Goal: Task Accomplishment & Management: Manage account settings

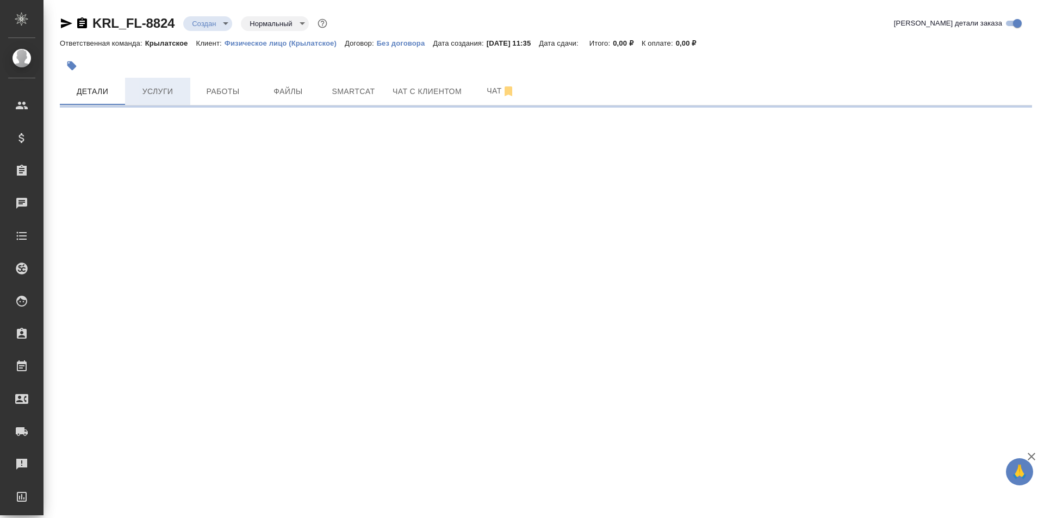
select select "RU"
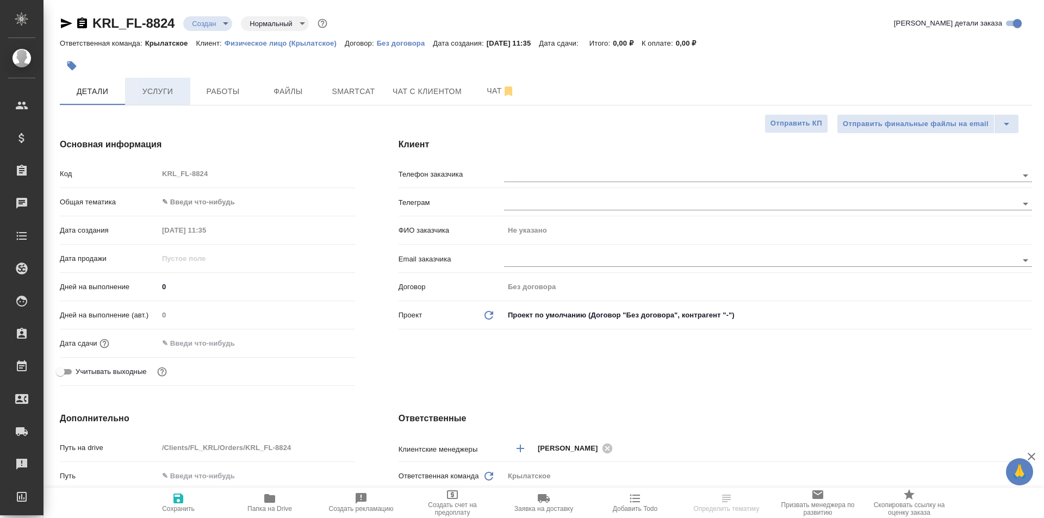
type textarea "x"
click at [170, 94] on span "Услуги" at bounding box center [158, 92] width 52 height 14
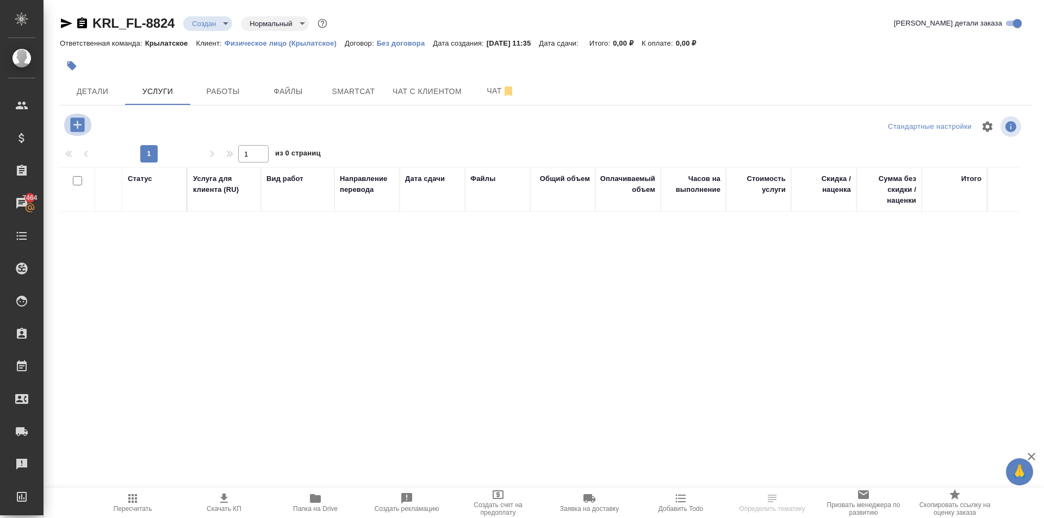
click at [89, 123] on button "button" at bounding box center [78, 125] width 30 height 22
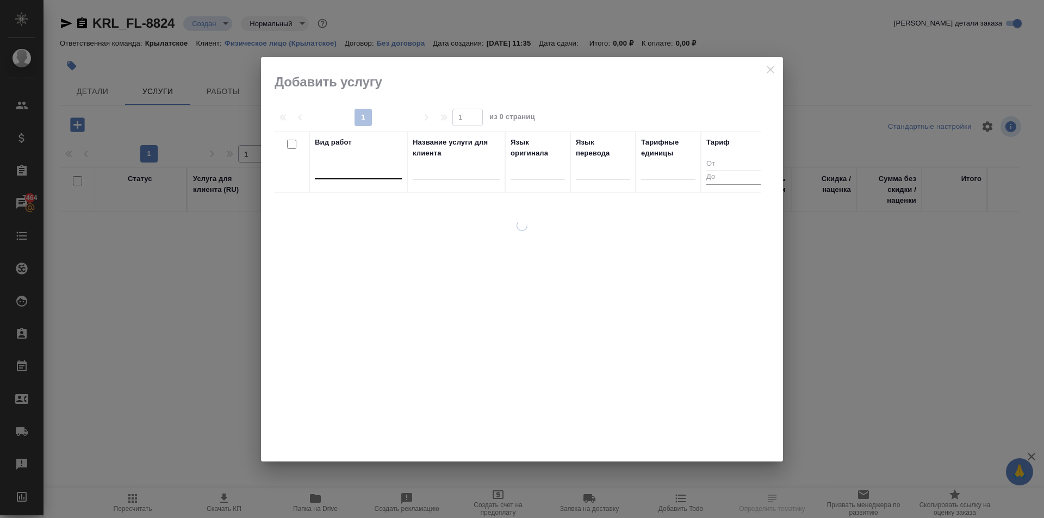
click at [350, 174] on div at bounding box center [358, 168] width 87 height 16
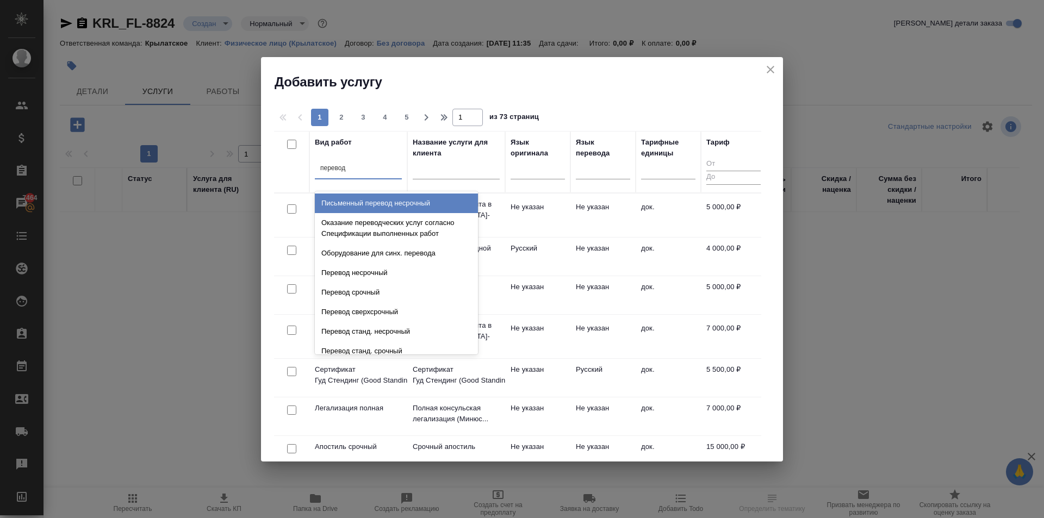
type input "перевод ст"
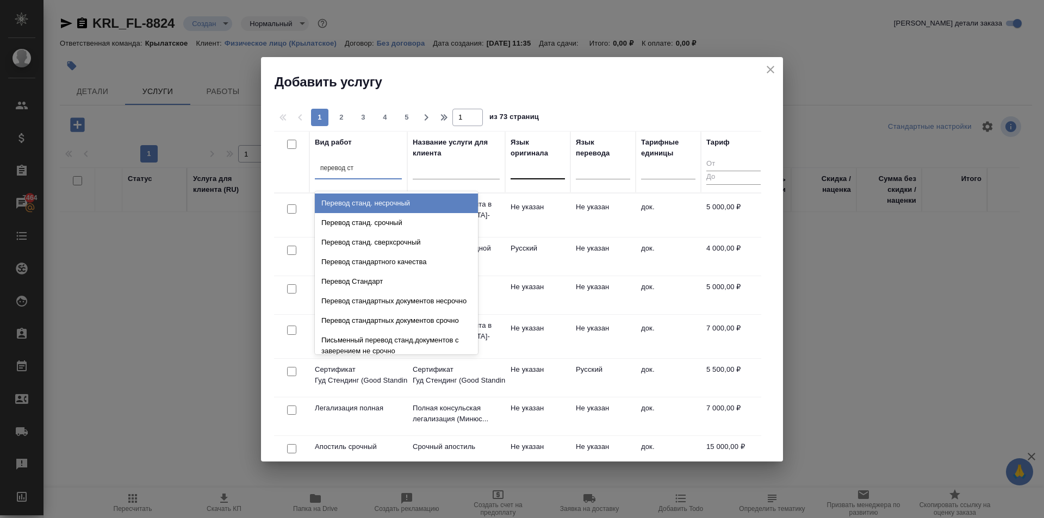
drag, startPoint x: 408, startPoint y: 204, endPoint x: 551, endPoint y: 176, distance: 145.7
click at [414, 201] on div "Перевод станд. несрочный" at bounding box center [396, 204] width 163 height 20
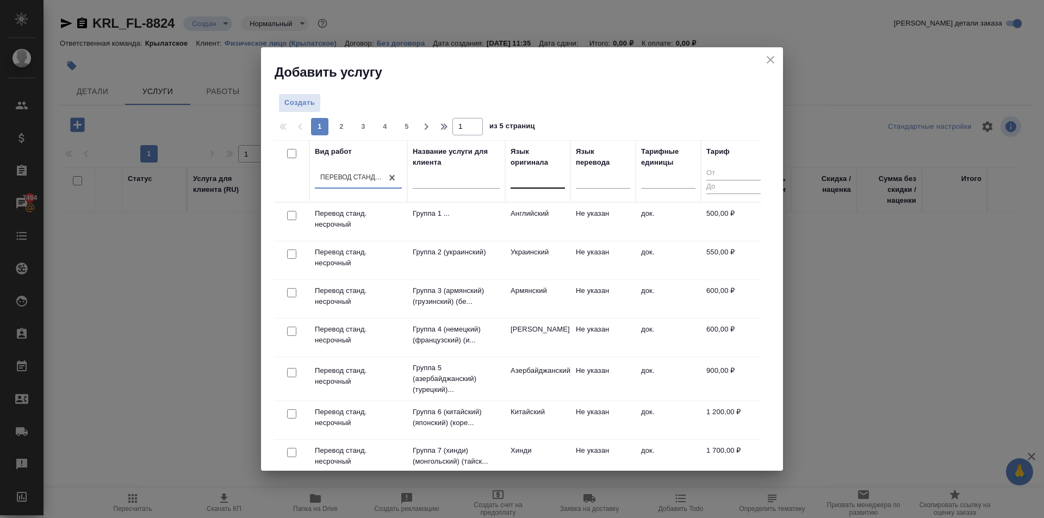
click at [527, 180] on div at bounding box center [537, 178] width 54 height 16
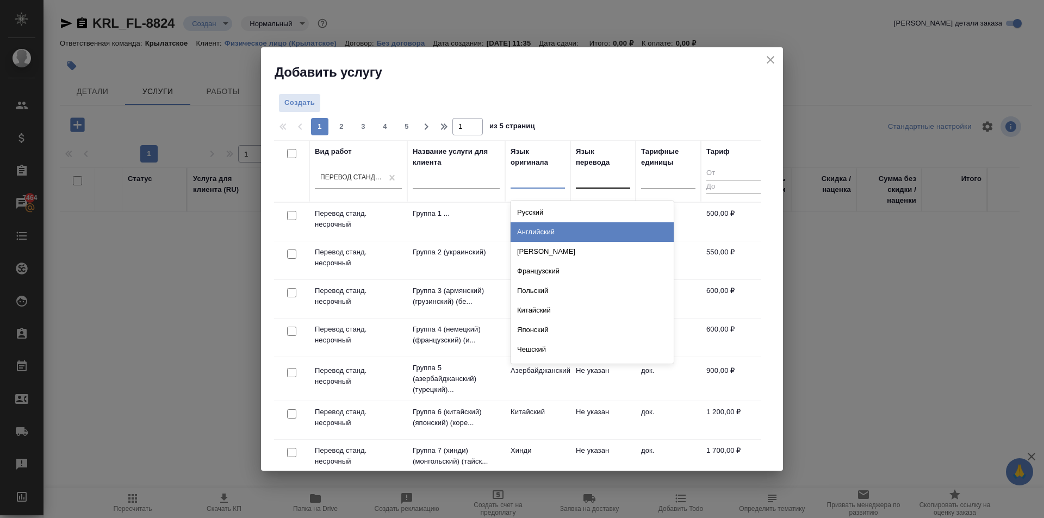
drag, startPoint x: 543, startPoint y: 210, endPoint x: 595, endPoint y: 195, distance: 54.0
click at [544, 209] on div "Русский" at bounding box center [591, 213] width 163 height 20
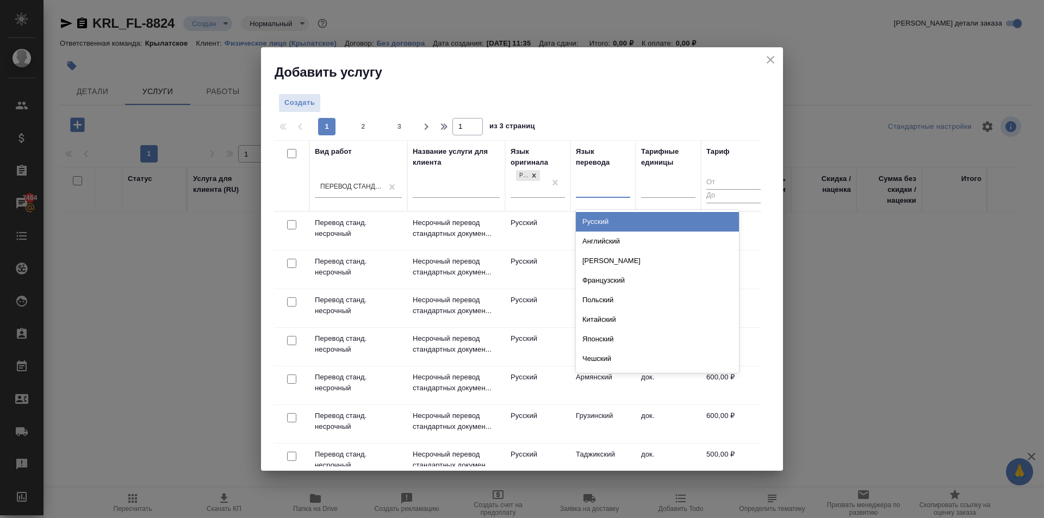
click at [600, 190] on div at bounding box center [603, 187] width 54 height 16
type input "лат"
click at [651, 214] on div "Латышский" at bounding box center [657, 222] width 163 height 20
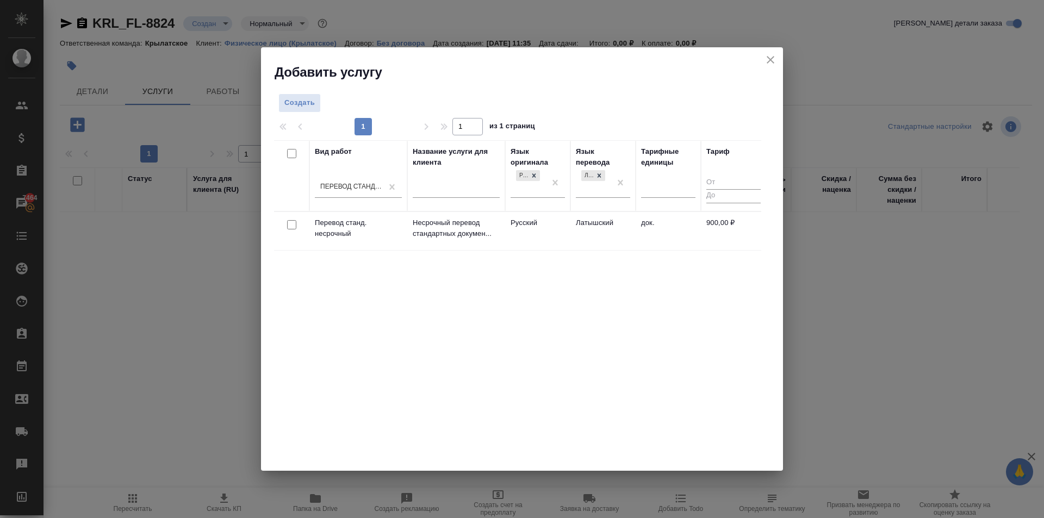
click at [638, 230] on td "док." at bounding box center [667, 231] width 65 height 38
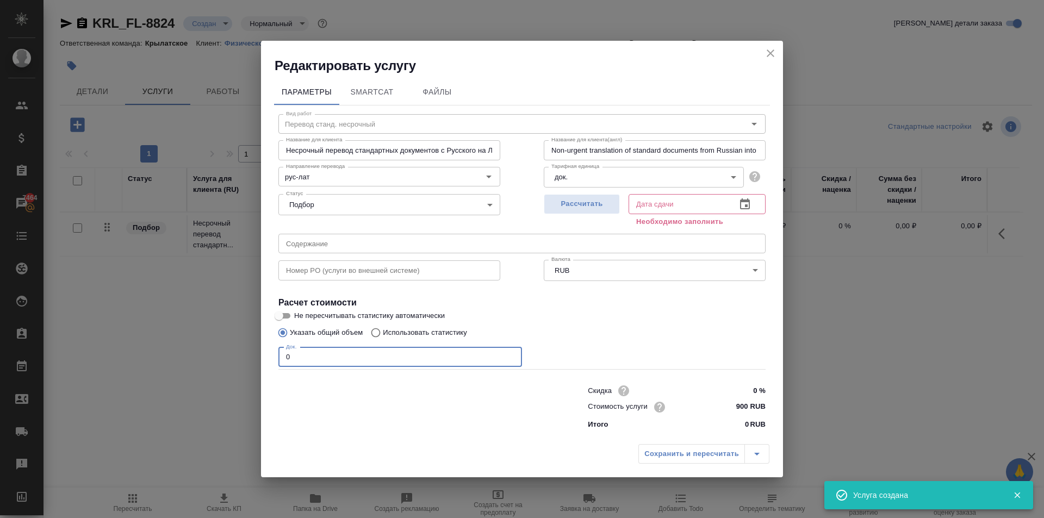
drag, startPoint x: 266, startPoint y: 363, endPoint x: 210, endPoint y: 365, distance: 56.1
click at [210, 365] on div "Редактировать услугу Параметры SmartCat Файлы Вид работ Перевод станд. несрочны…" at bounding box center [522, 259] width 1044 height 518
type input "2"
drag, startPoint x: 564, startPoint y: 223, endPoint x: 568, endPoint y: 215, distance: 9.0
click at [567, 215] on div "Рассчитать" at bounding box center [582, 209] width 76 height 39
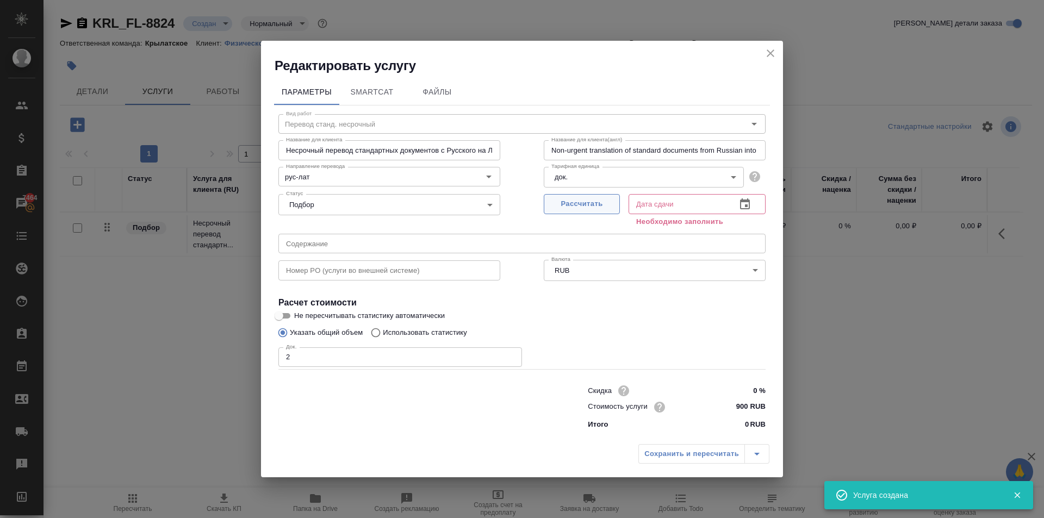
click at [570, 210] on span "Рассчитать" at bounding box center [582, 204] width 64 height 13
type input "15.10.2025 11:36"
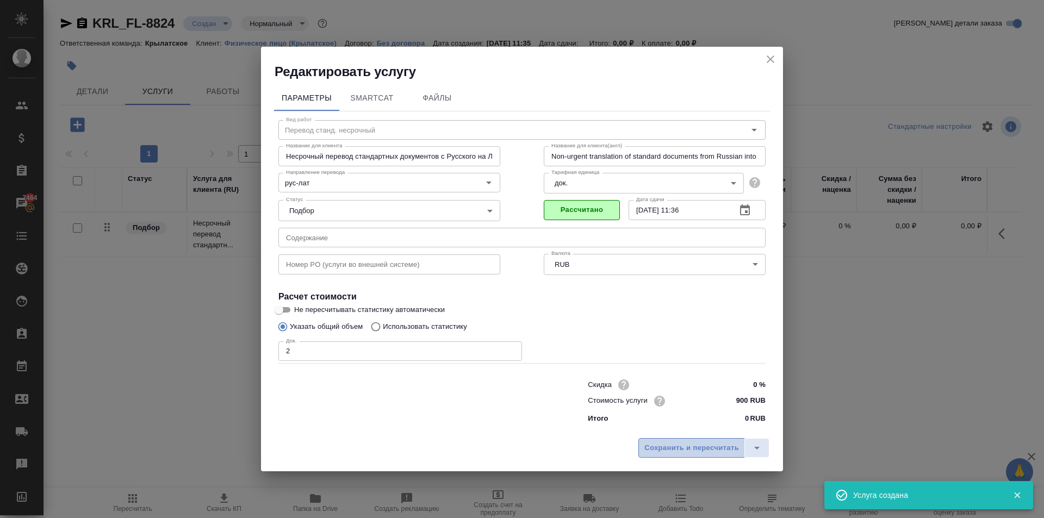
click at [673, 455] on button "Сохранить и пересчитать" at bounding box center [691, 448] width 107 height 20
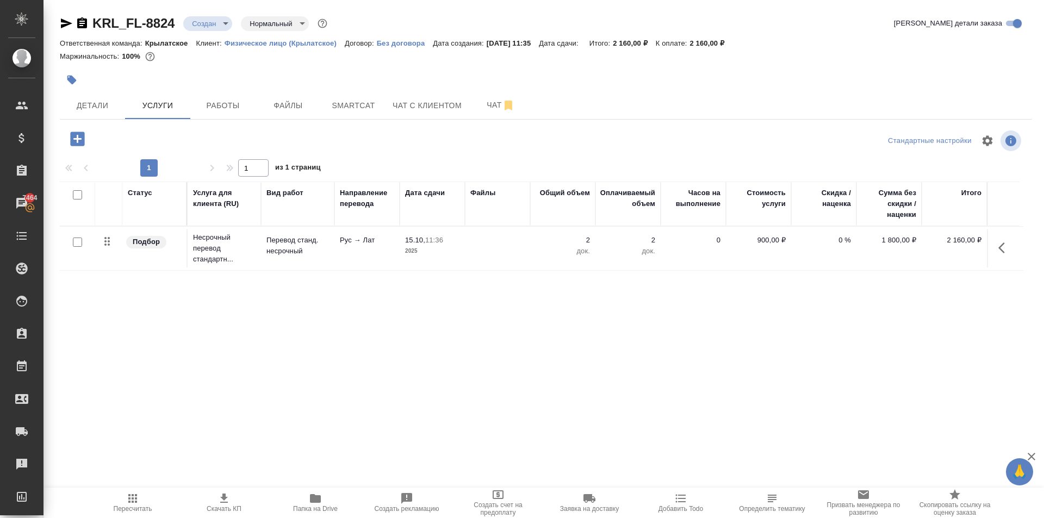
click at [86, 134] on icon "button" at bounding box center [77, 138] width 19 height 19
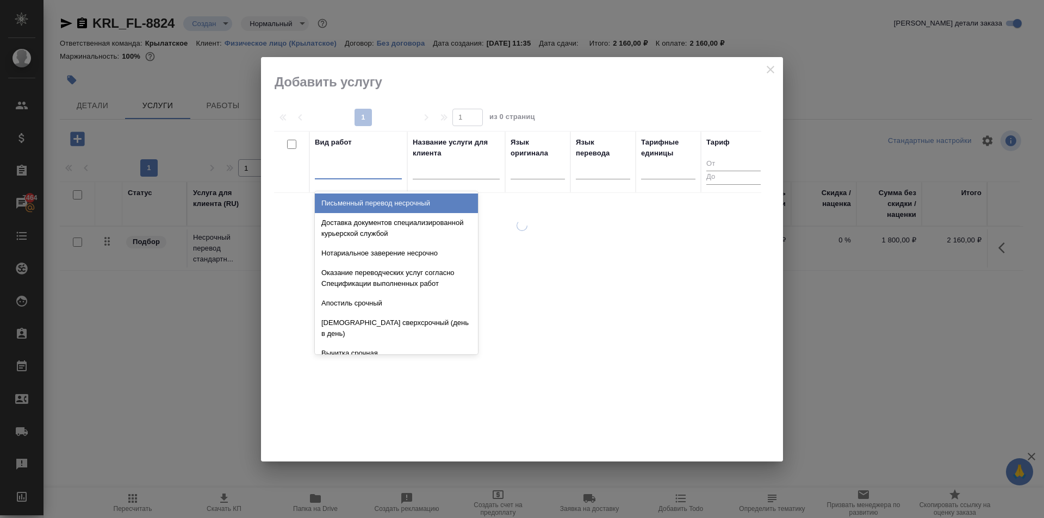
click at [359, 162] on div at bounding box center [358, 168] width 87 height 16
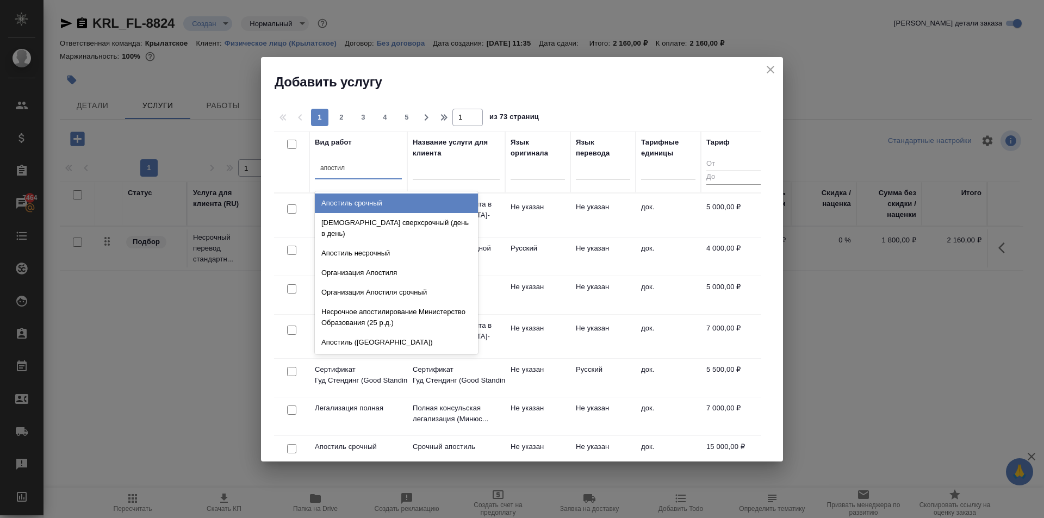
type input "апостиль"
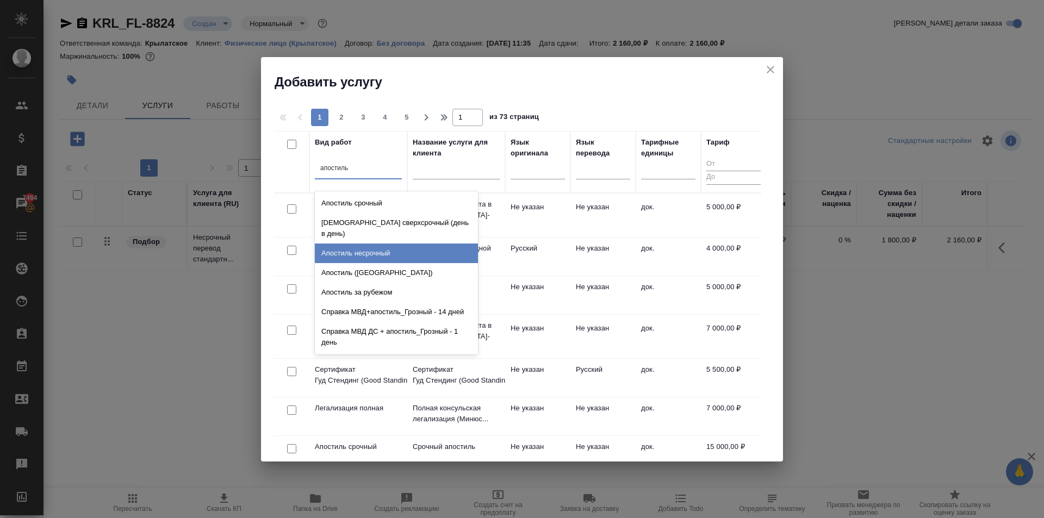
click at [396, 244] on div "Апостиль несрочный" at bounding box center [396, 254] width 163 height 20
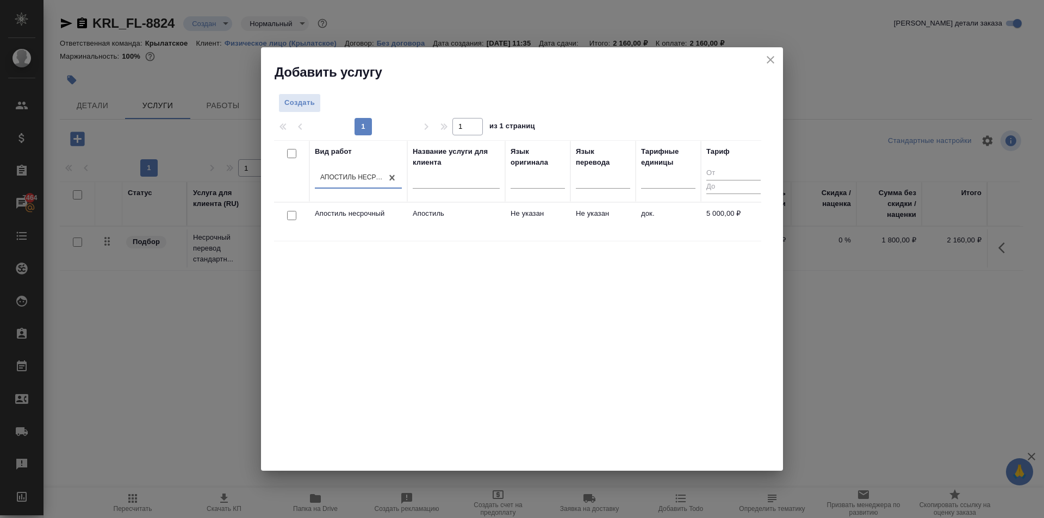
click at [477, 213] on p "Апостиль" at bounding box center [456, 213] width 87 height 11
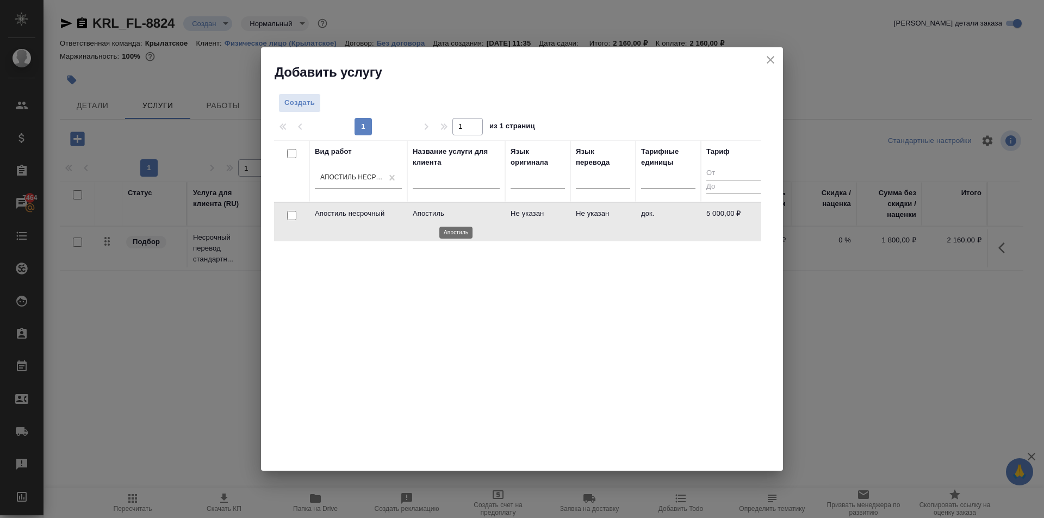
click at [478, 213] on p "Апостиль" at bounding box center [456, 213] width 87 height 11
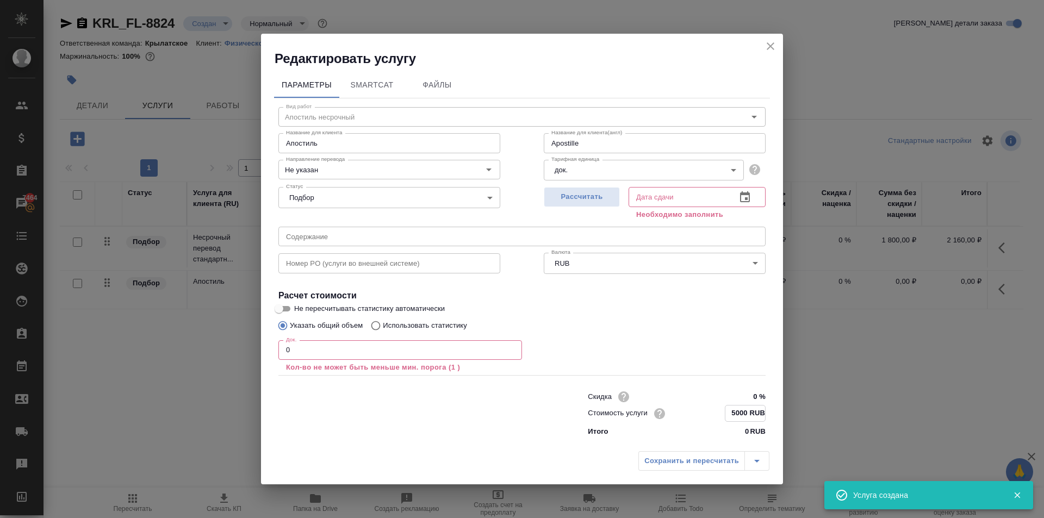
click at [734, 416] on input "5000 RUB" at bounding box center [745, 414] width 40 height 16
type input "Apostille"
type input "46 RUB"
type input "Apostille"
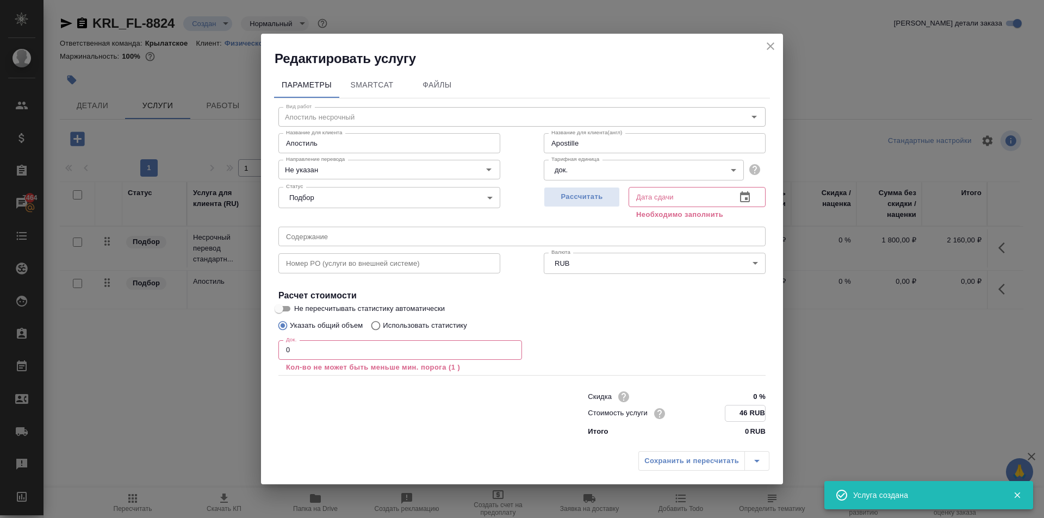
type input "465 RUB"
type input "Apostille"
type input "4650 RUB"
type input "Apostille"
type input "4650 RUB"
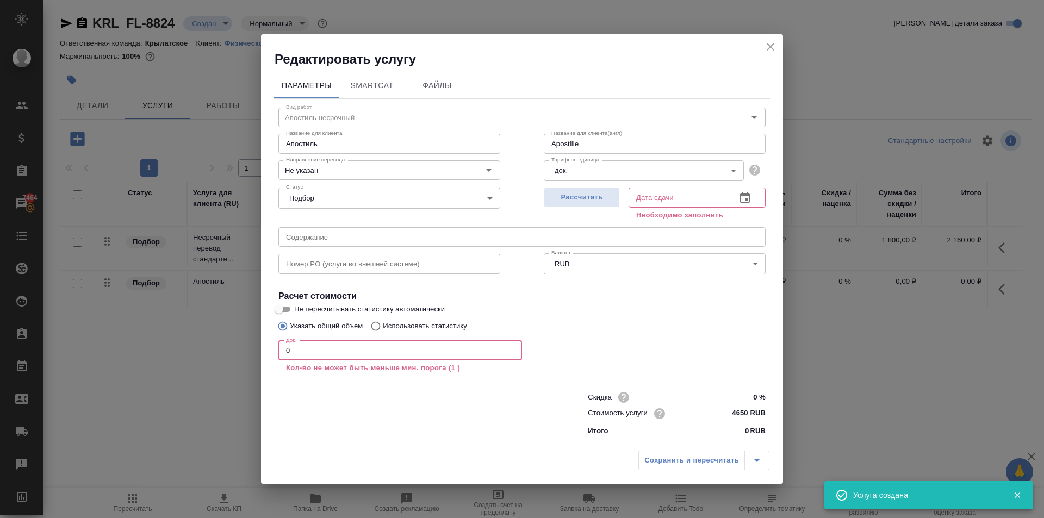
drag, startPoint x: 351, startPoint y: 360, endPoint x: 148, endPoint y: 349, distance: 203.0
click at [124, 346] on div "Редактировать услугу Параметры SmartCat Файлы Вид работ Апостиль несрочный Вид …" at bounding box center [522, 259] width 1044 height 518
type input "Apostille"
type input "1"
type input "Apostille"
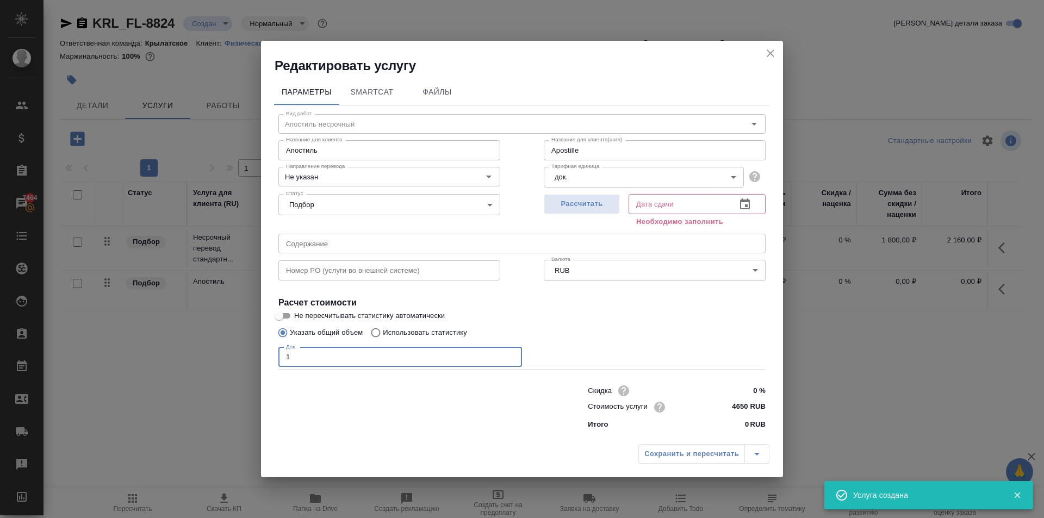
type input "1"
drag, startPoint x: 660, startPoint y: 452, endPoint x: 625, endPoint y: 263, distance: 192.0
click at [656, 420] on div "Редактировать услугу Параметры SmartCat Файлы Вид работ Апостиль несрочный Вид …" at bounding box center [522, 259] width 522 height 436
click at [608, 205] on span "Рассчитать" at bounding box center [582, 204] width 64 height 13
type input "Apostille"
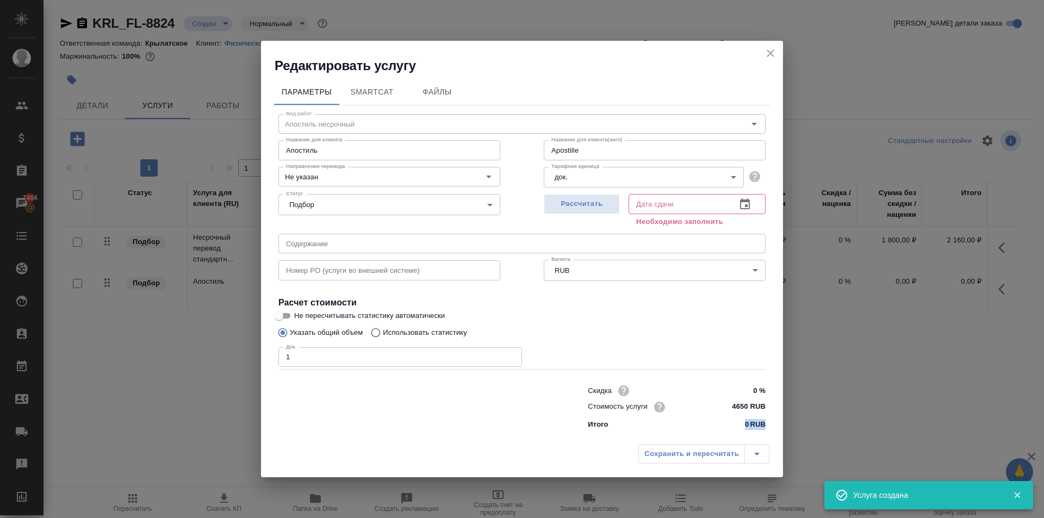
type input "05.11.2025 16:36"
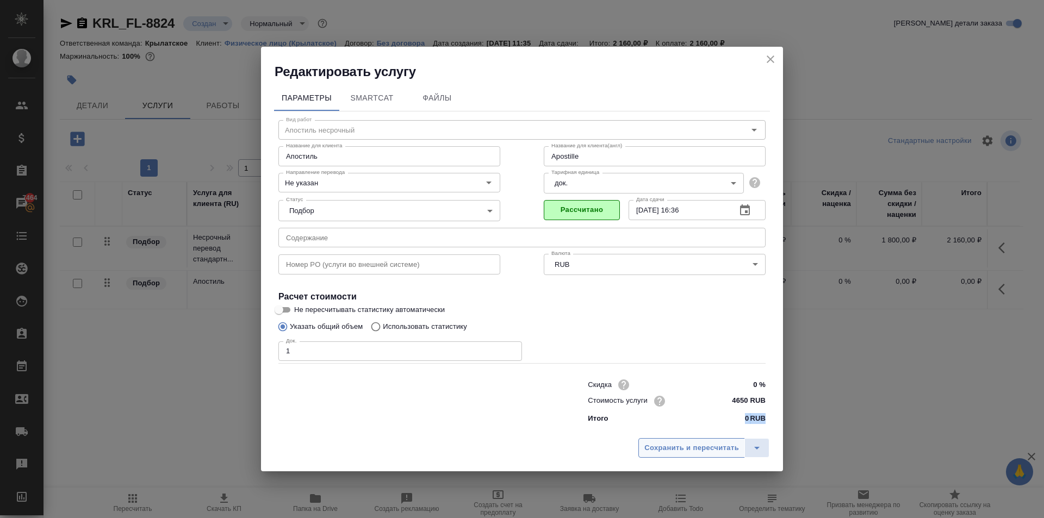
click at [678, 451] on span "Сохранить и пересчитать" at bounding box center [691, 448] width 95 height 13
type input "Apostille"
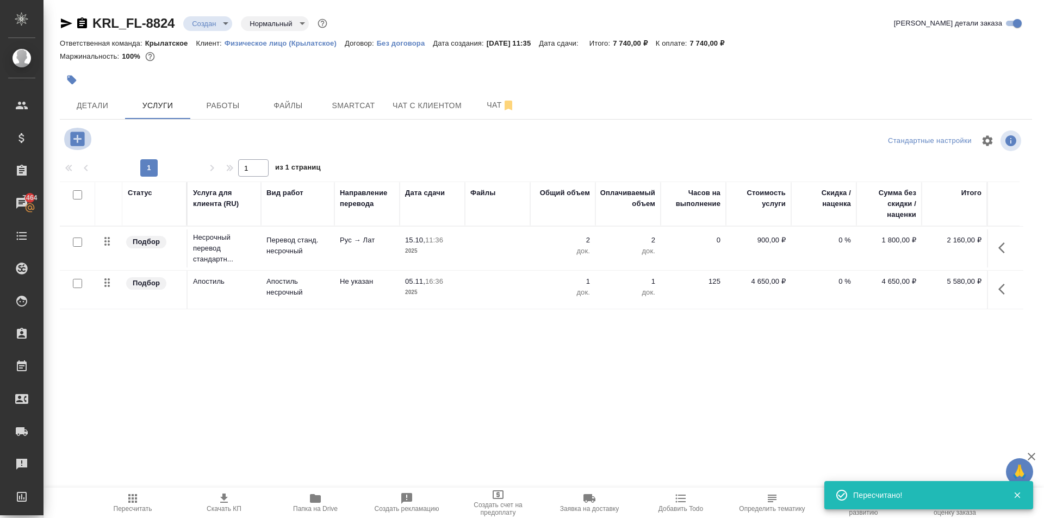
click at [82, 140] on icon "button" at bounding box center [77, 139] width 14 height 14
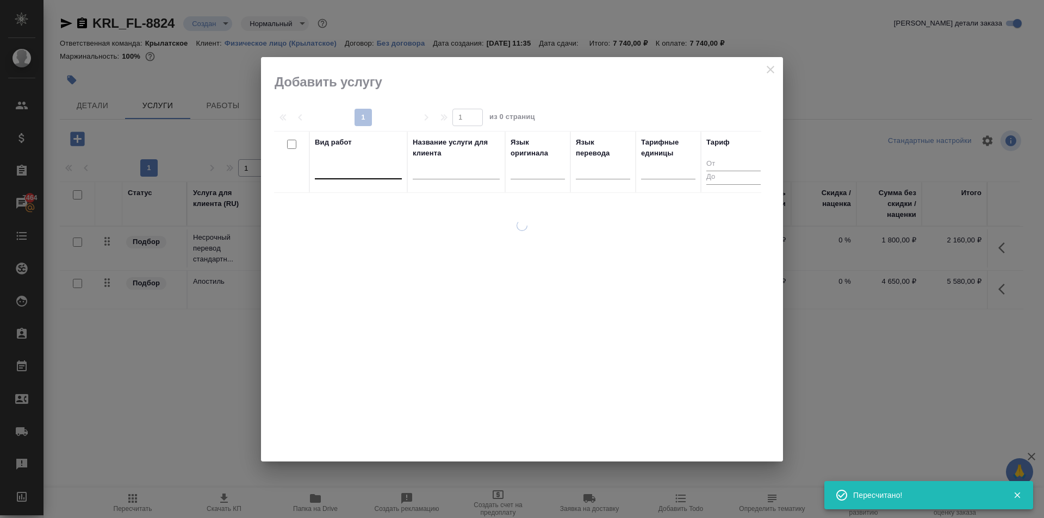
click at [363, 173] on div at bounding box center [358, 168] width 87 height 16
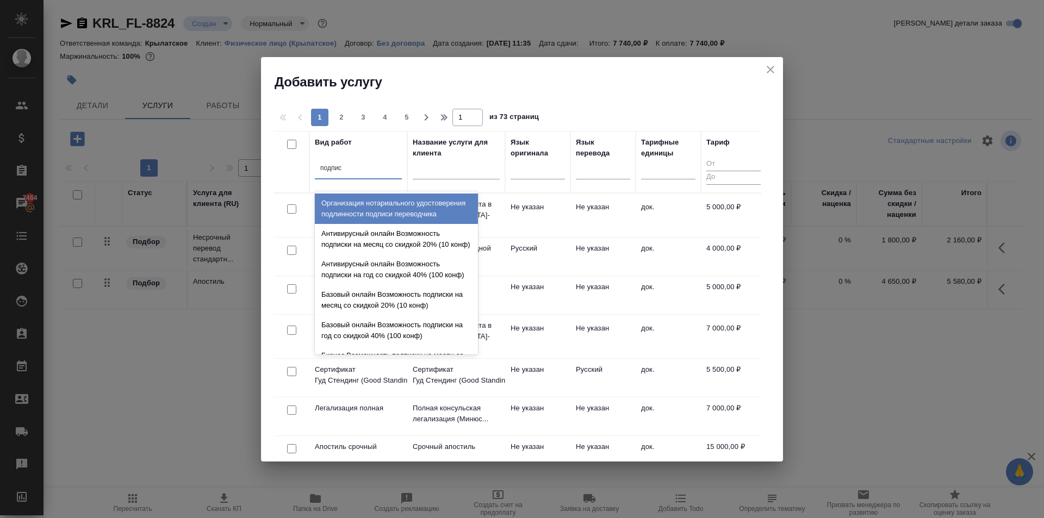
type input "подписи"
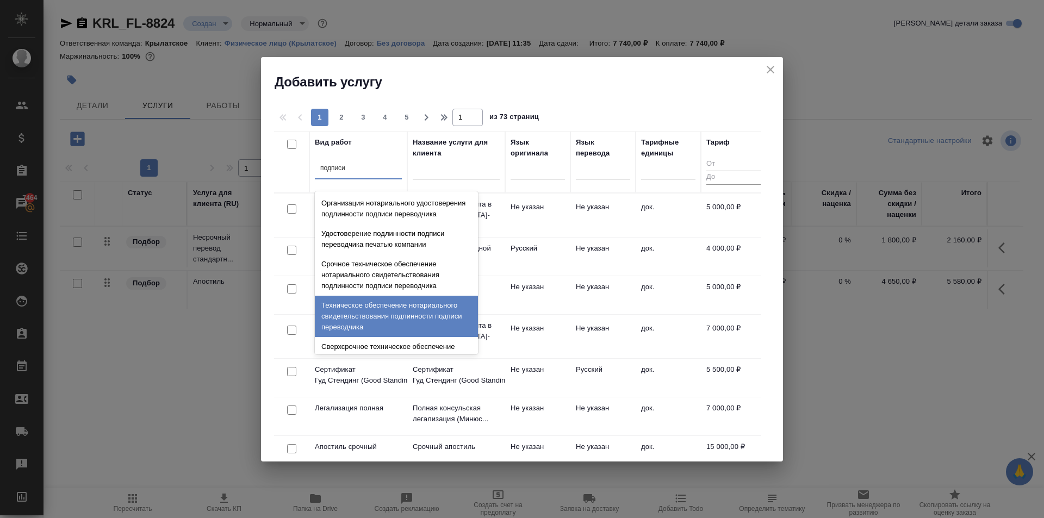
click at [400, 326] on div "Техническое обеспечение нотариального свидетельствования подлинности подписи пе…" at bounding box center [396, 316] width 163 height 41
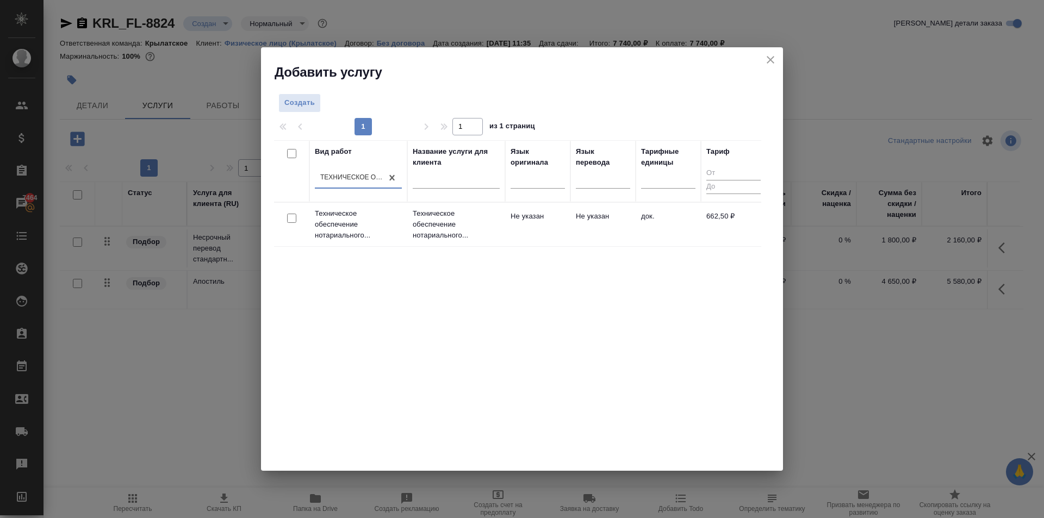
click at [554, 219] on td "Не указан" at bounding box center [537, 224] width 65 height 38
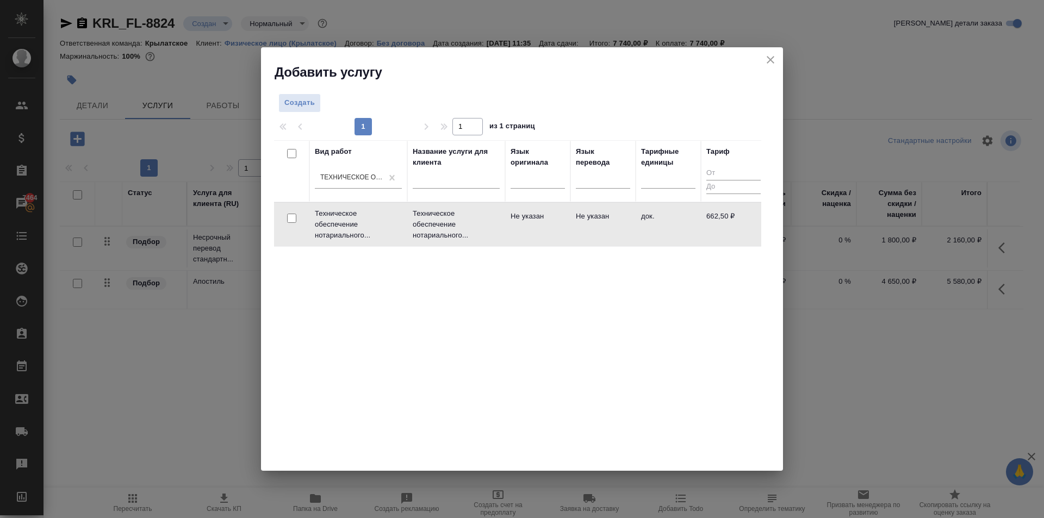
click at [554, 219] on td "Не указан" at bounding box center [537, 224] width 65 height 38
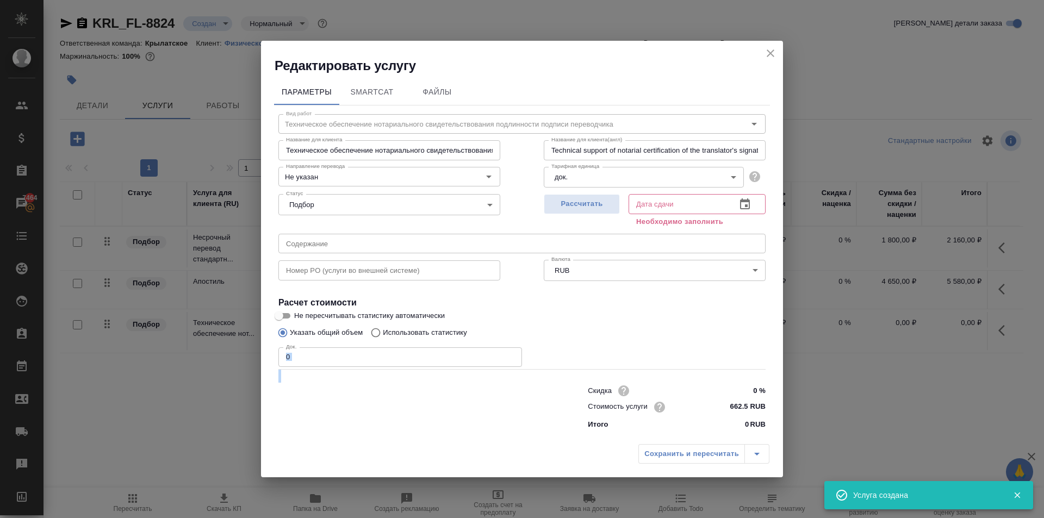
drag, startPoint x: 347, startPoint y: 369, endPoint x: 299, endPoint y: 360, distance: 48.6
click at [293, 366] on div "Вид работ Техническое обеспечение нотариального свидетельствования подлинности …" at bounding box center [522, 269] width 496 height 329
drag, startPoint x: 299, startPoint y: 360, endPoint x: 266, endPoint y: 370, distance: 34.4
click at [266, 370] on div "Параметры SmartCat Файлы Вид работ Техническое обеспечение нотариального свидет…" at bounding box center [522, 256] width 522 height 364
type input "1"
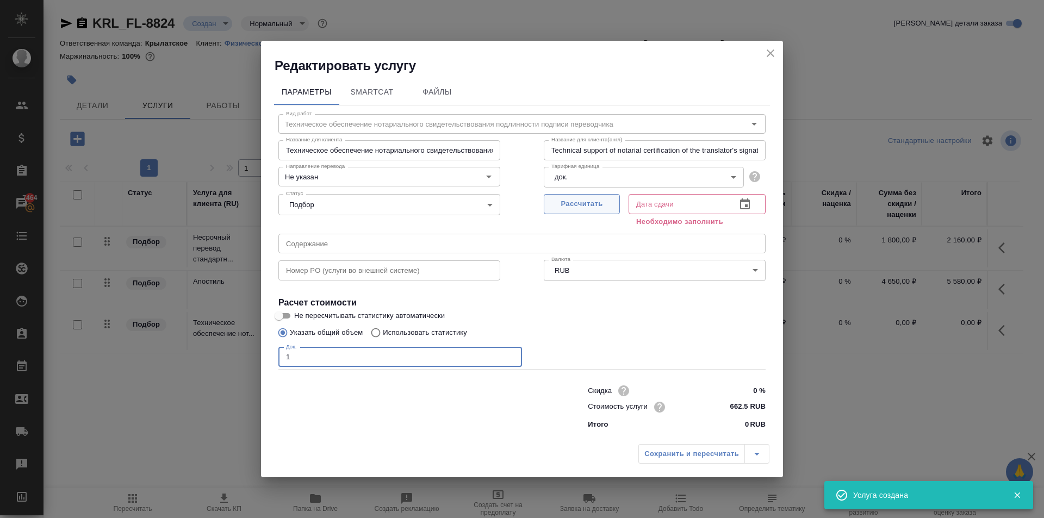
click at [616, 214] on button "Рассчитать" at bounding box center [582, 204] width 76 height 20
type input "15.10.2025 11:48"
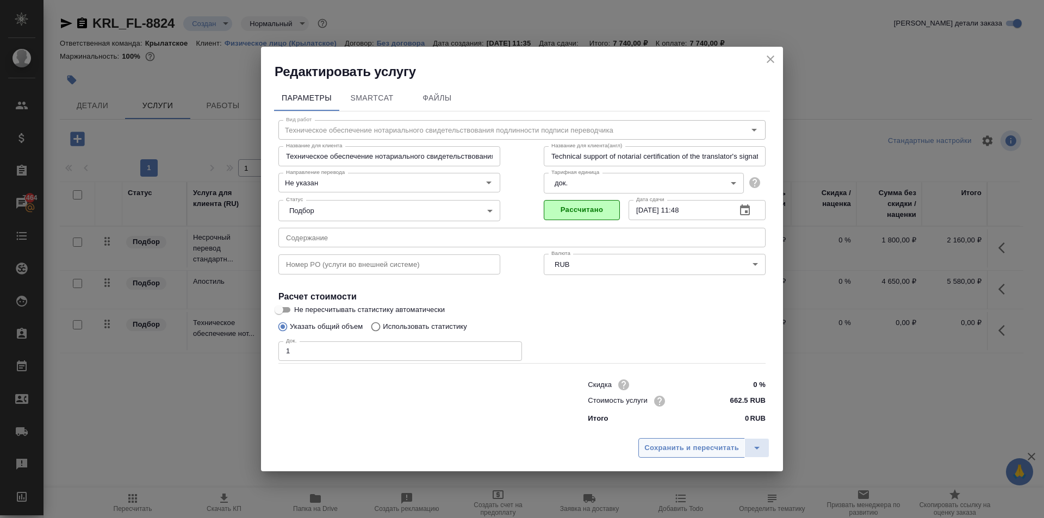
click at [721, 452] on span "Сохранить и пересчитать" at bounding box center [691, 448] width 95 height 13
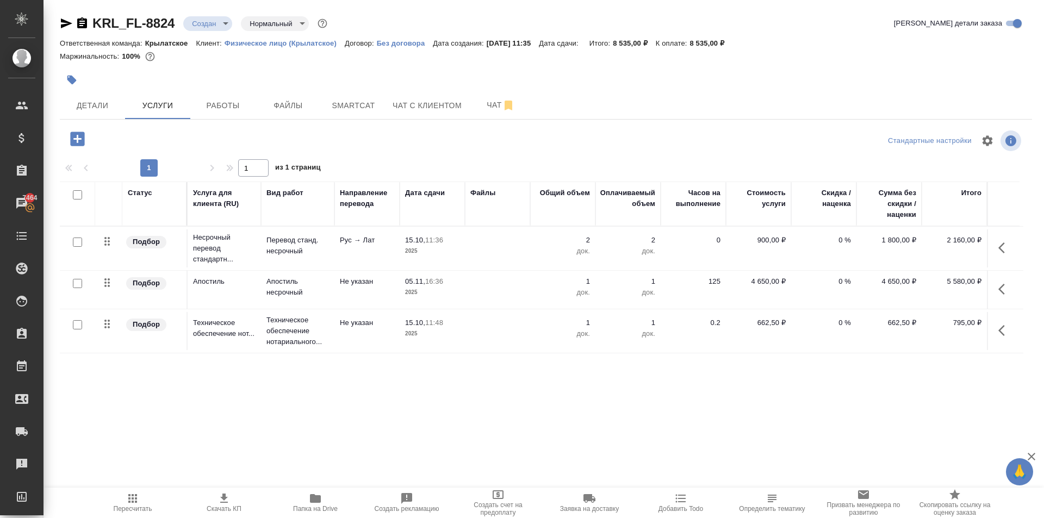
click at [144, 497] on span "Пересчитать" at bounding box center [132, 502] width 78 height 21
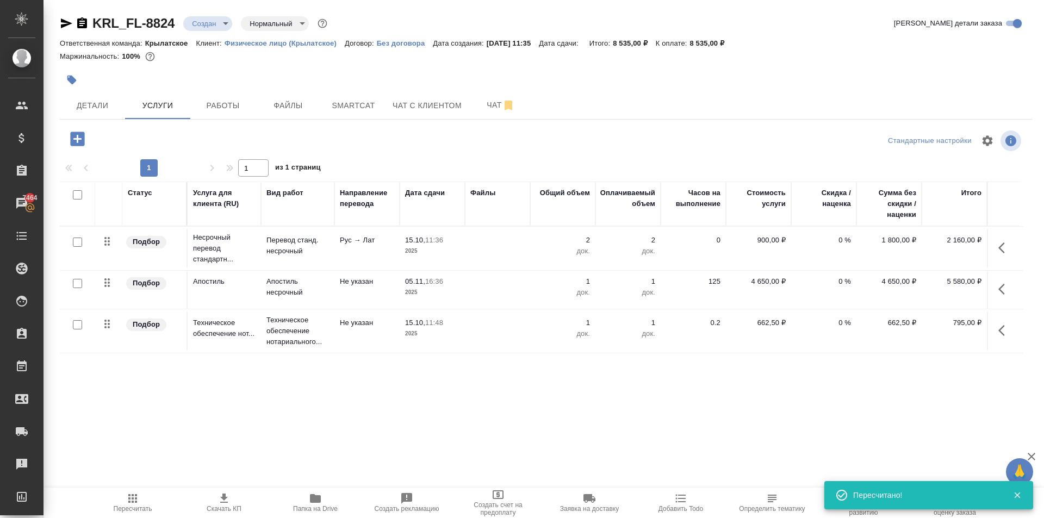
drag, startPoint x: 758, startPoint y: 104, endPoint x: 753, endPoint y: 101, distance: 5.9
click at [759, 104] on div "Детали Услуги Работы Файлы Smartcat Чат с клиентом Чат" at bounding box center [546, 105] width 972 height 27
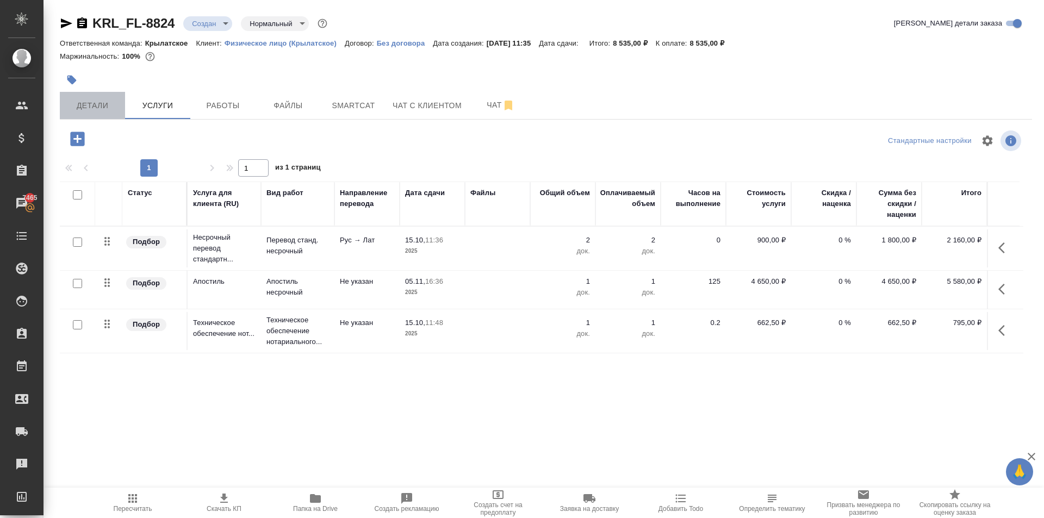
click at [120, 101] on button "Детали" at bounding box center [92, 105] width 65 height 27
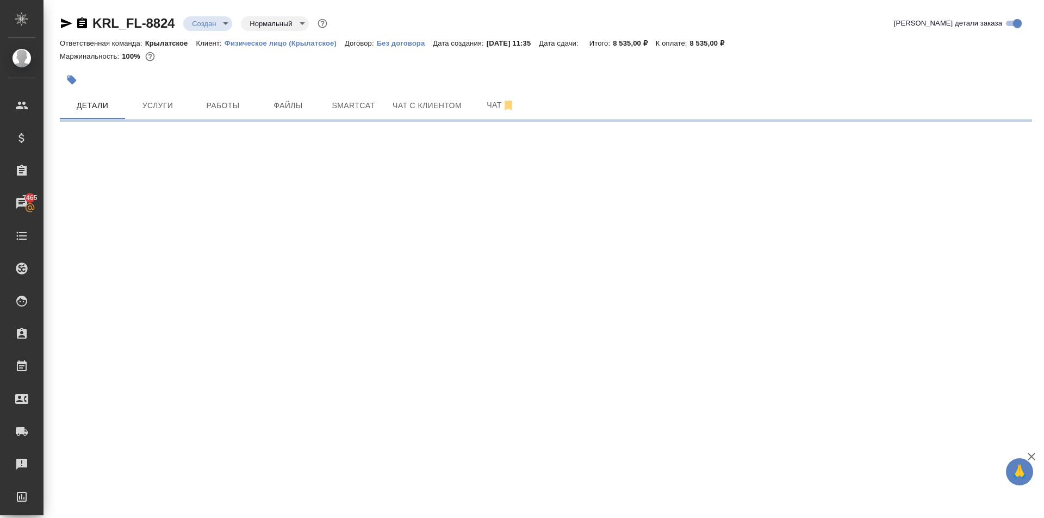
select select "RU"
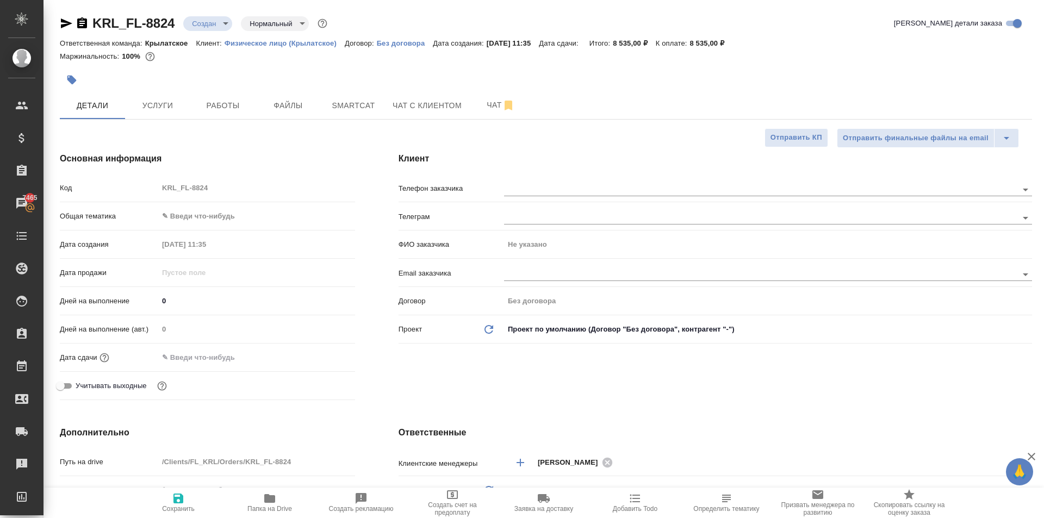
type textarea "x"
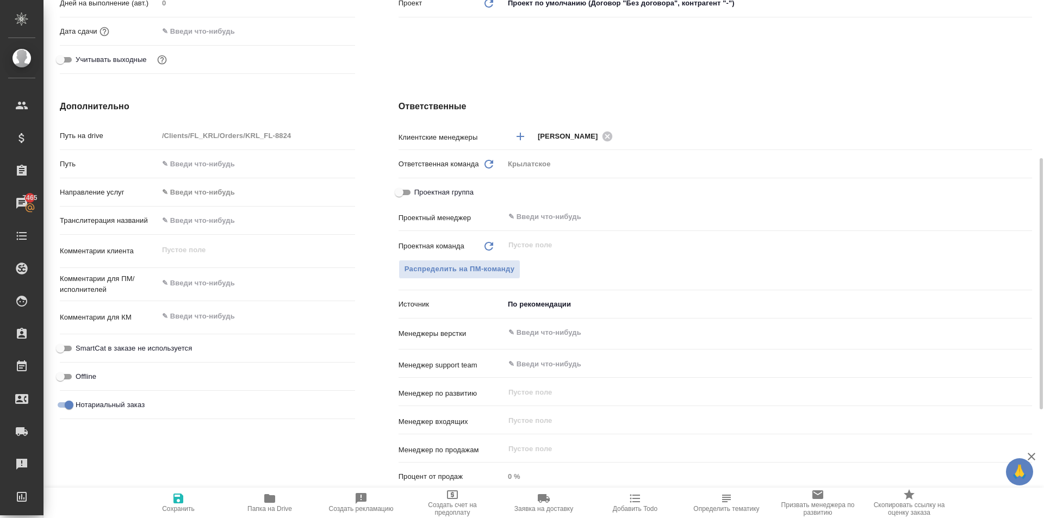
type textarea "x"
click at [213, 322] on textarea at bounding box center [256, 316] width 197 height 18
type textarea "x"
type textarea "А"
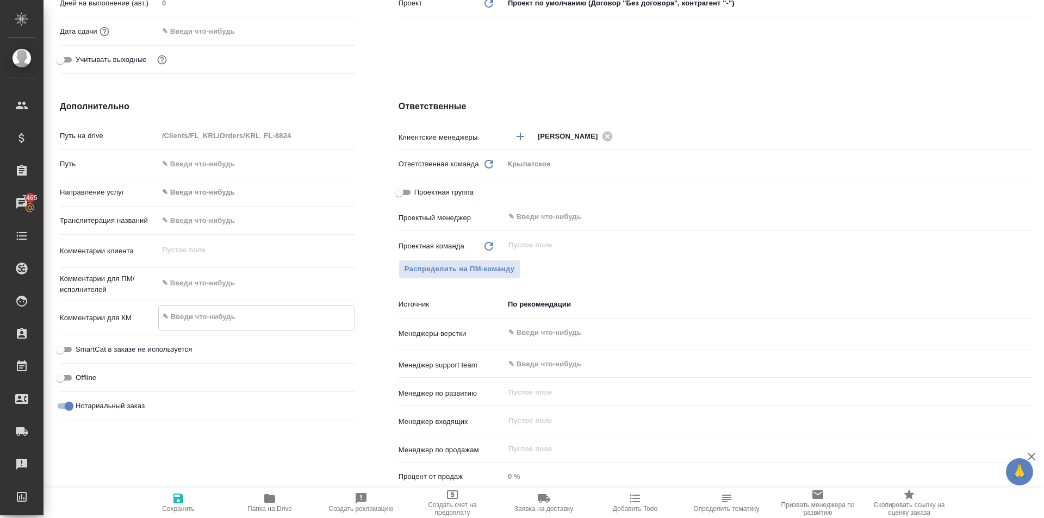
type textarea "x"
type textarea "Ап"
type textarea "x"
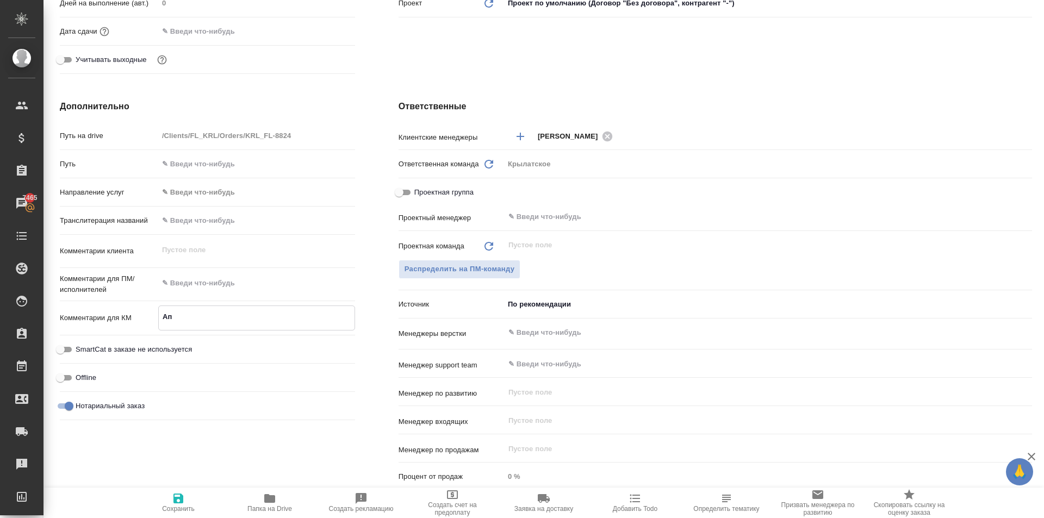
type textarea "x"
type textarea "Апо"
type textarea "x"
type textarea "Апос"
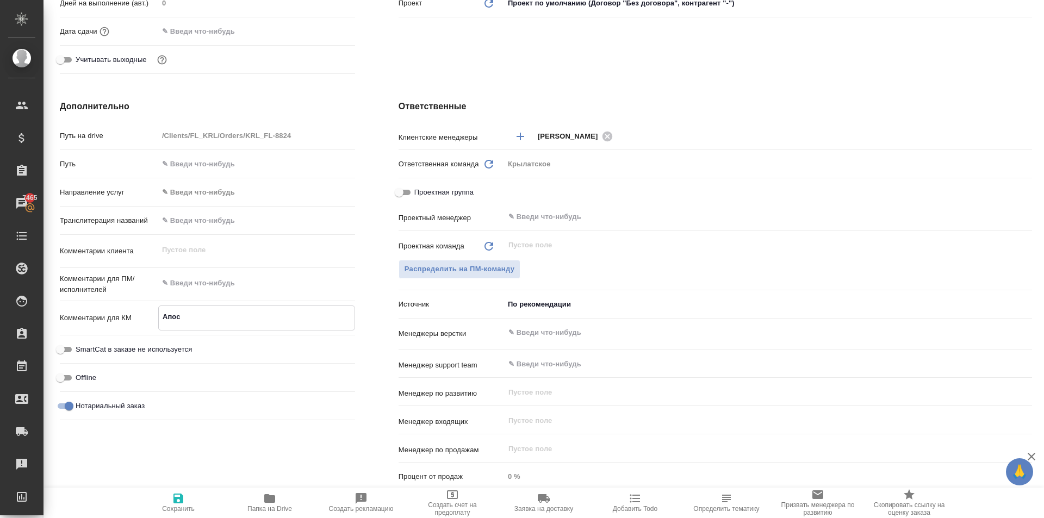
type textarea "x"
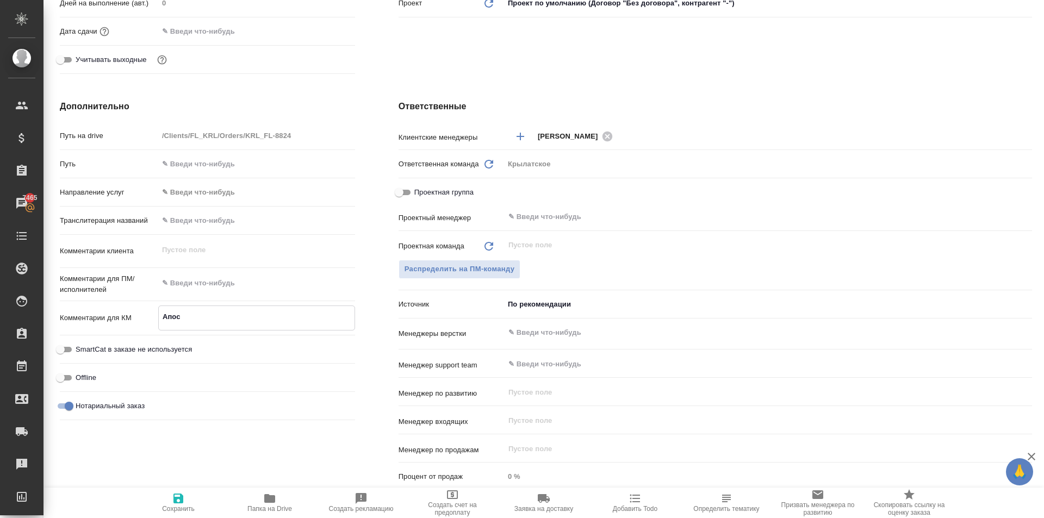
type textarea "Апост"
type textarea "x"
type textarea "Апости"
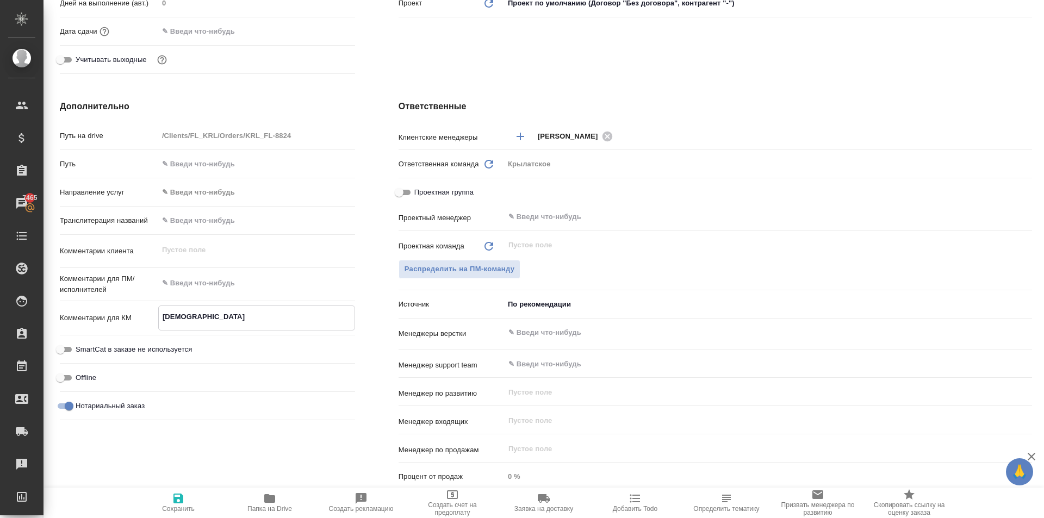
type textarea "x"
type textarea "Апостил"
type textarea "x"
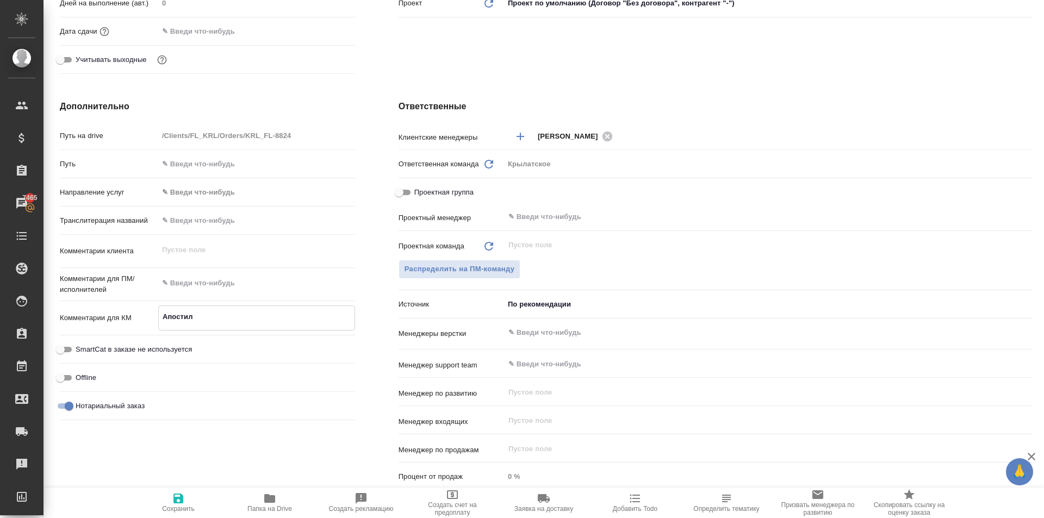
type textarea "x"
type textarea "Апостиль"
type textarea "x"
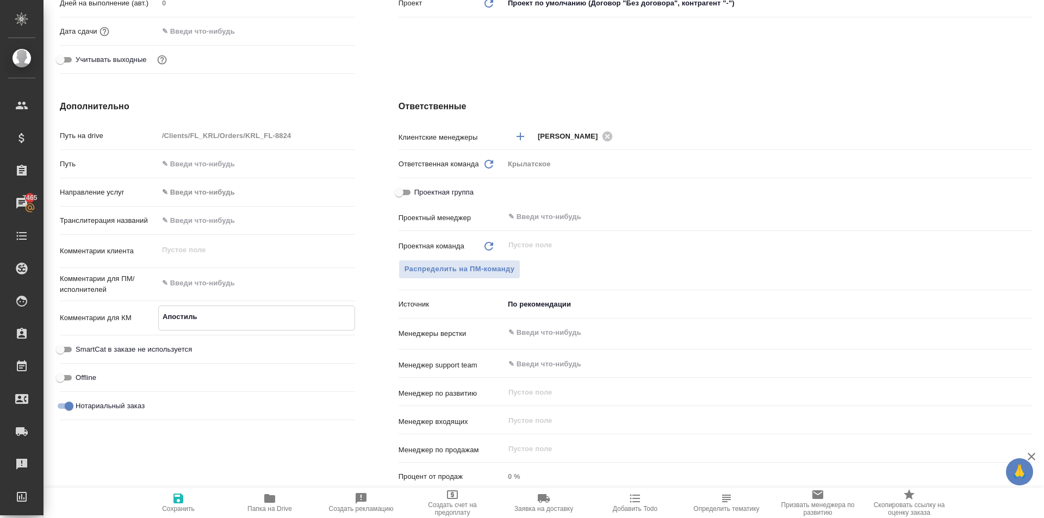
type textarea "x"
type textarea "Апостиль"
type textarea "x"
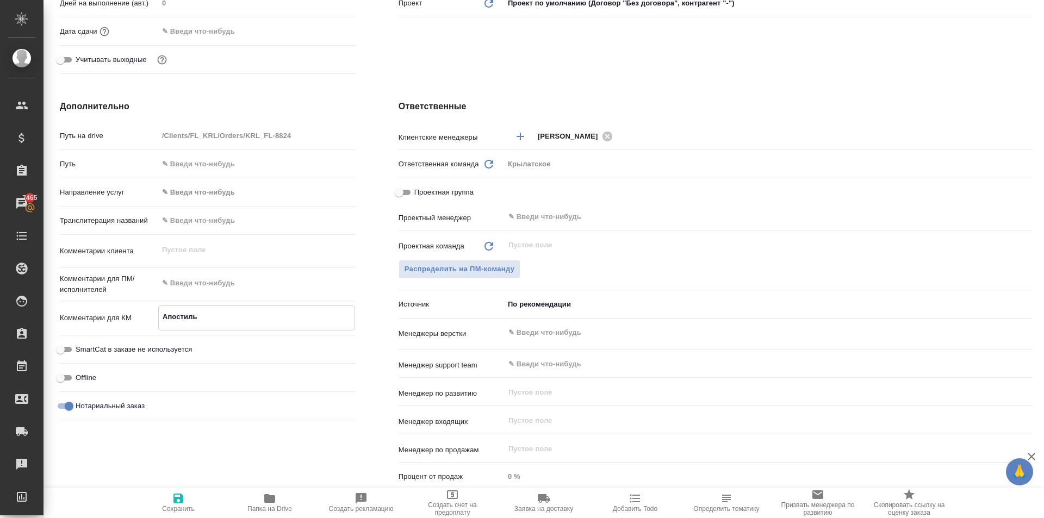
type textarea "дАпостиль"
type textarea "x"
type textarea "дляАпостиль"
type textarea "x"
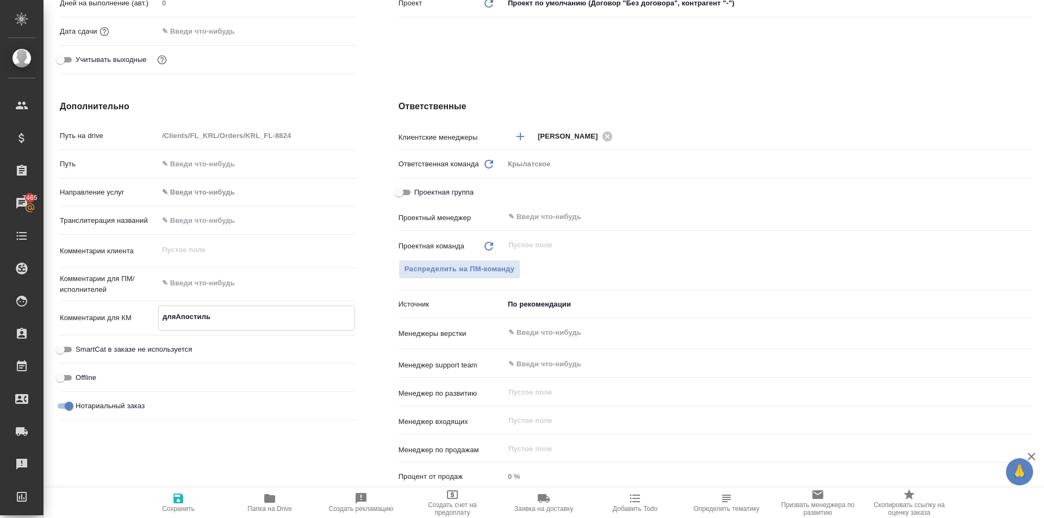
type textarea "x"
type textarea "для Апостиль"
type textarea "x"
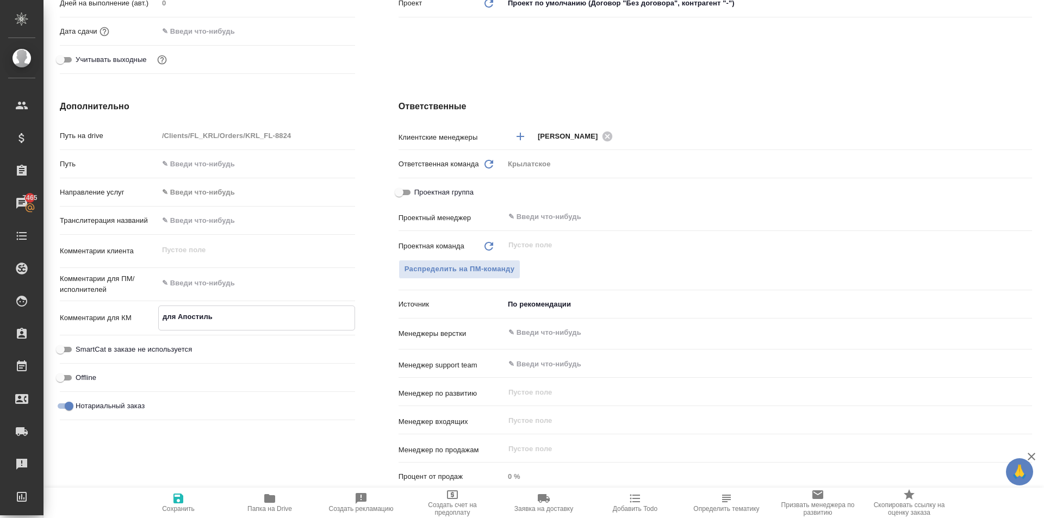
type textarea "x"
type textarea "дляАпостиль"
type textarea "x"
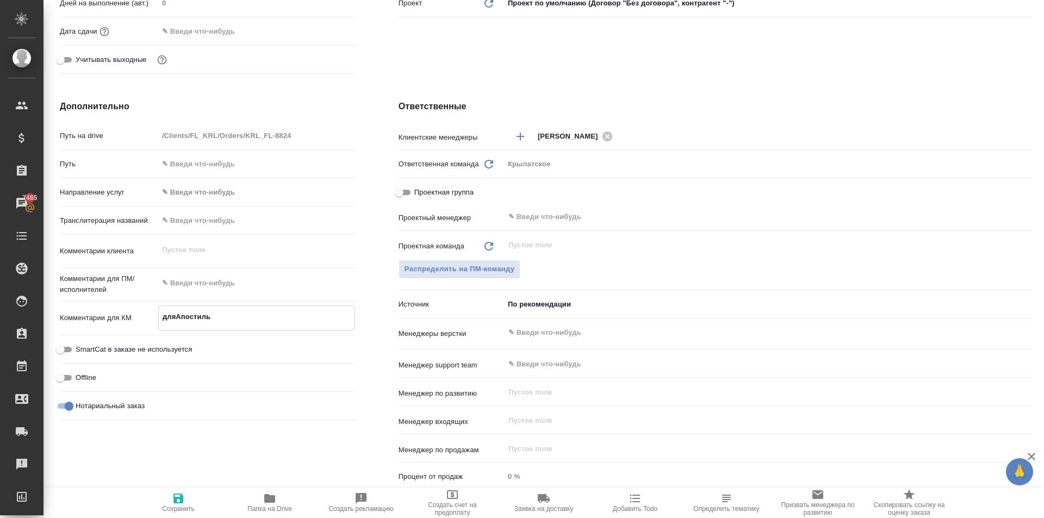
type textarea "x"
type textarea "длАпостиль"
type textarea "x"
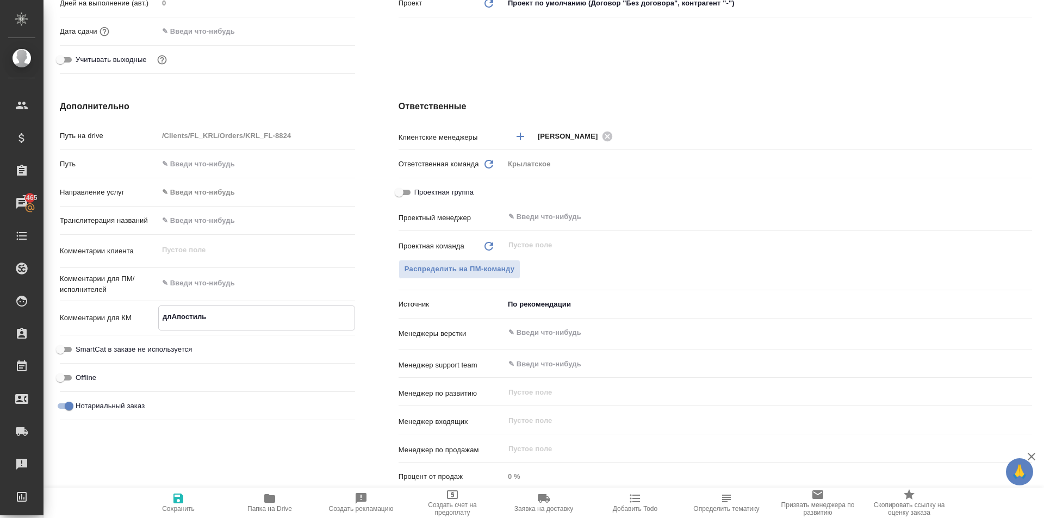
type textarea "дАпостиль"
type textarea "x"
type textarea "Апостиль"
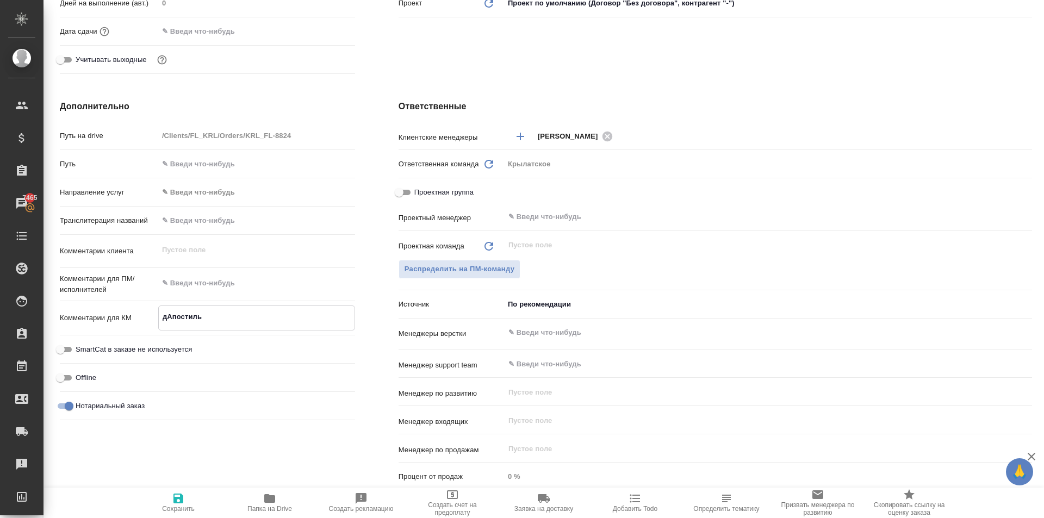
type textarea "x"
click at [216, 321] on textarea "Апостиль" at bounding box center [257, 317] width 196 height 18
type textarea "x"
type textarea "Апостиль д"
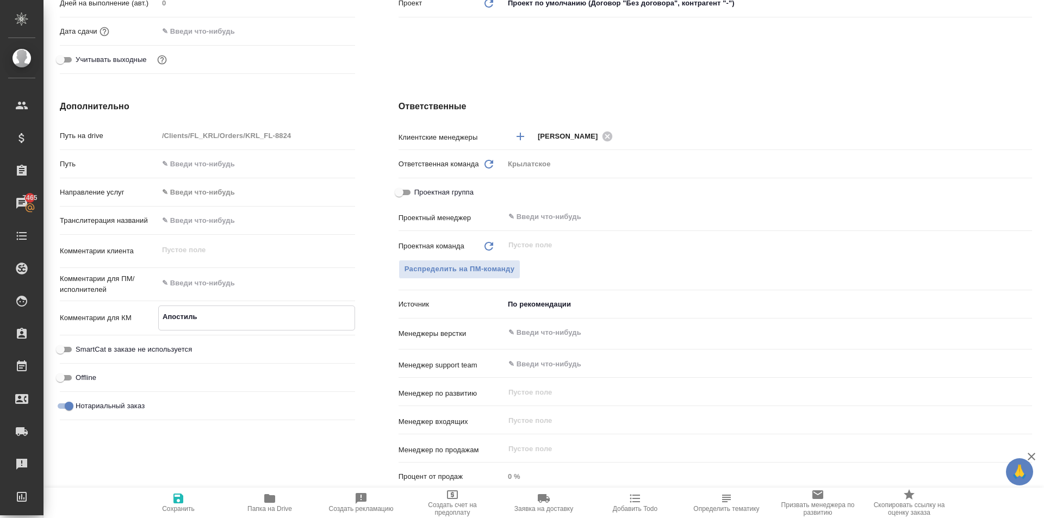
type textarea "x"
type textarea "Апостиль для"
type textarea "x"
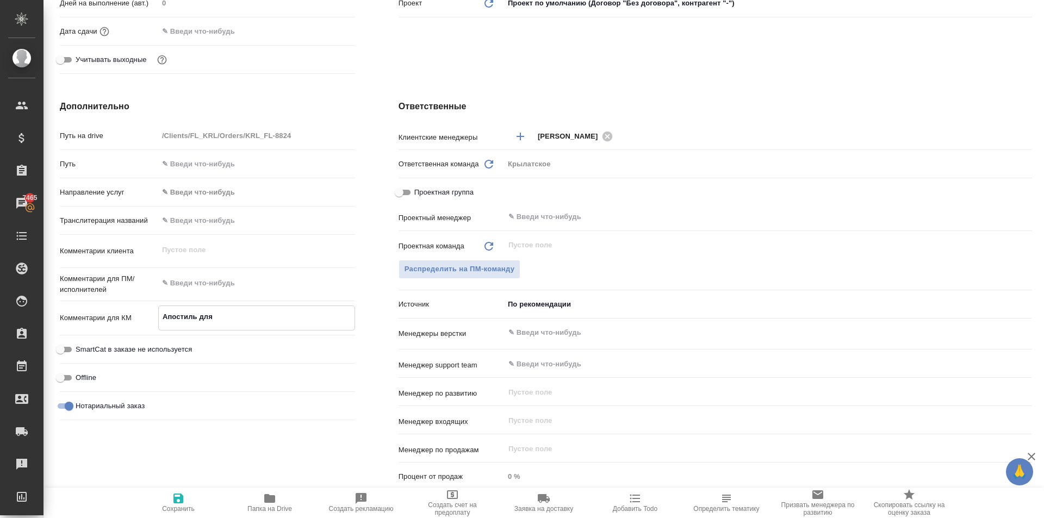
type textarea "x"
type textarea "Апостиль для Л"
type textarea "x"
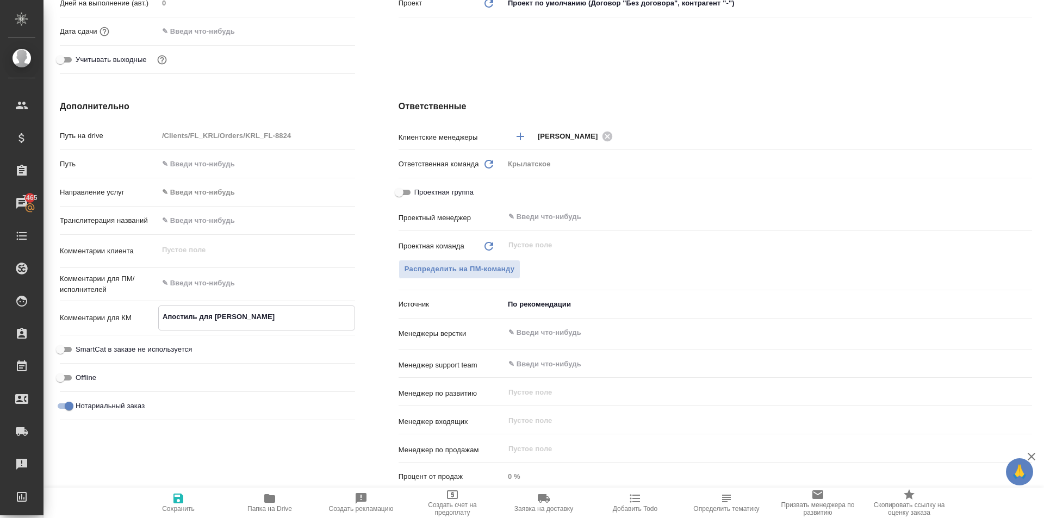
type textarea "x"
type textarea "Апостиль для Ла"
type textarea "x"
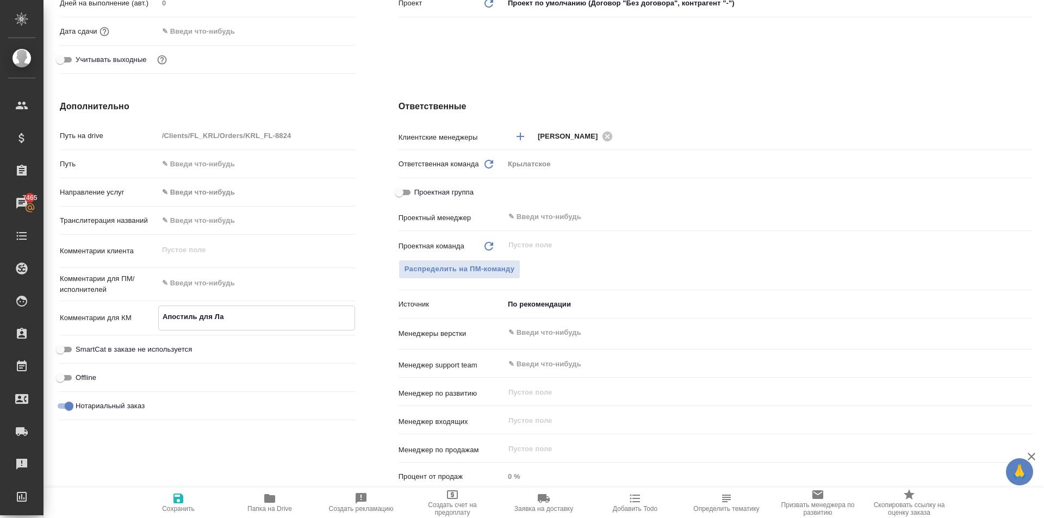
type textarea "Апостиль для Лат"
type textarea "x"
type textarea "Апостиль для Латв"
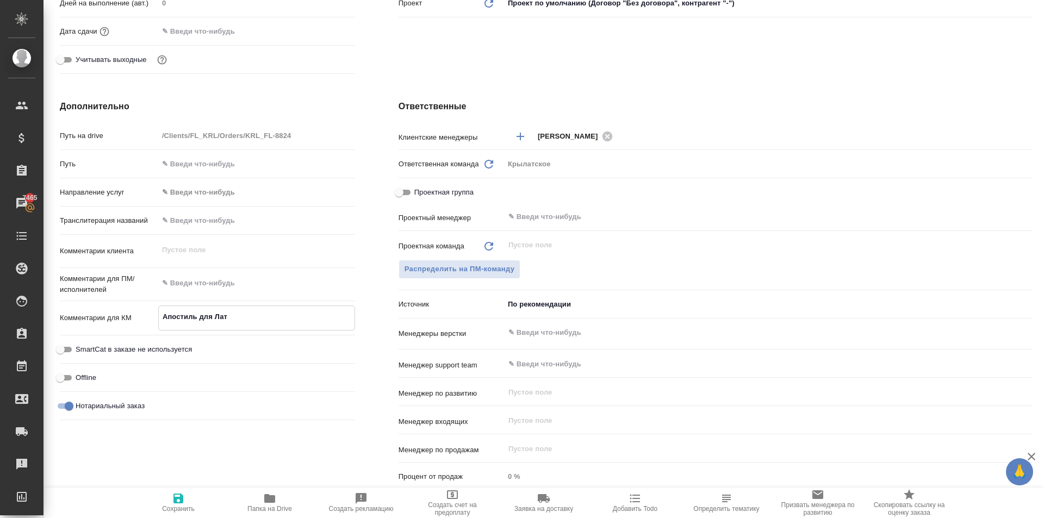
type textarea "x"
type textarea "Апостиль для Латви"
type textarea "x"
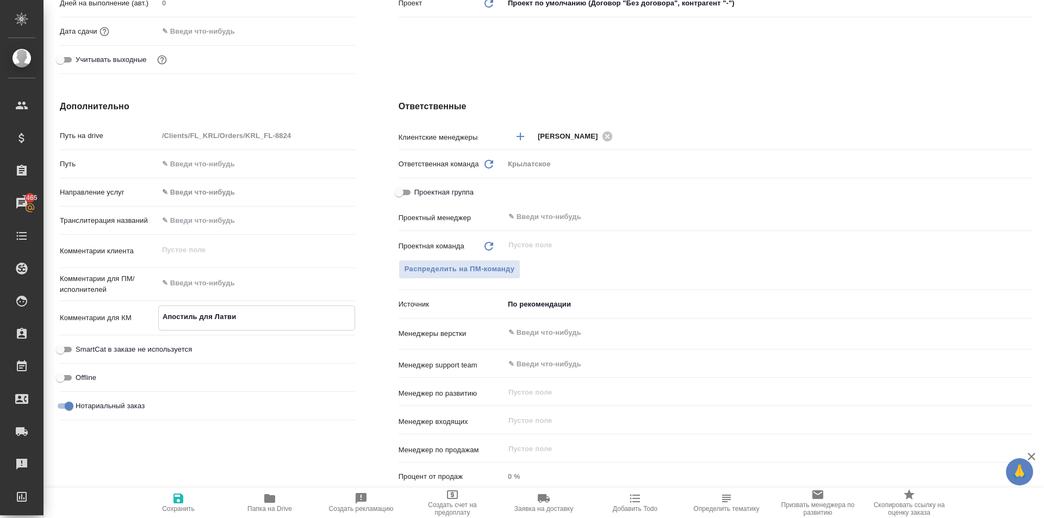
type textarea "x"
type textarea "Апостиль для Латвии"
type textarea "x"
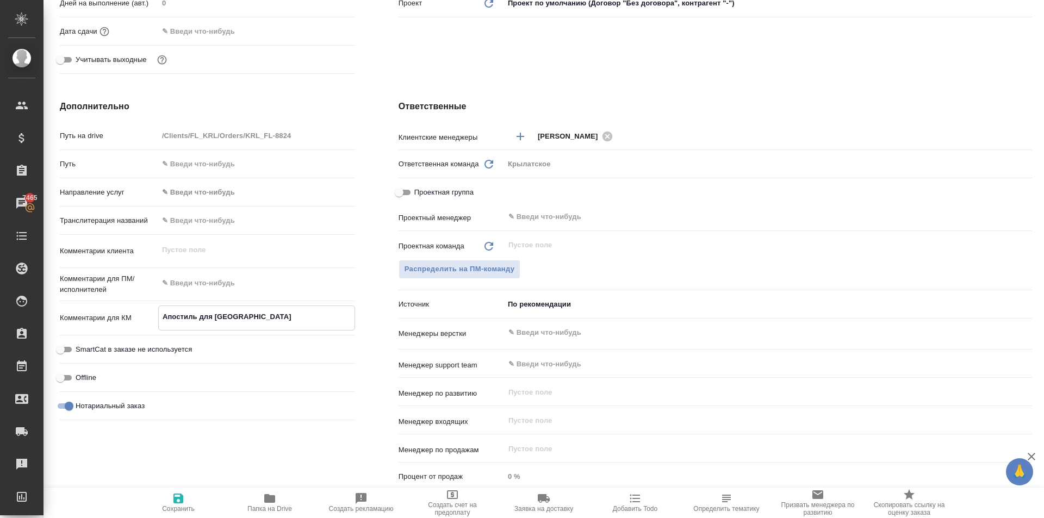
type textarea "x"
type textarea "Апостиль для Латвии"
type textarea "x"
type textarea "Апостиль для Латвии"
type textarea "x"
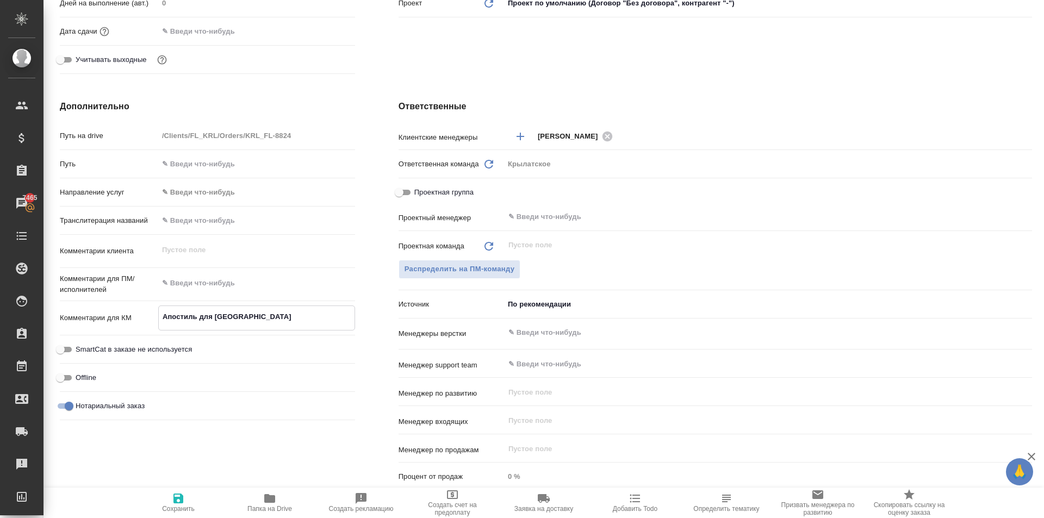
type textarea "x"
type textarea "Апостиль для Латвии."
type textarea "x"
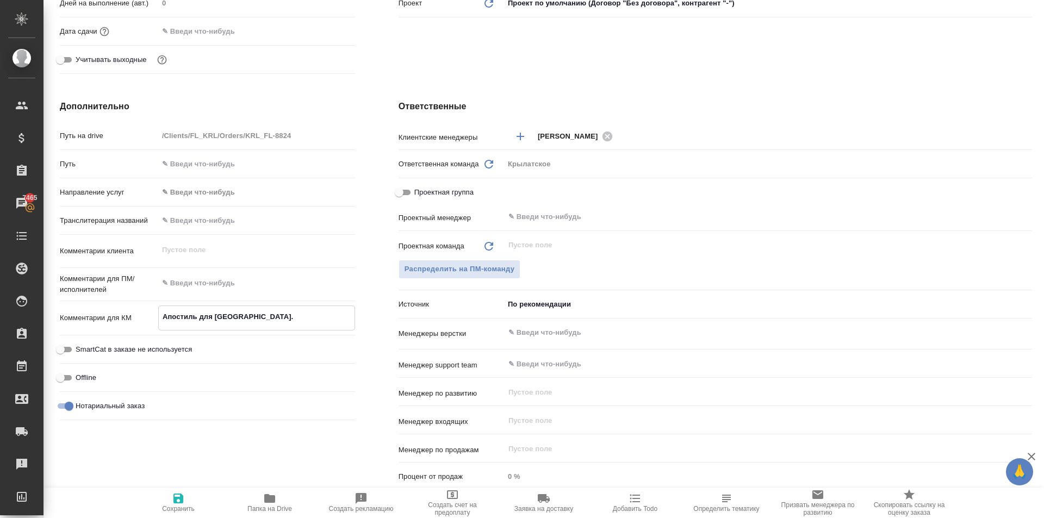
type textarea "Апостиль для Латвии."
type textarea "x"
type textarea "Апостиль для Латвии."
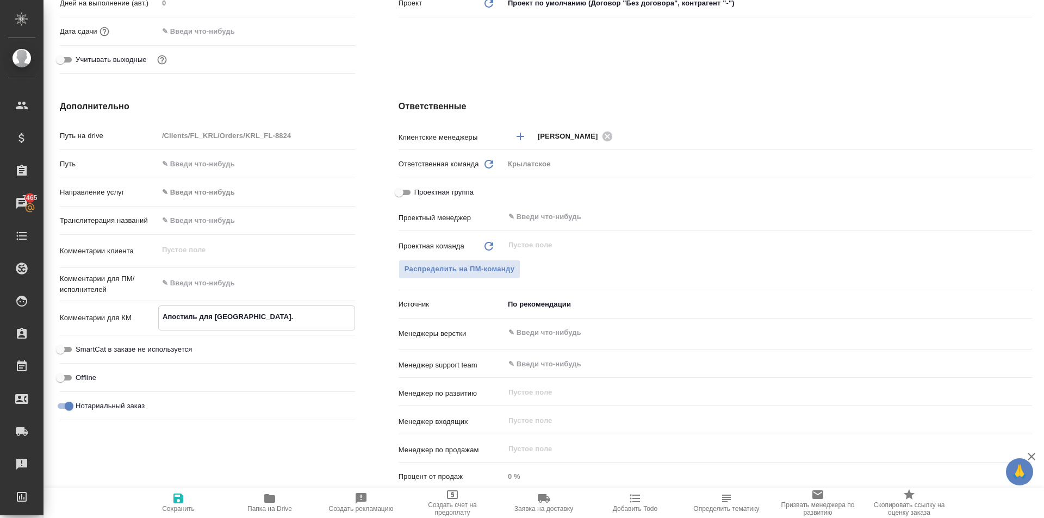
type textarea "x"
type textarea "Апостиль для Латвии. Т"
type textarea "x"
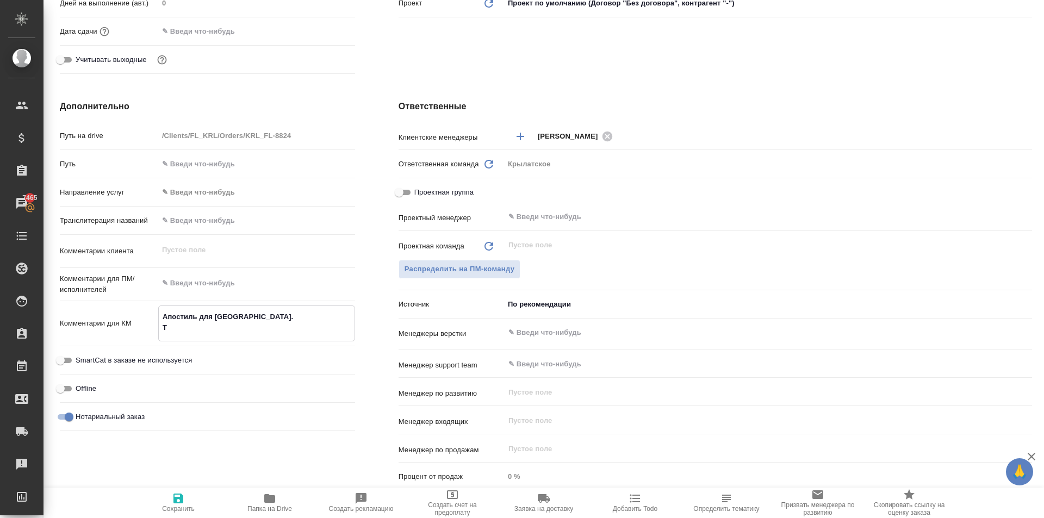
type textarea "x"
type textarea "Апостиль для Латвии. ТО"
type textarea "x"
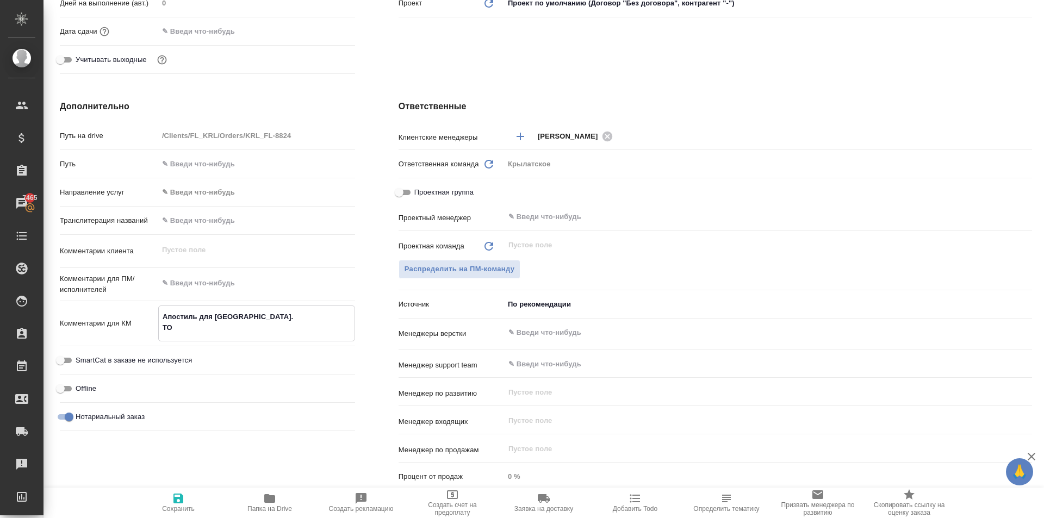
type textarea "x"
type textarea "Апостиль для Латвии. ТОР"
type textarea "x"
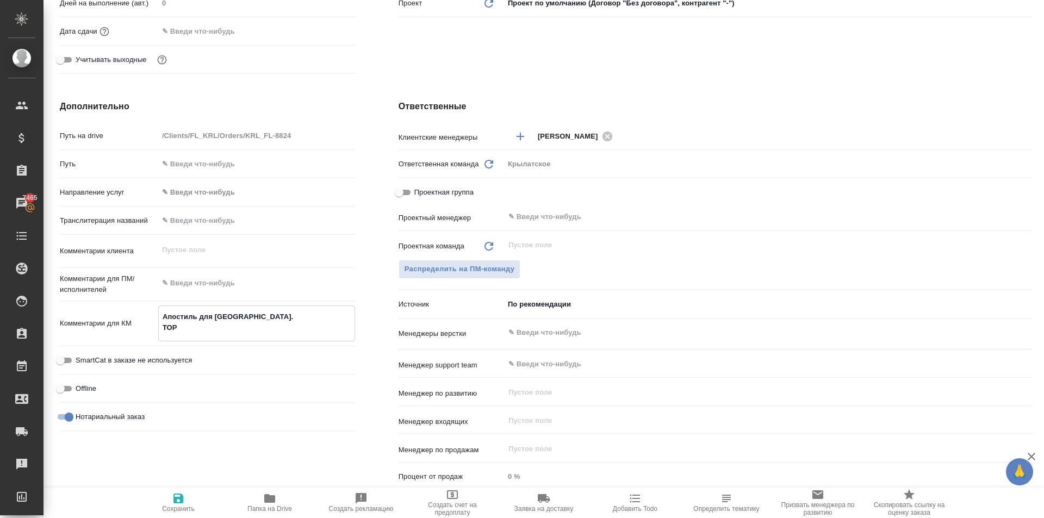
type textarea "Апостиль для Латвии. ТОРЖ"
type textarea "x"
type textarea "Апостиль для Латвии. ТОРЖЕ"
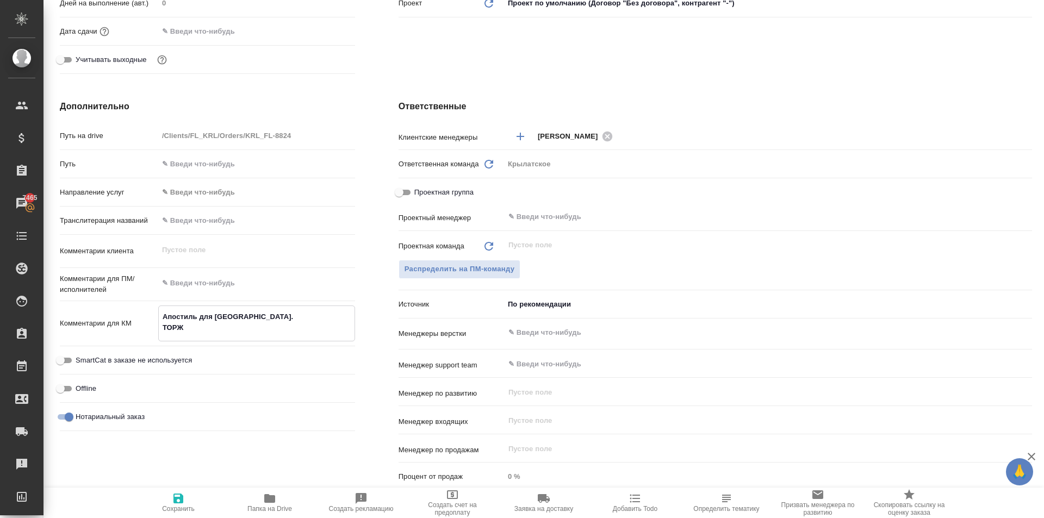
type textarea "x"
type textarea "Апостиль для Латвии. ТОРЖЕТ"
type textarea "x"
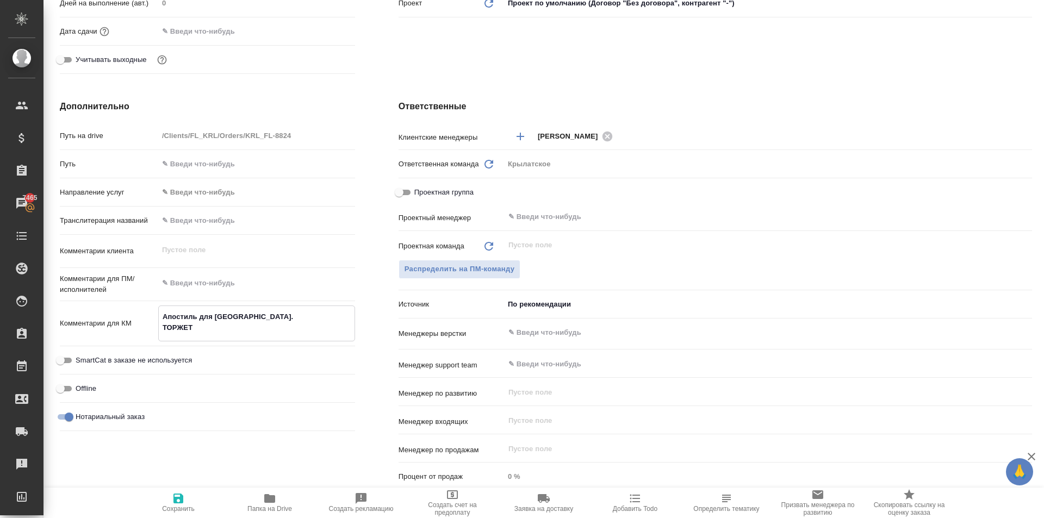
type textarea "x"
type textarea "Апостиль для Латвии. ТОРЖЕТС"
type textarea "x"
type textarea "Апостиль для Латвии. ТОРЖЕТСОВ"
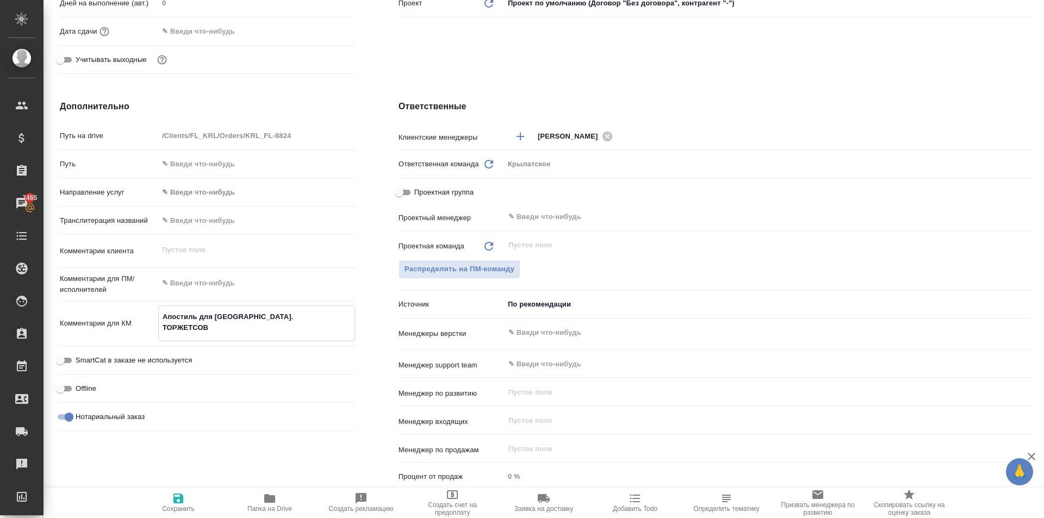
type textarea "x"
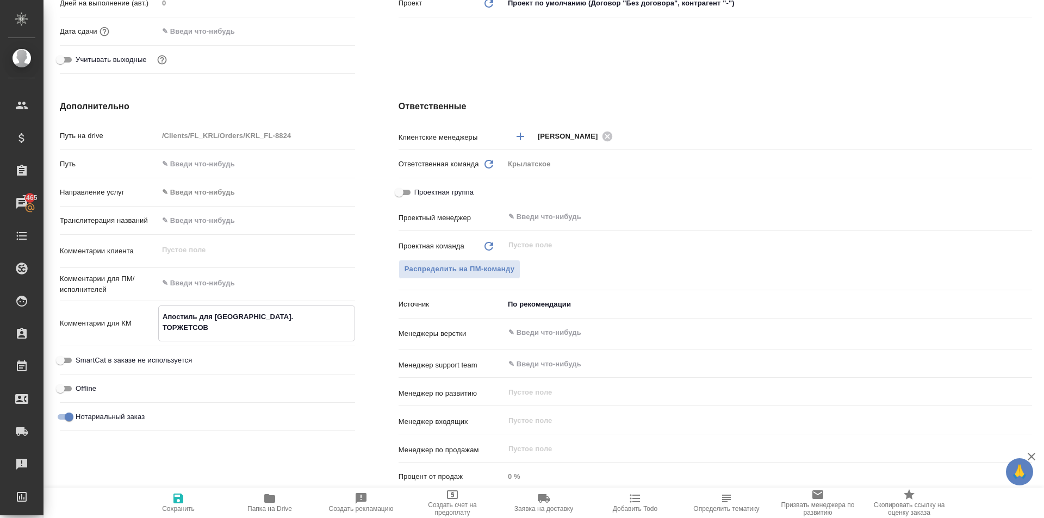
type textarea "Апостиль для Латвии. ТОРЖЕТСО"
type textarea "x"
type textarea "Апостиль для Латвии. ТОРЖЕТС"
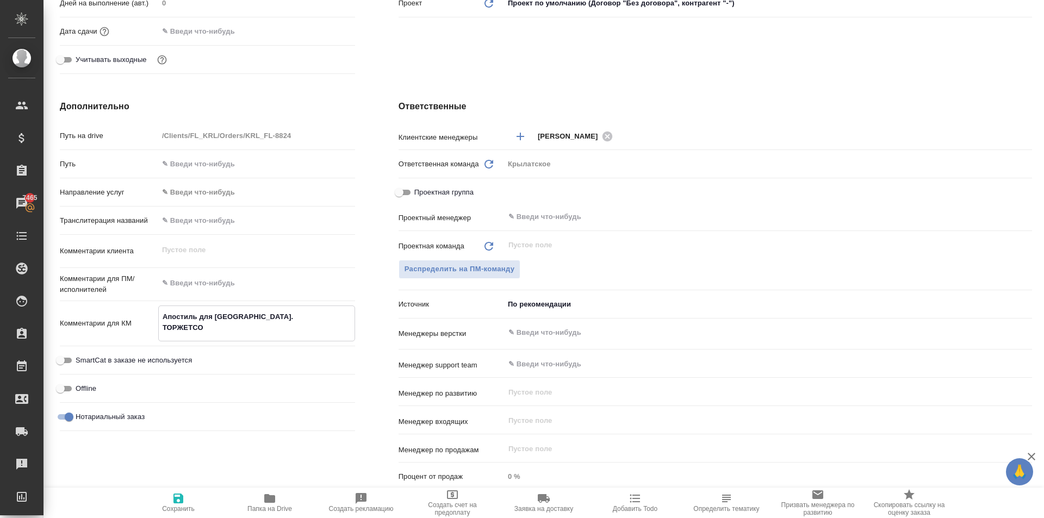
type textarea "x"
type textarea "Апостиль для Латвии. ТОРЖЕТСТ"
type textarea "x"
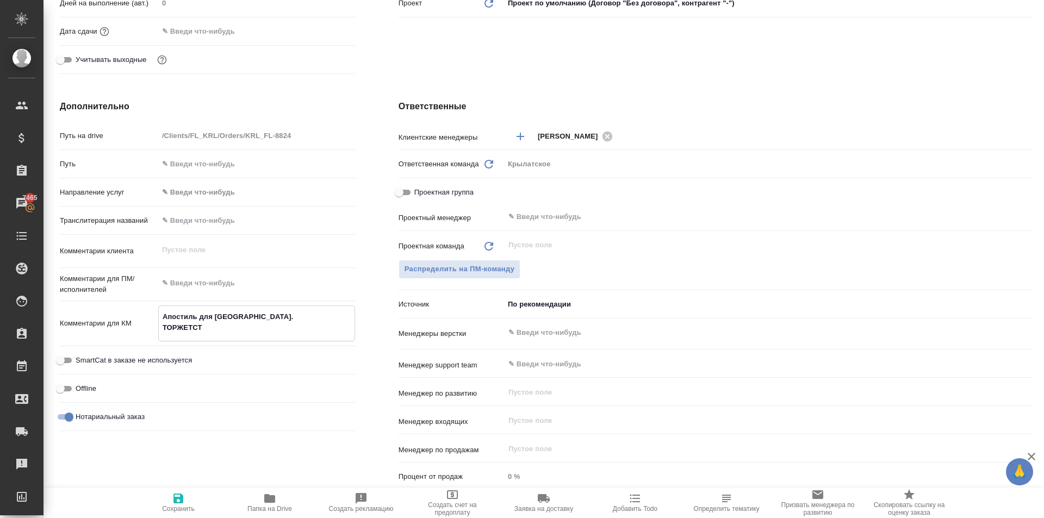
type textarea "x"
type textarea "Апостиль для Латвии. ТОРЖЕТСТВ"
type textarea "x"
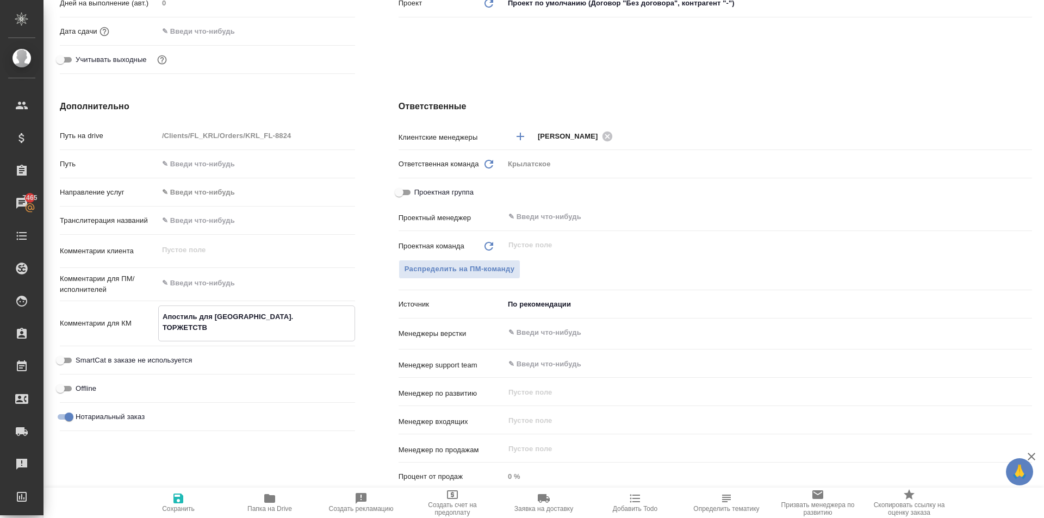
type textarea "x"
type textarea "Апостиль для Латвии. ТОРЖЕТСТВО"
type textarea "x"
click at [326, 336] on textarea "Апостиль для Латвии. ТОРЖЕТСТВО +" at bounding box center [257, 322] width 196 height 29
drag, startPoint x: 163, startPoint y: 498, endPoint x: 183, endPoint y: 504, distance: 21.4
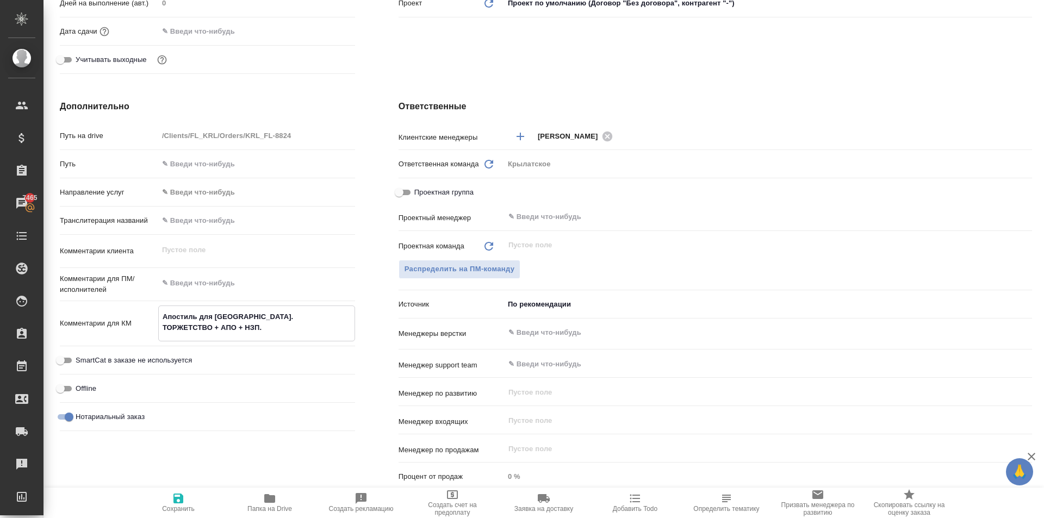
click at [163, 498] on span "Сохранить" at bounding box center [178, 502] width 78 height 21
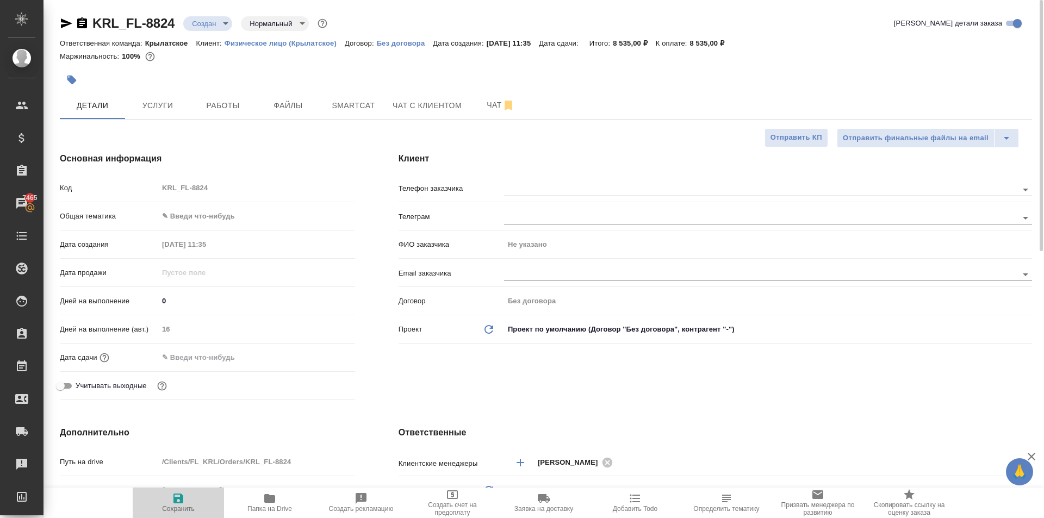
click at [199, 517] on button "Сохранить" at bounding box center [178, 503] width 91 height 30
drag, startPoint x: 163, startPoint y: 115, endPoint x: 169, endPoint y: 120, distance: 8.2
click at [164, 116] on button "Услуги" at bounding box center [157, 105] width 65 height 27
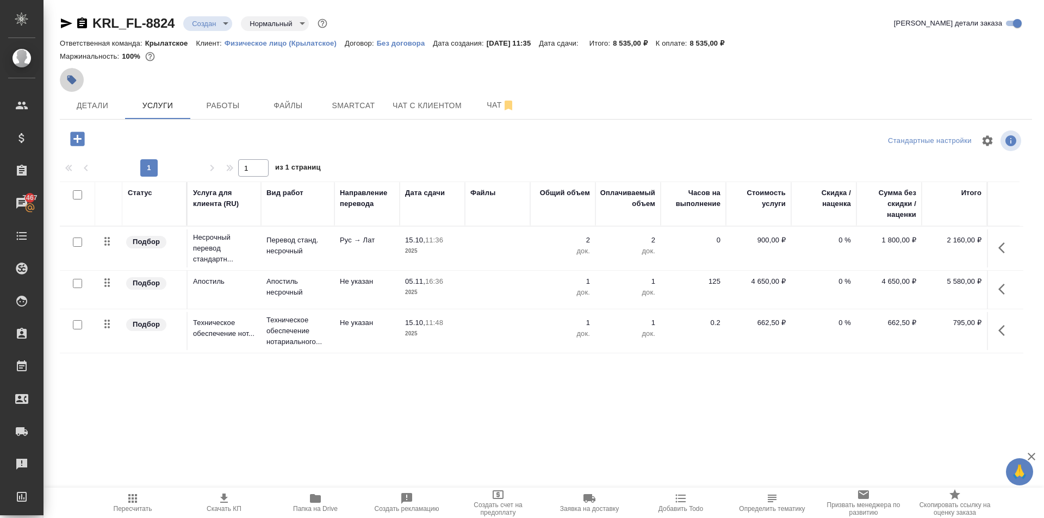
click at [76, 76] on icon "button" at bounding box center [71, 79] width 11 height 11
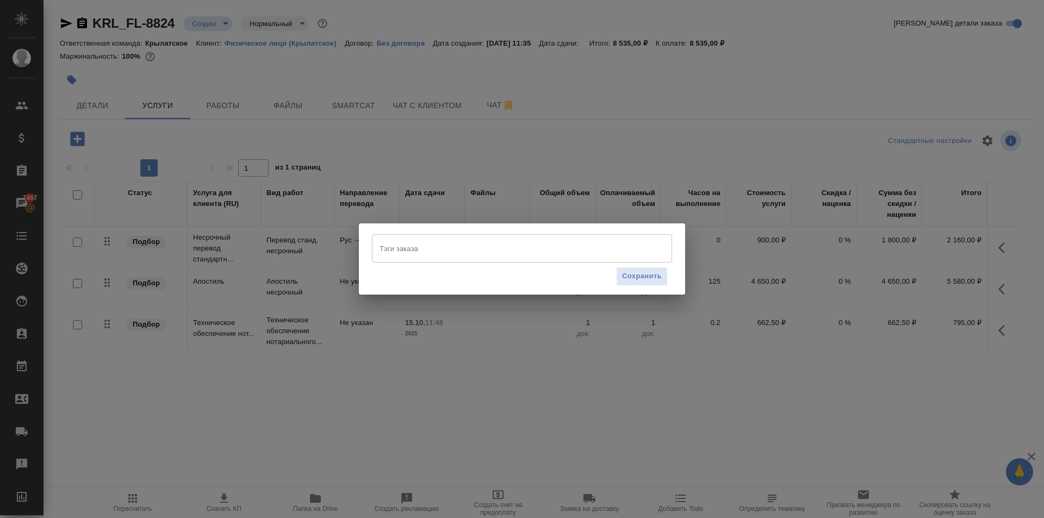
click at [427, 239] on input "Тэги заказа" at bounding box center [512, 248] width 270 height 18
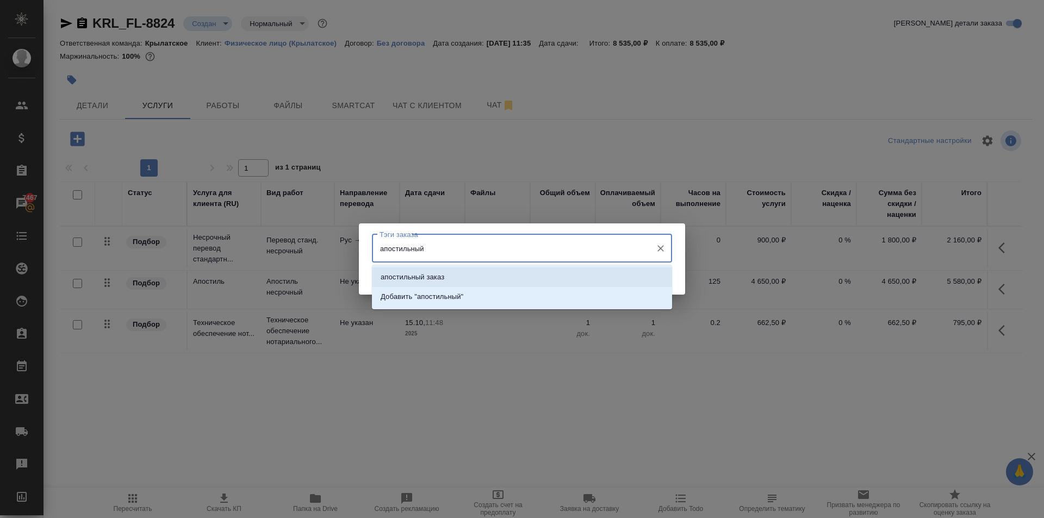
click at [449, 274] on li "апостильный заказ" at bounding box center [522, 277] width 300 height 20
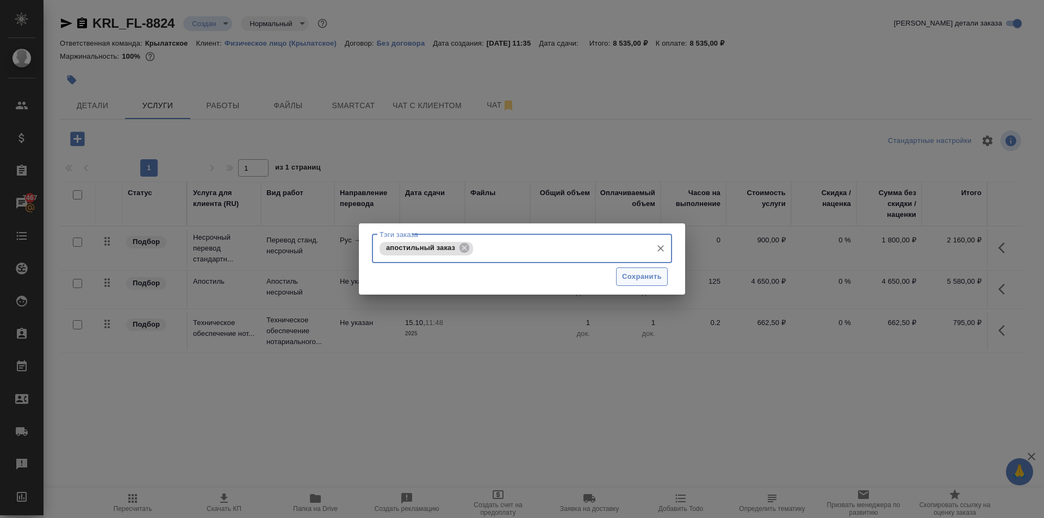
click at [655, 276] on span "Сохранить" at bounding box center [642, 277] width 40 height 13
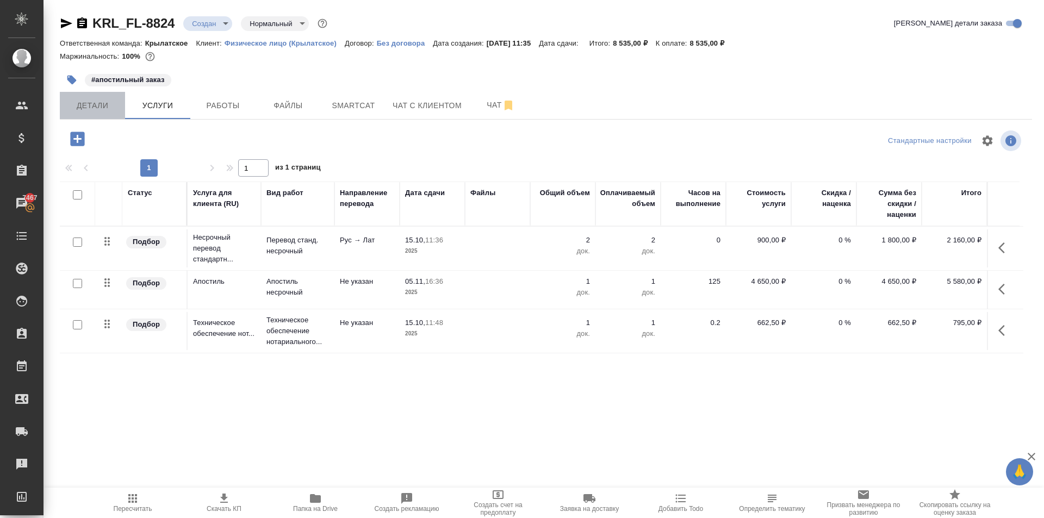
click at [102, 101] on span "Детали" at bounding box center [92, 106] width 52 height 14
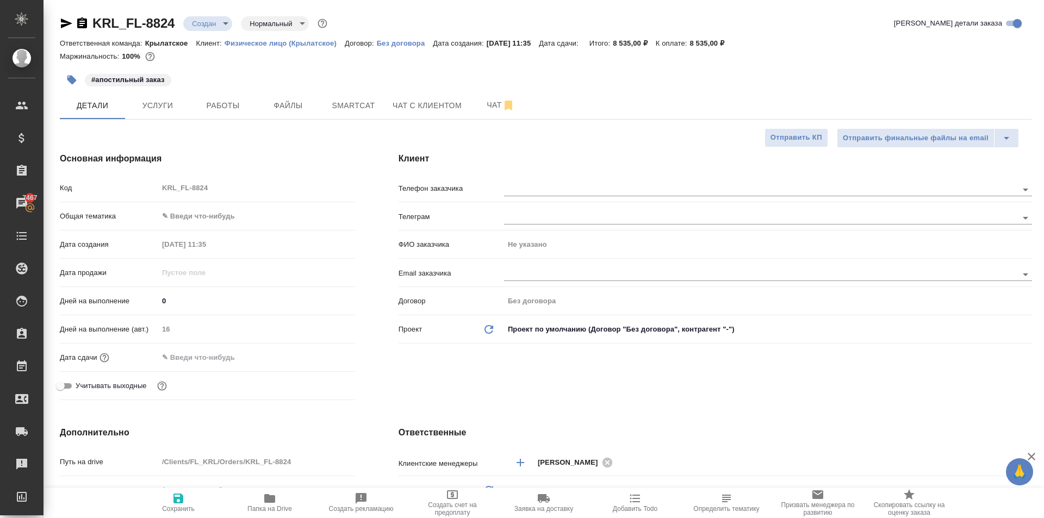
click at [266, 231] on div "Общая тематика ✎ Введи что-нибудь" at bounding box center [207, 221] width 295 height 28
click at [261, 222] on body "🙏 .cls-1 fill:#fff; AWATERA Kasymov Timur Клиенты Спецификации Заказы 7467 Чаты…" at bounding box center [522, 259] width 1044 height 518
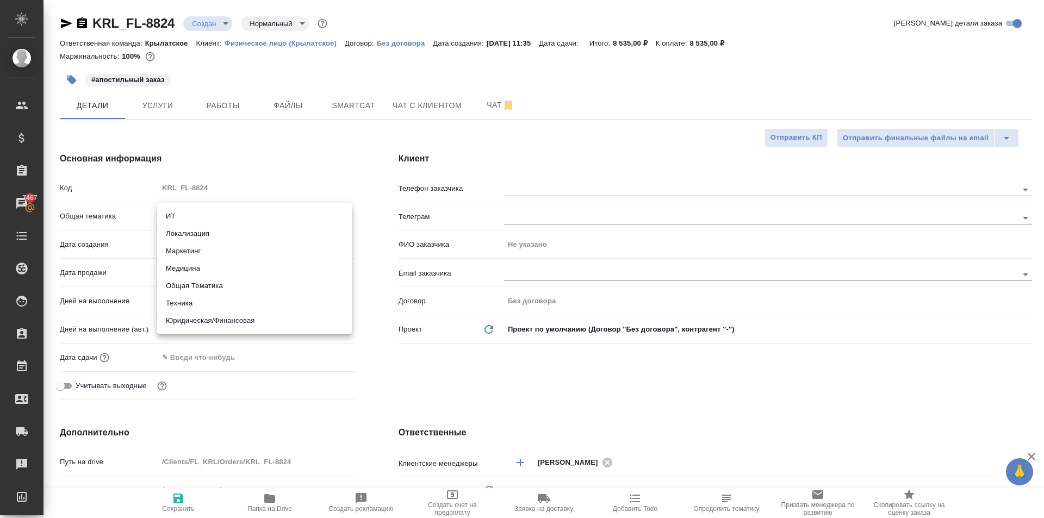
click at [266, 320] on li "Юридическая/Финансовая" at bounding box center [254, 320] width 195 height 17
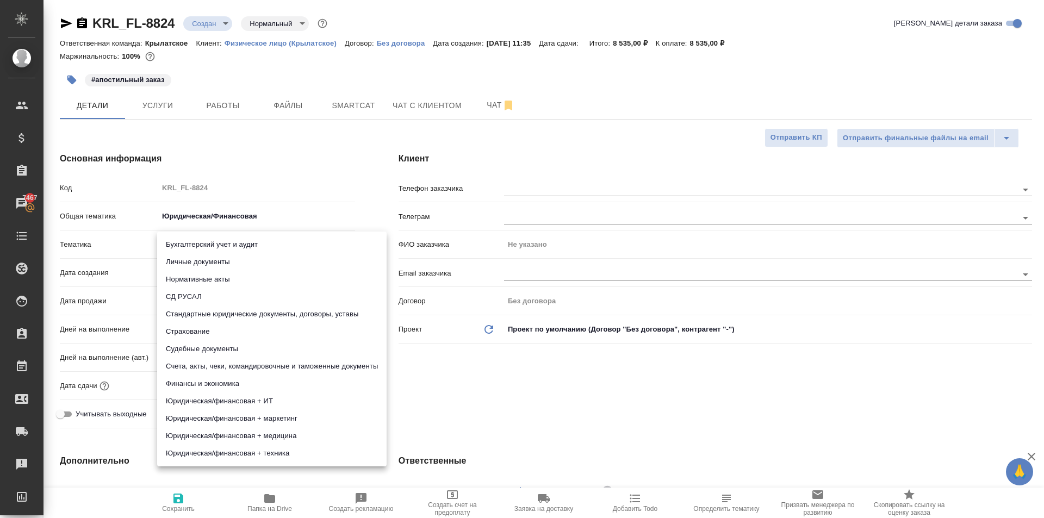
click at [213, 247] on body "🙏 .cls-1 fill:#fff; AWATERA Kasymov Timur Клиенты Спецификации Заказы 7467 Чаты…" at bounding box center [522, 259] width 1044 height 518
click at [219, 258] on li "Личные документы" at bounding box center [271, 261] width 229 height 17
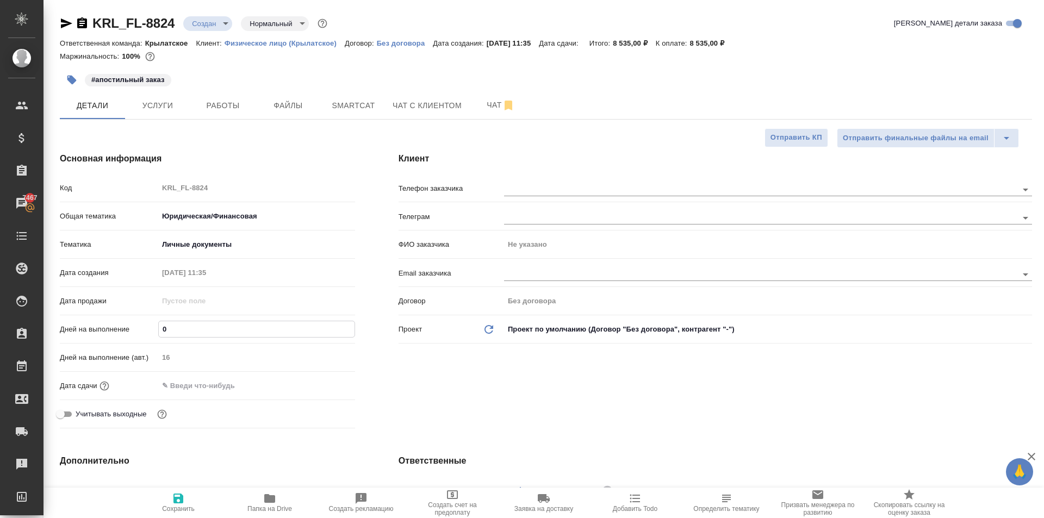
drag, startPoint x: 156, startPoint y: 329, endPoint x: 99, endPoint y: 334, distance: 56.7
click at [99, 334] on div "Дней на выполнение 0" at bounding box center [207, 329] width 295 height 19
click at [166, 378] on input "text" at bounding box center [205, 386] width 95 height 16
click at [340, 381] on div at bounding box center [336, 385] width 38 height 13
click at [333, 386] on div at bounding box center [336, 385] width 38 height 13
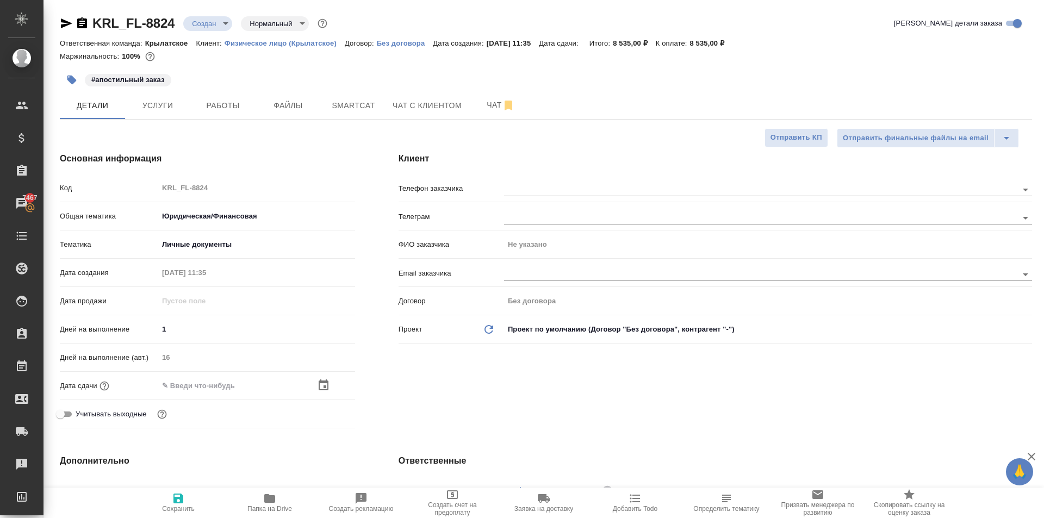
click at [325, 386] on icon "button" at bounding box center [324, 384] width 10 height 11
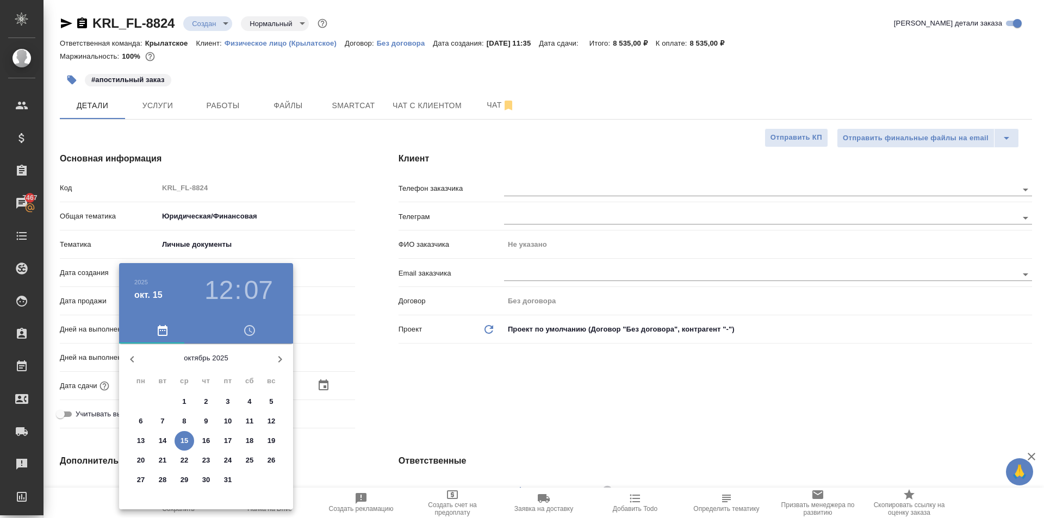
drag, startPoint x: 352, startPoint y: 346, endPoint x: 308, endPoint y: 347, distance: 44.0
click at [348, 347] on div at bounding box center [522, 259] width 1044 height 518
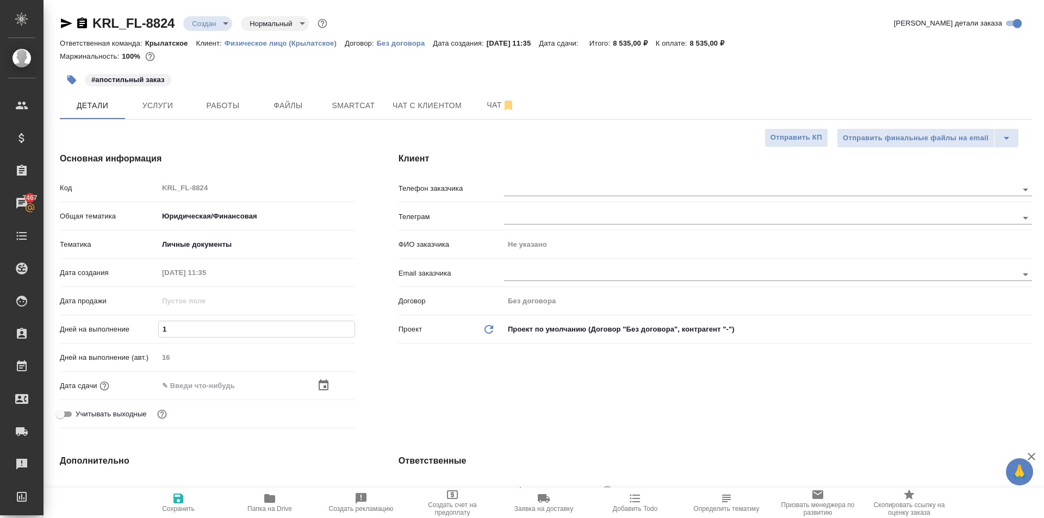
drag, startPoint x: 221, startPoint y: 333, endPoint x: 215, endPoint y: 331, distance: 6.4
click at [220, 333] on input "1" at bounding box center [257, 329] width 196 height 16
click at [186, 390] on input "text" at bounding box center [205, 386] width 95 height 16
click at [317, 380] on icon "button" at bounding box center [323, 384] width 13 height 13
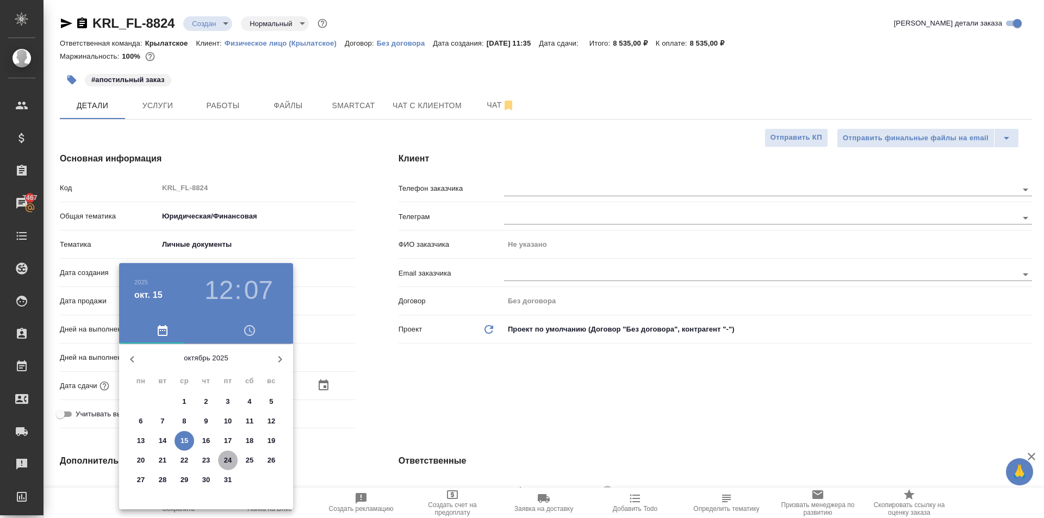
click at [230, 461] on p "24" at bounding box center [228, 460] width 8 height 11
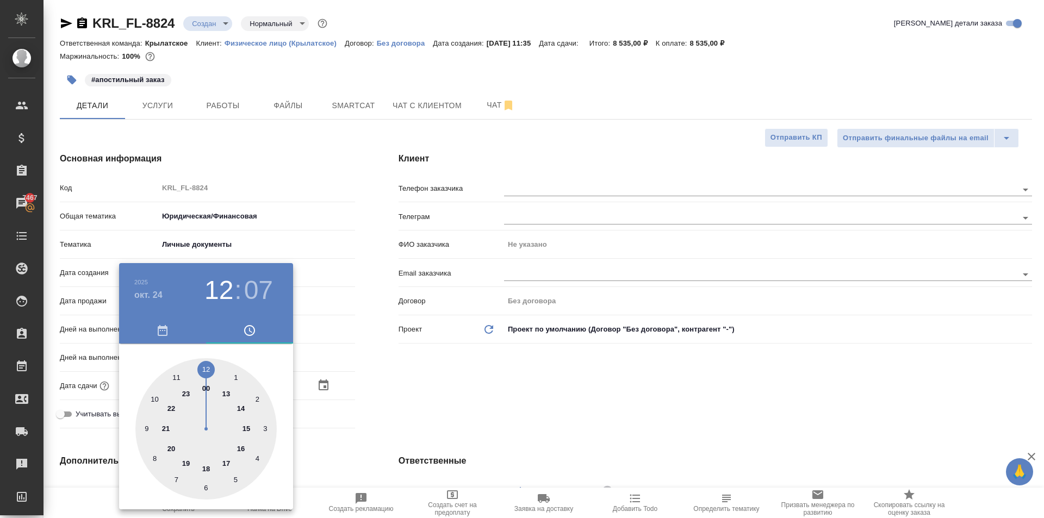
click at [210, 366] on div at bounding box center [205, 428] width 141 height 141
click at [208, 366] on div at bounding box center [205, 428] width 141 height 141
click at [387, 391] on div at bounding box center [522, 259] width 1044 height 518
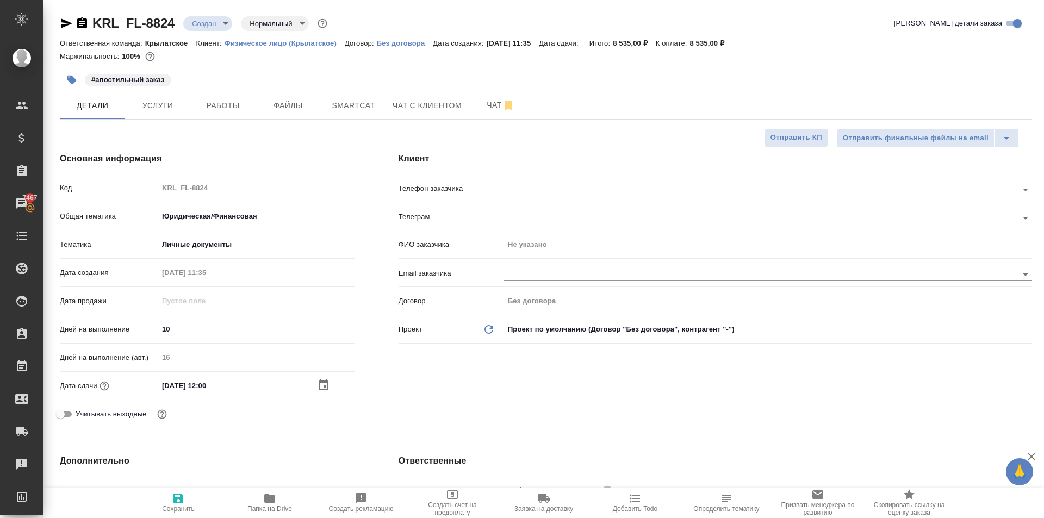
scroll to position [326, 0]
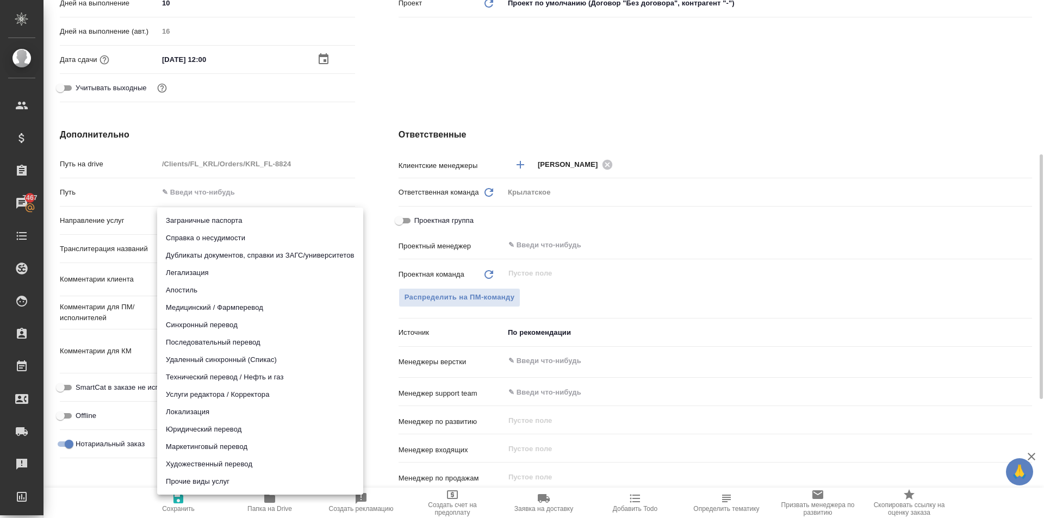
click at [242, 225] on body "🙏 .cls-1 fill:#fff; AWATERA Kasymov Timur Клиенты Спецификации Заказы 7467 Чаты…" at bounding box center [522, 259] width 1044 height 518
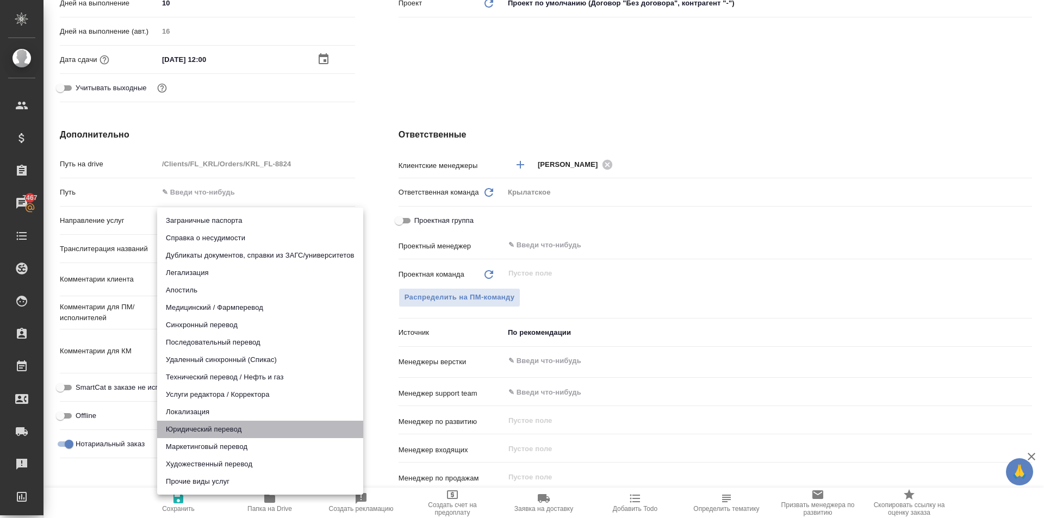
click at [212, 433] on li "Юридический перевод" at bounding box center [260, 429] width 206 height 17
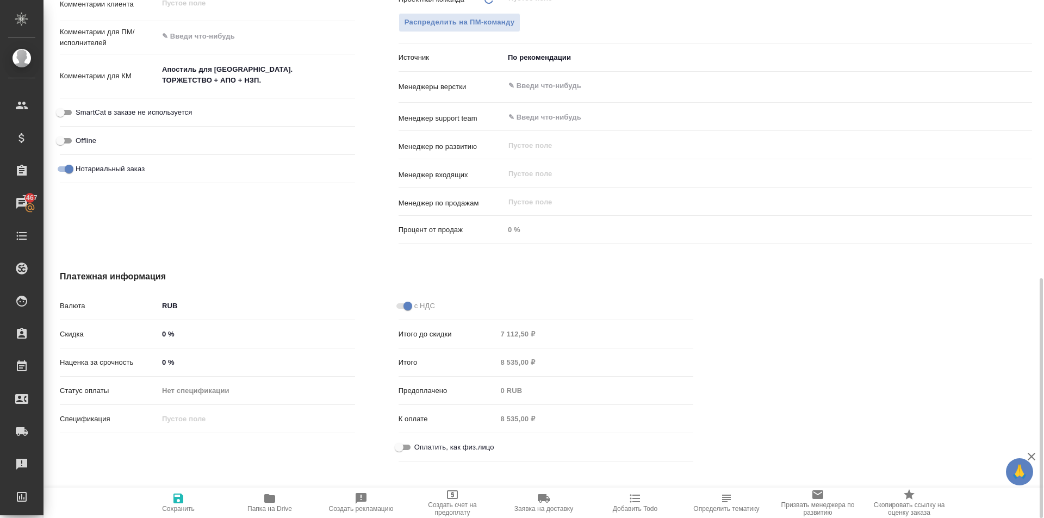
scroll to position [634, 0]
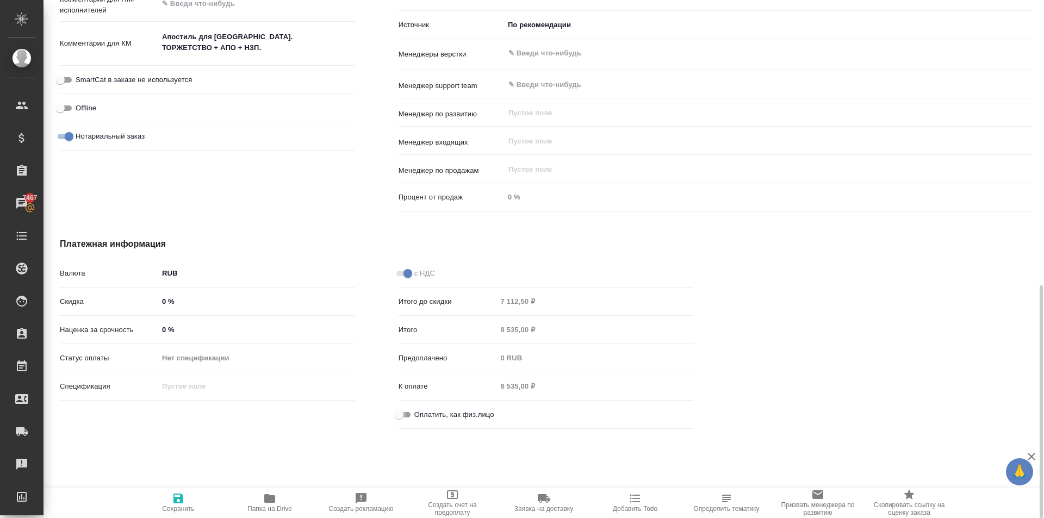
click at [401, 415] on input "Оплатить, как физ.лицо" at bounding box center [398, 414] width 39 height 13
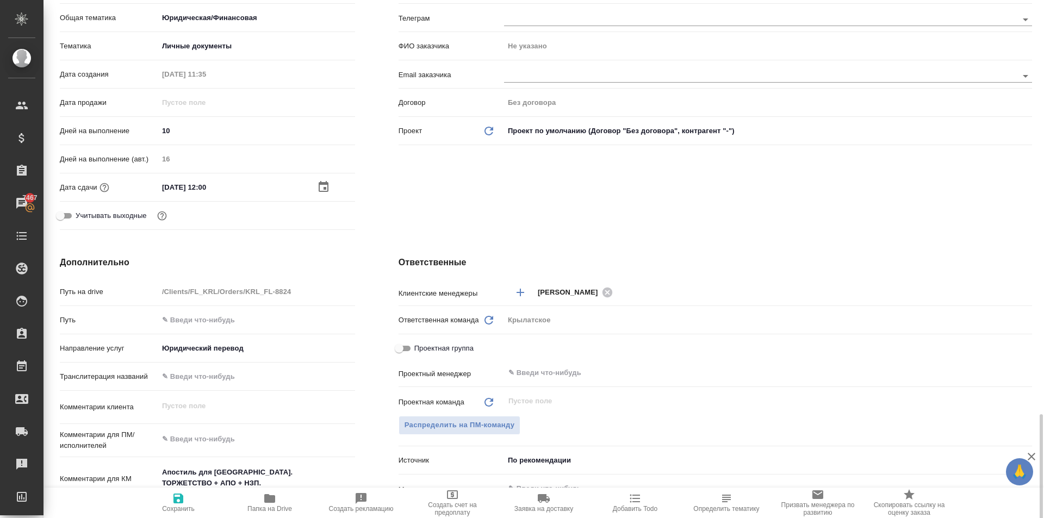
scroll to position [416, 0]
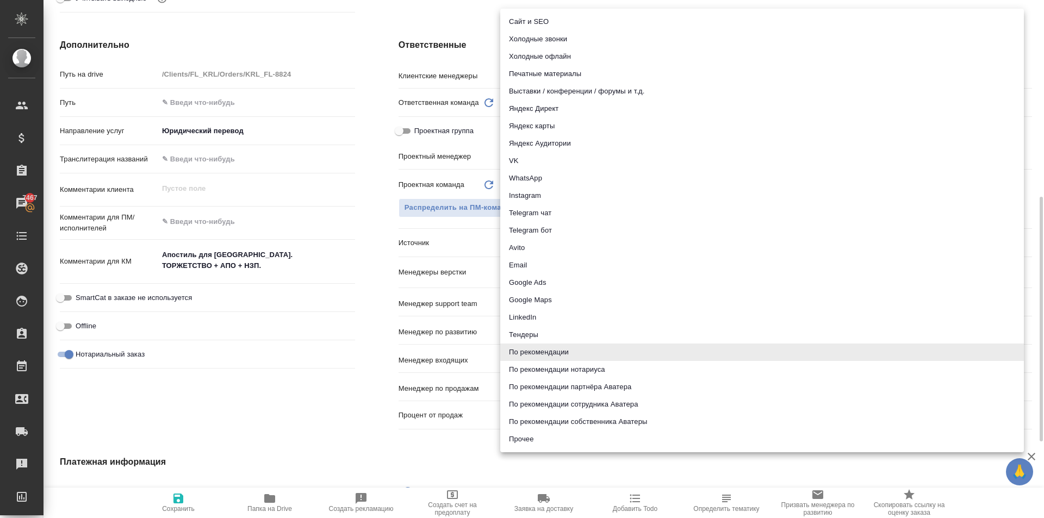
click at [545, 245] on body "🙏 .cls-1 fill:#fff; AWATERA Kasymov Timur Клиенты Спецификации Заказы 7467 Чаты…" at bounding box center [522, 259] width 1044 height 518
drag, startPoint x: 598, startPoint y: 369, endPoint x: 491, endPoint y: 417, distance: 117.5
click at [595, 370] on li "По рекомендации нотариуса" at bounding box center [761, 369] width 523 height 17
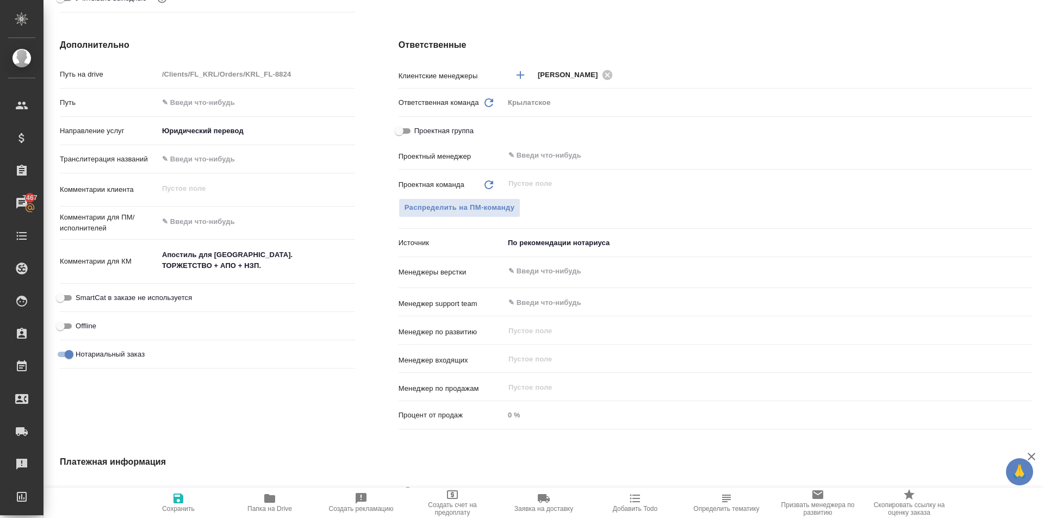
click at [178, 507] on span "Сохранить" at bounding box center [178, 509] width 33 height 8
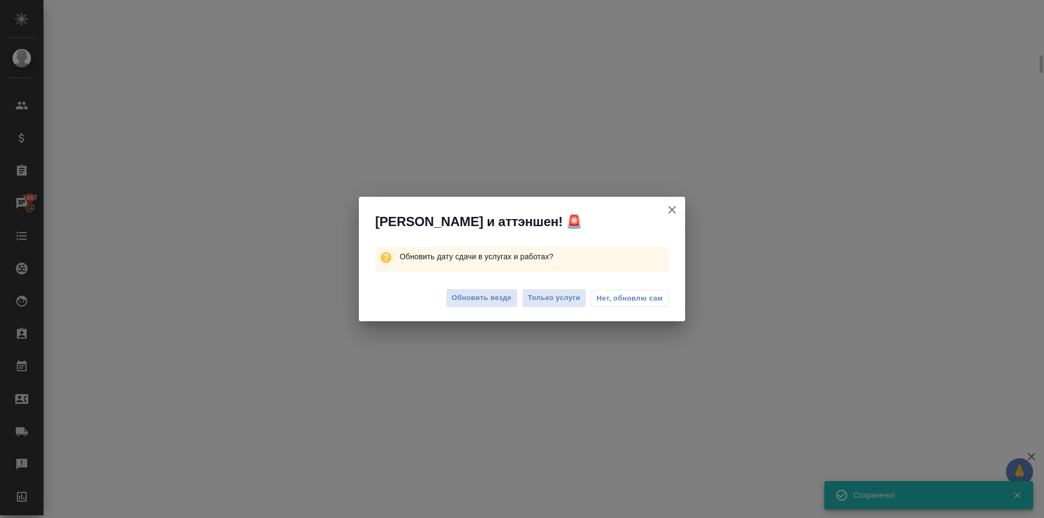
scroll to position [407, 0]
click at [485, 292] on span "Обновить везде" at bounding box center [482, 298] width 60 height 13
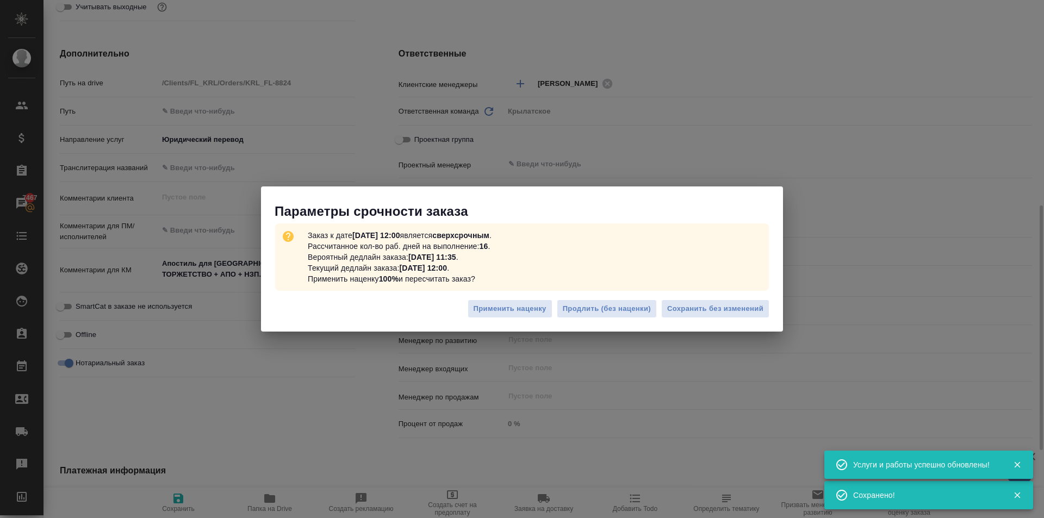
scroll to position [416, 0]
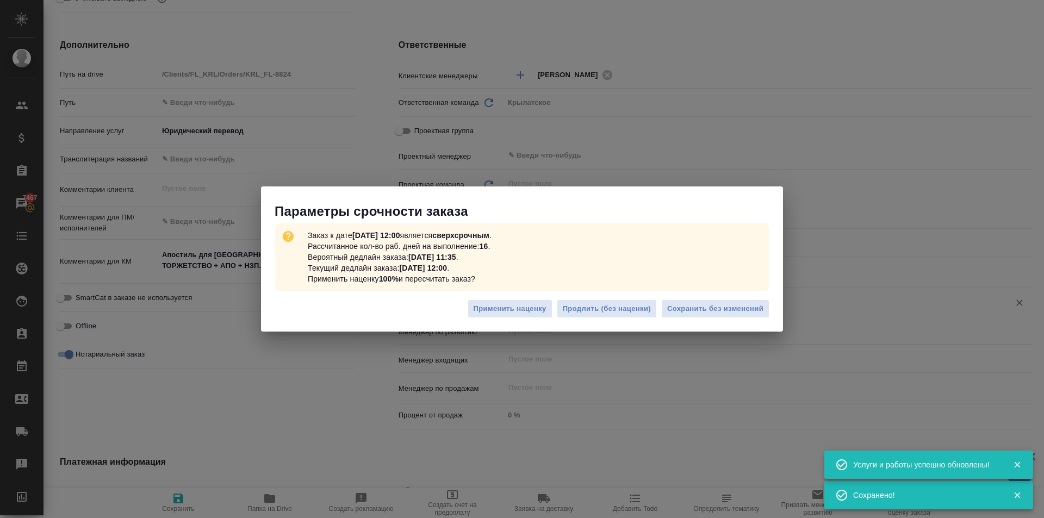
click at [758, 308] on span "Сохранить без изменений" at bounding box center [715, 309] width 96 height 13
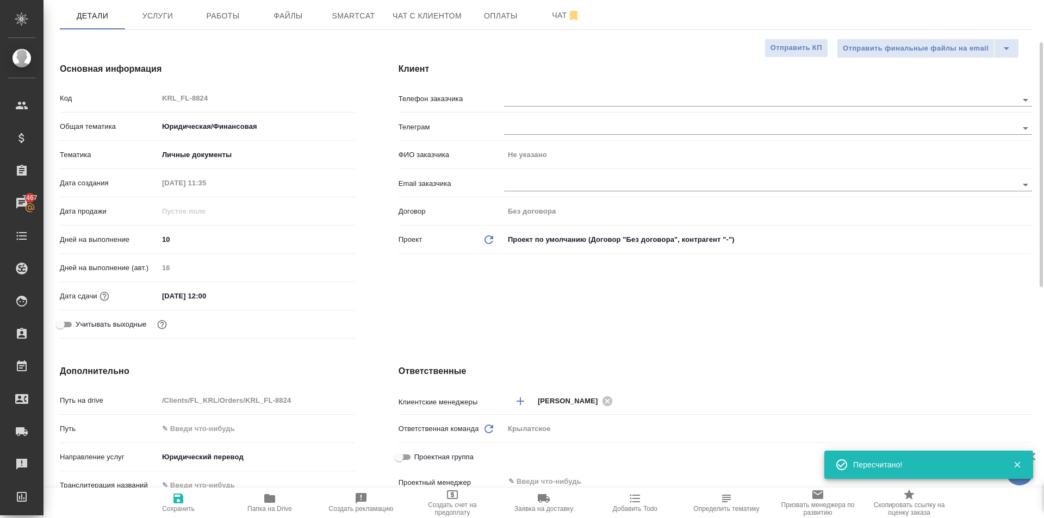
scroll to position [0, 0]
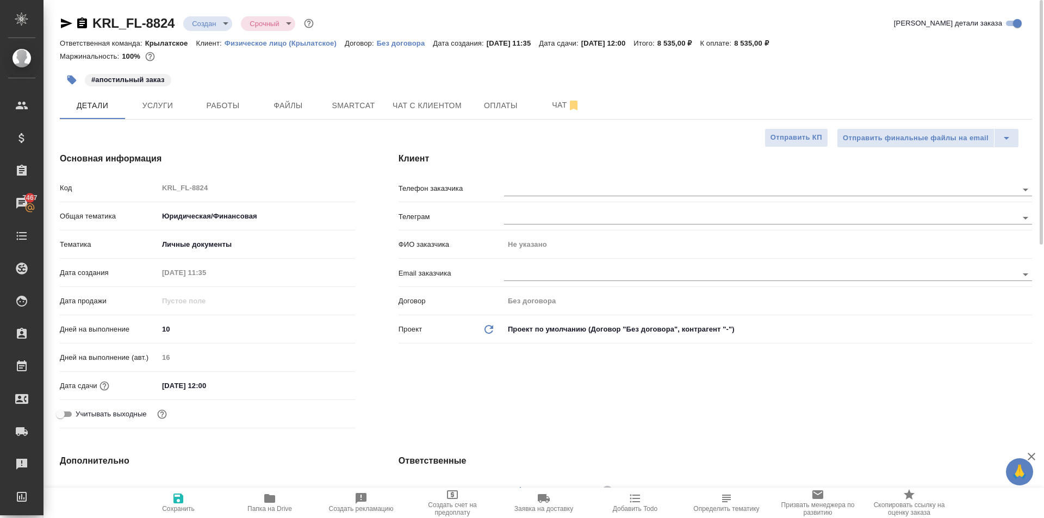
click at [558, 202] on div "Телефон заказчика" at bounding box center [714, 192] width 633 height 28
click at [559, 187] on input "text" at bounding box center [742, 189] width 477 height 13
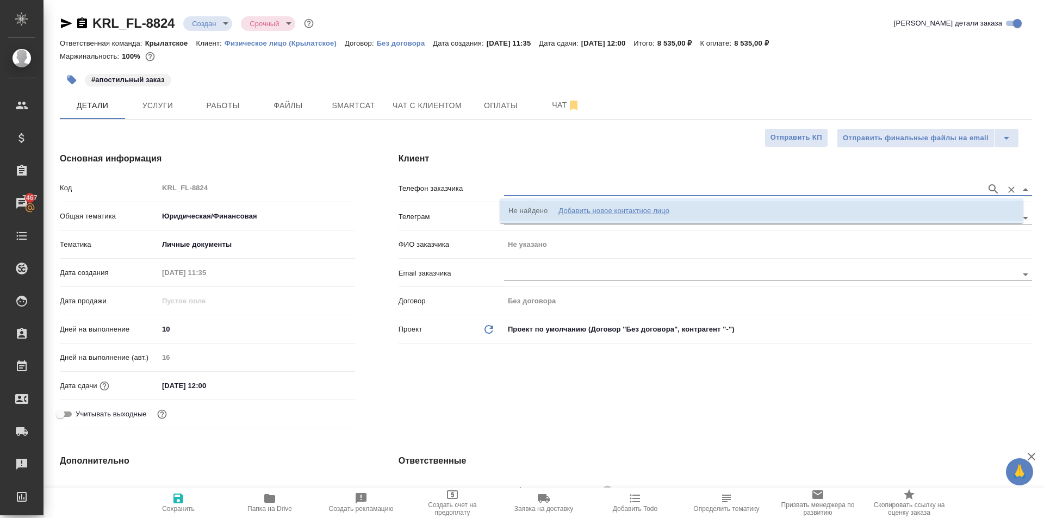
click at [590, 216] on li "Не найдено Добавить новое контактное лицо" at bounding box center [761, 211] width 523 height 20
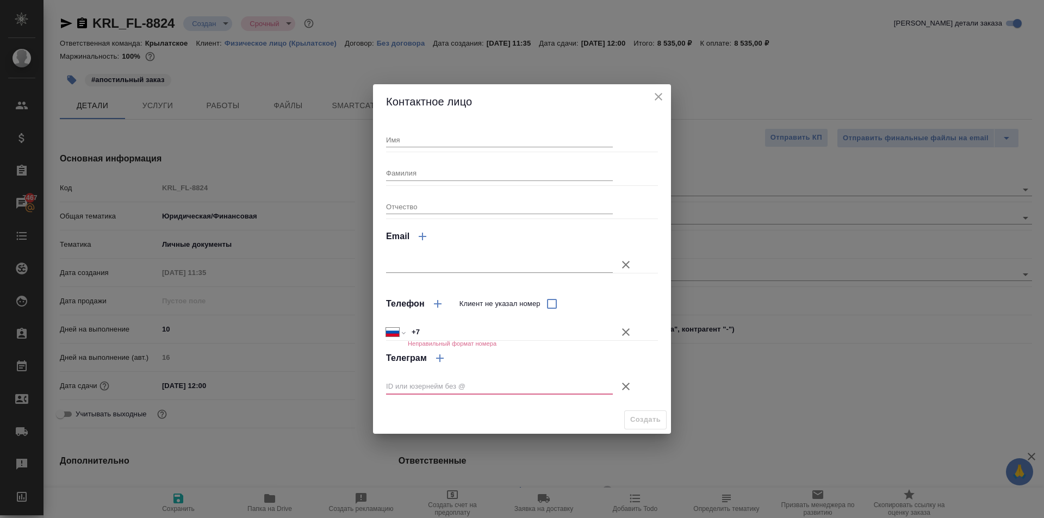
click at [437, 136] on input "Имя" at bounding box center [499, 139] width 227 height 15
drag, startPoint x: 626, startPoint y: 380, endPoint x: 628, endPoint y: 374, distance: 6.4
click at [627, 381] on icon "button" at bounding box center [625, 386] width 13 height 13
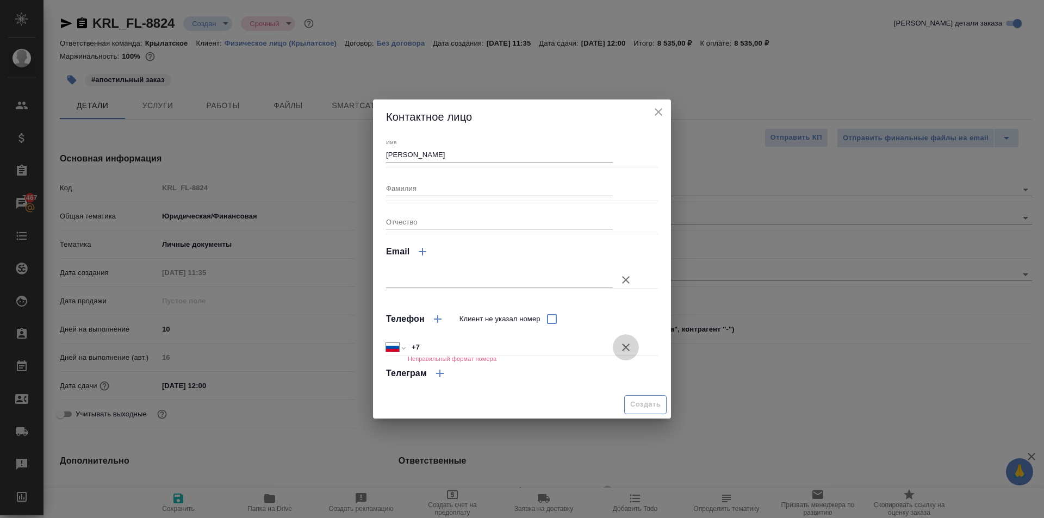
drag, startPoint x: 626, startPoint y: 347, endPoint x: 639, endPoint y: 384, distance: 39.2
click at [626, 351] on icon "button" at bounding box center [625, 347] width 13 height 13
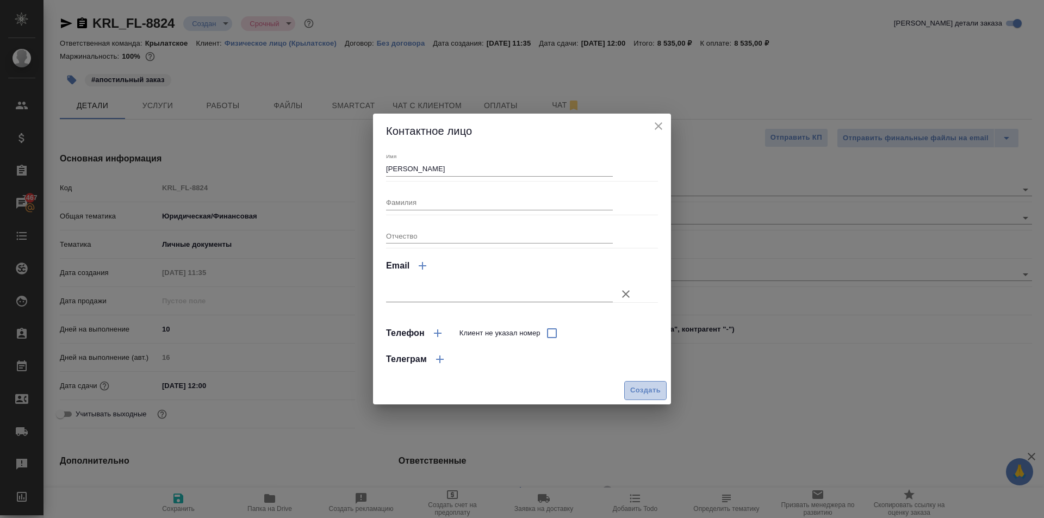
click at [645, 391] on span "Создать" at bounding box center [645, 390] width 30 height 13
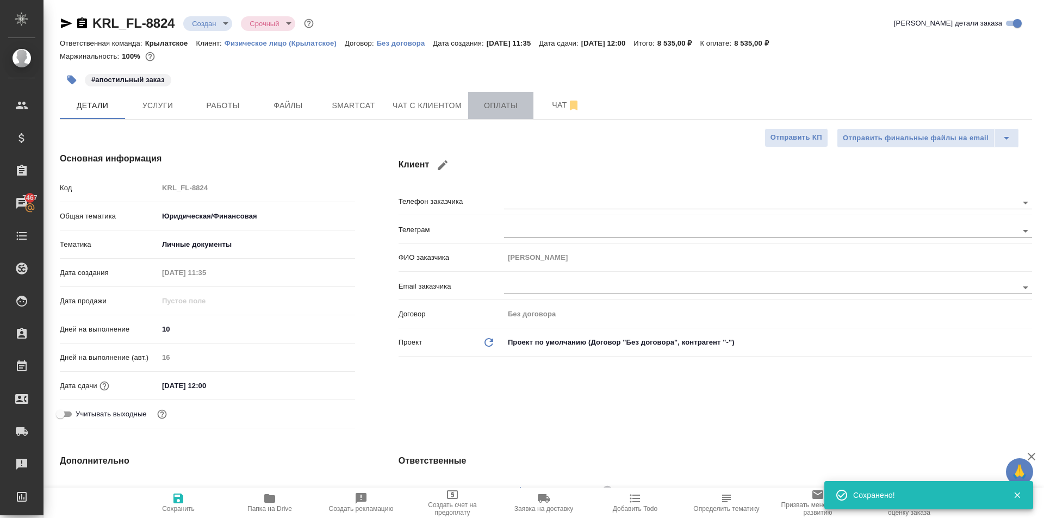
drag, startPoint x: 491, startPoint y: 98, endPoint x: 472, endPoint y: 111, distance: 23.1
click at [491, 99] on button "Оплаты" at bounding box center [500, 105] width 65 height 27
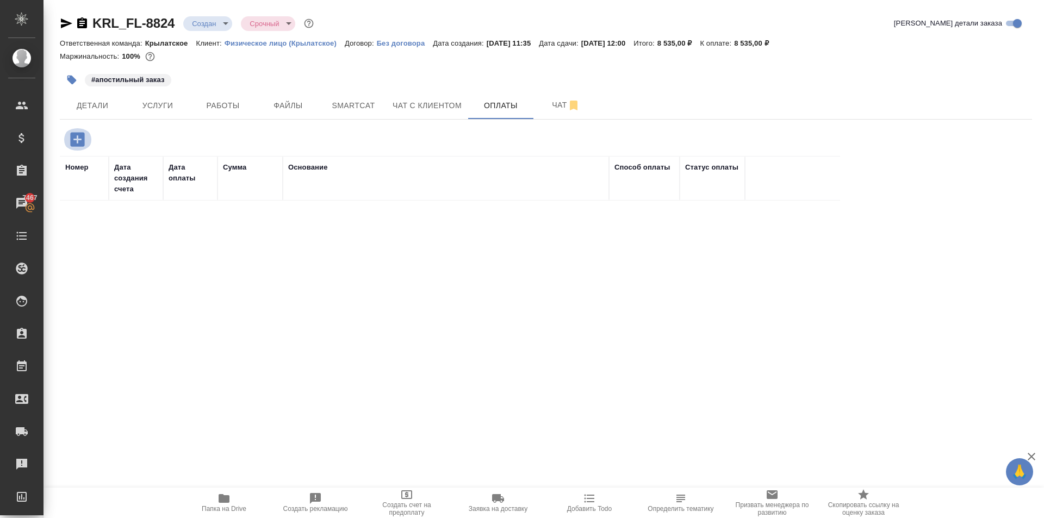
drag, startPoint x: 71, startPoint y: 130, endPoint x: 76, endPoint y: 137, distance: 8.6
click at [72, 133] on icon "button" at bounding box center [77, 139] width 19 height 19
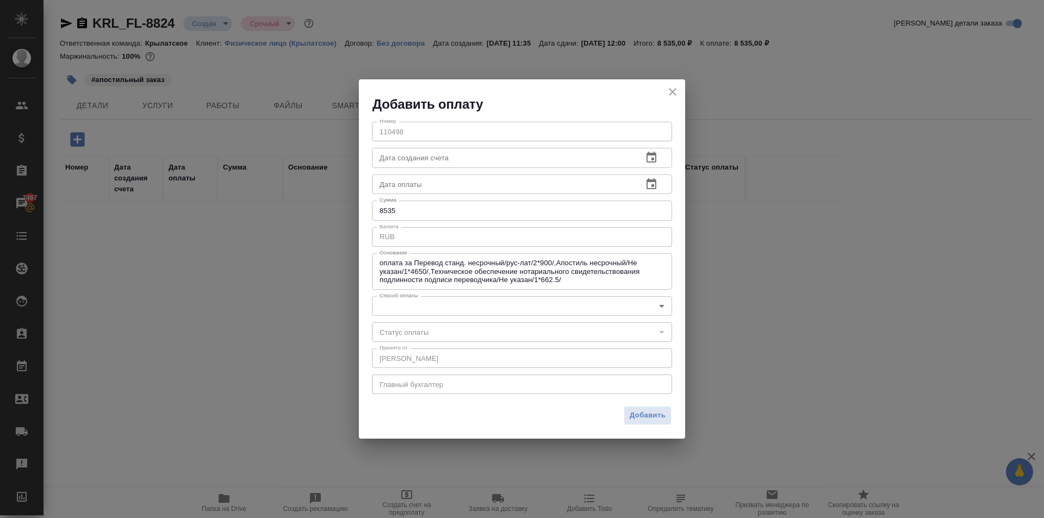
click at [415, 309] on body "🙏 .cls-1 fill:#fff; AWATERA Kasymov Timur Клиенты Спецификации Заказы 7467 Чаты…" at bounding box center [522, 259] width 1044 height 518
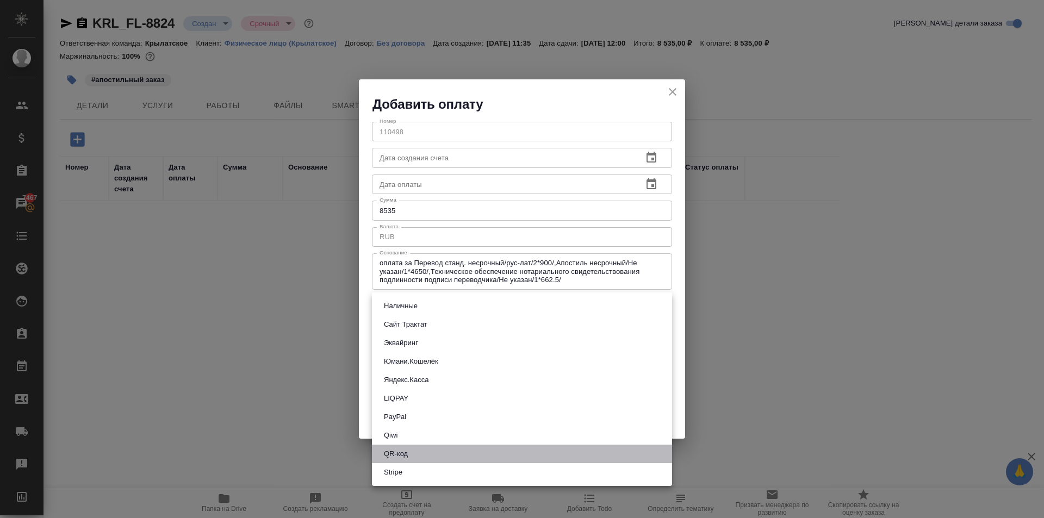
drag, startPoint x: 425, startPoint y: 456, endPoint x: 501, endPoint y: 444, distance: 76.5
click at [423, 456] on li "QR-код" at bounding box center [522, 454] width 300 height 18
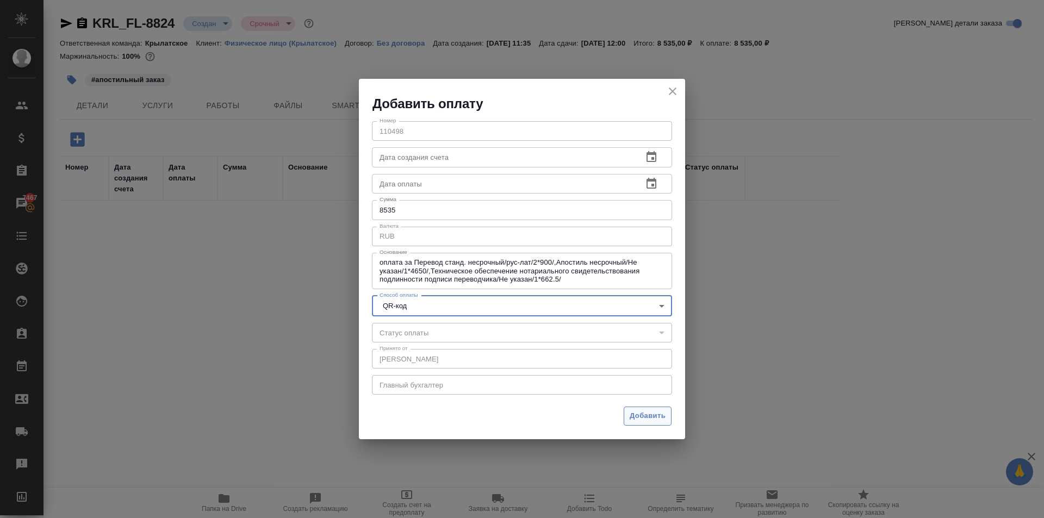
click at [640, 411] on span "Добавить" at bounding box center [647, 416] width 36 height 13
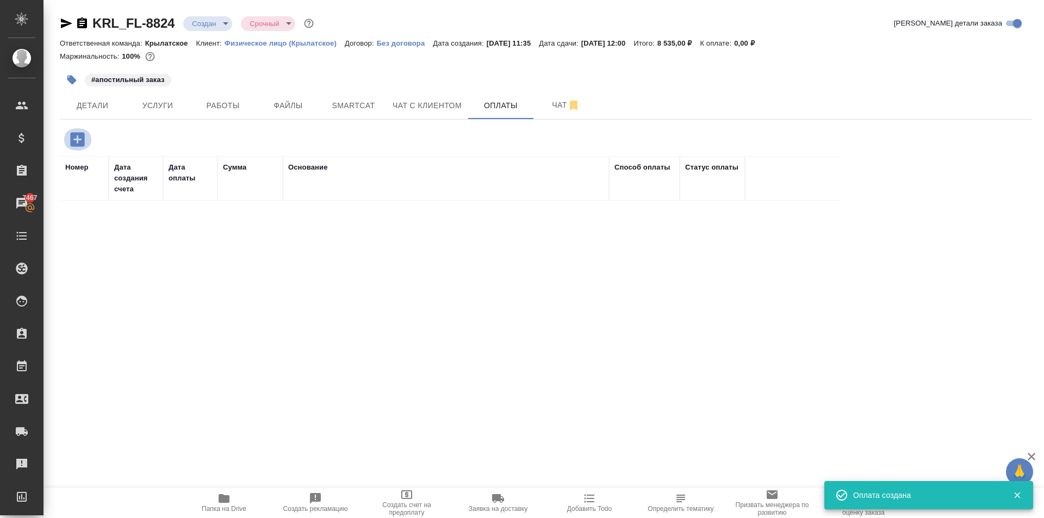
click at [85, 142] on button "button" at bounding box center [78, 139] width 30 height 22
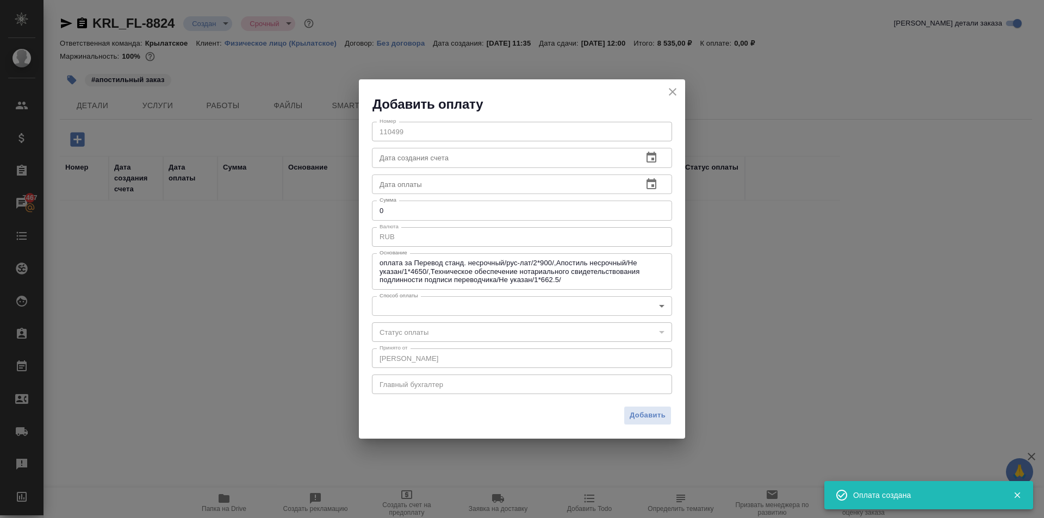
click at [663, 93] on div "Добавить оплату" at bounding box center [522, 96] width 326 height 34
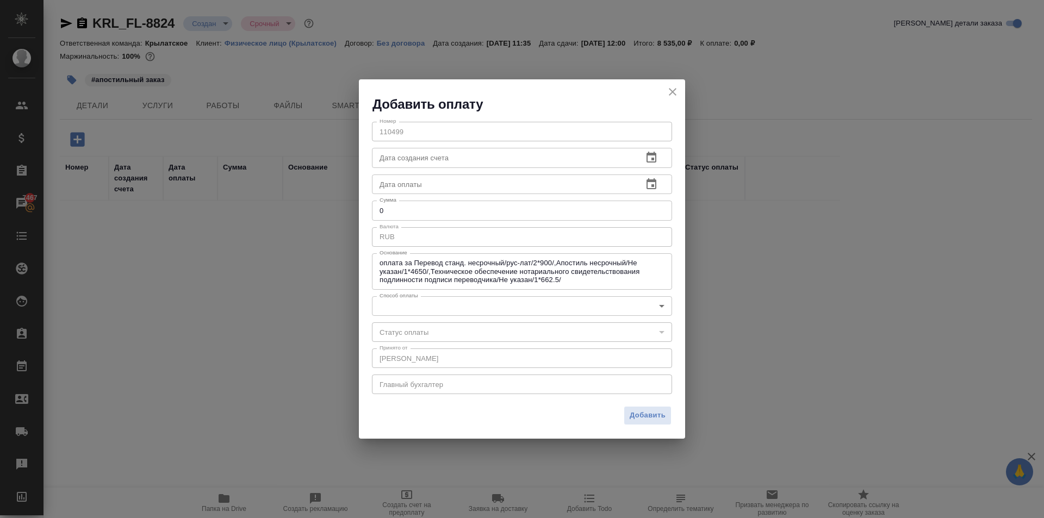
click at [666, 90] on div "Добавить оплату" at bounding box center [522, 96] width 326 height 34
click at [677, 88] on icon "close" at bounding box center [672, 91] width 13 height 13
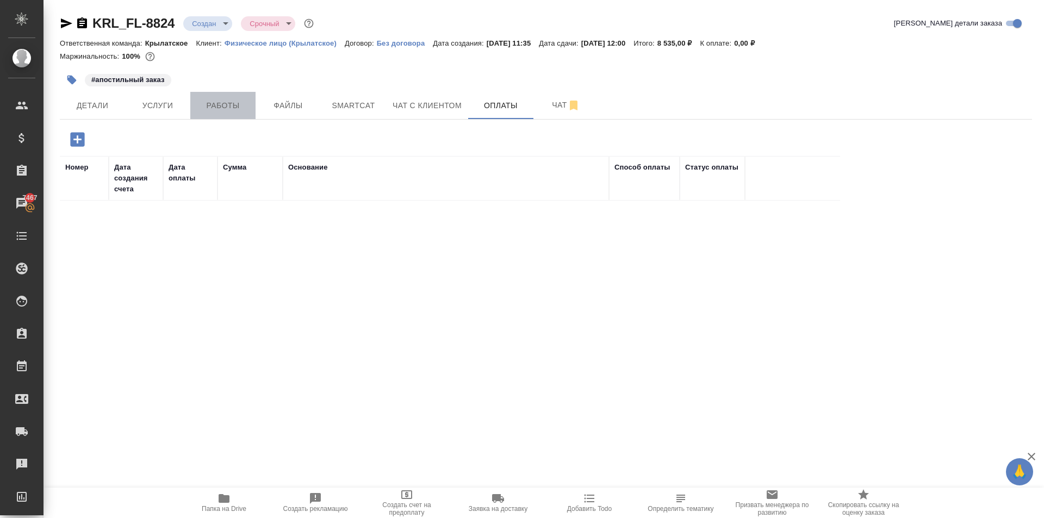
click at [229, 108] on span "Работы" at bounding box center [223, 106] width 52 height 14
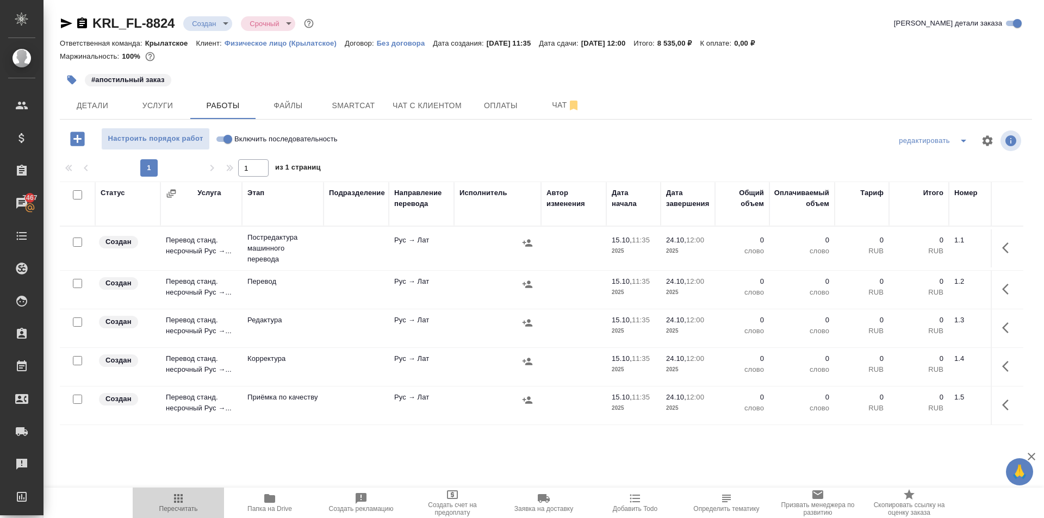
click at [189, 503] on span "Пересчитать" at bounding box center [178, 502] width 78 height 21
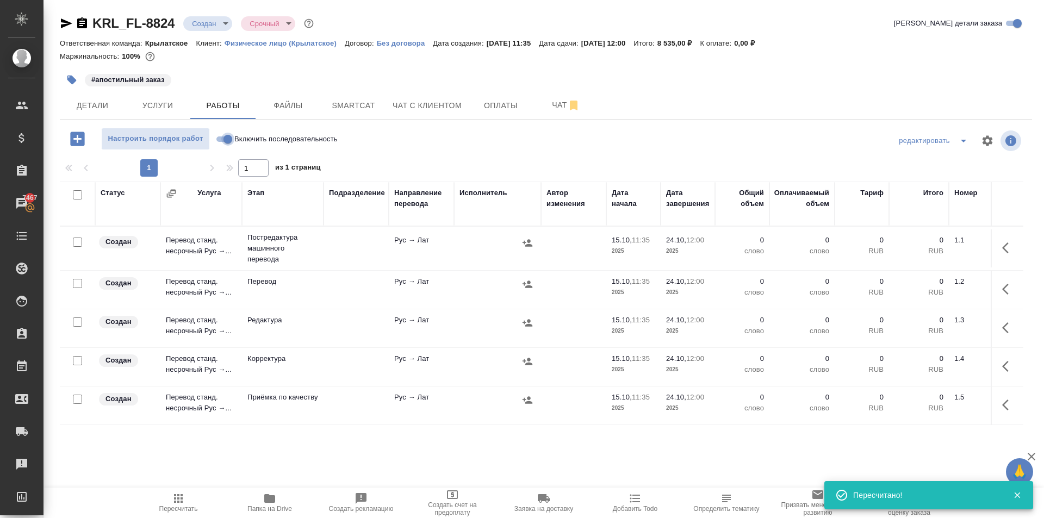
click at [228, 140] on input "Включить последовательность" at bounding box center [227, 139] width 39 height 13
click at [289, 103] on span "Файлы" at bounding box center [288, 106] width 52 height 14
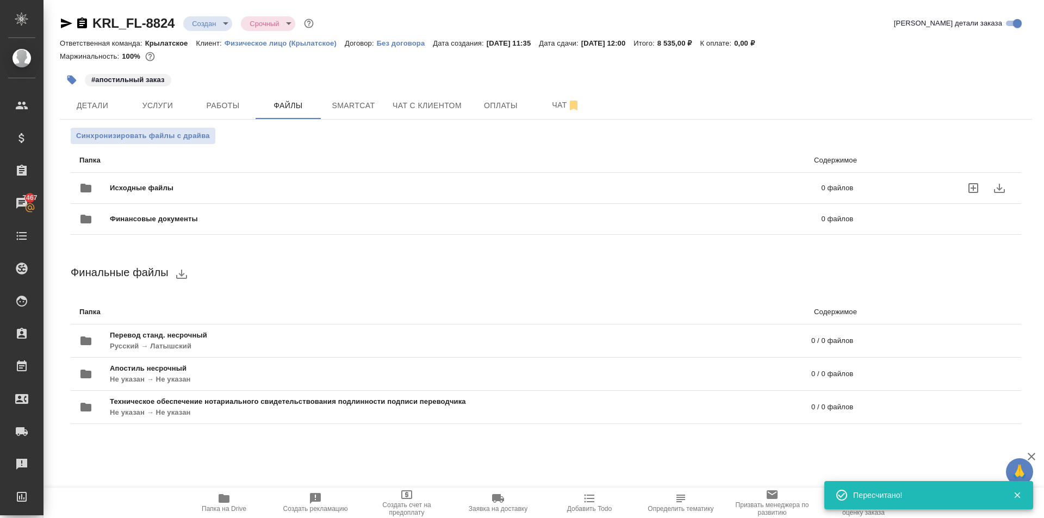
click at [151, 178] on div "Исходные файлы 0 файлов" at bounding box center [466, 188] width 774 height 26
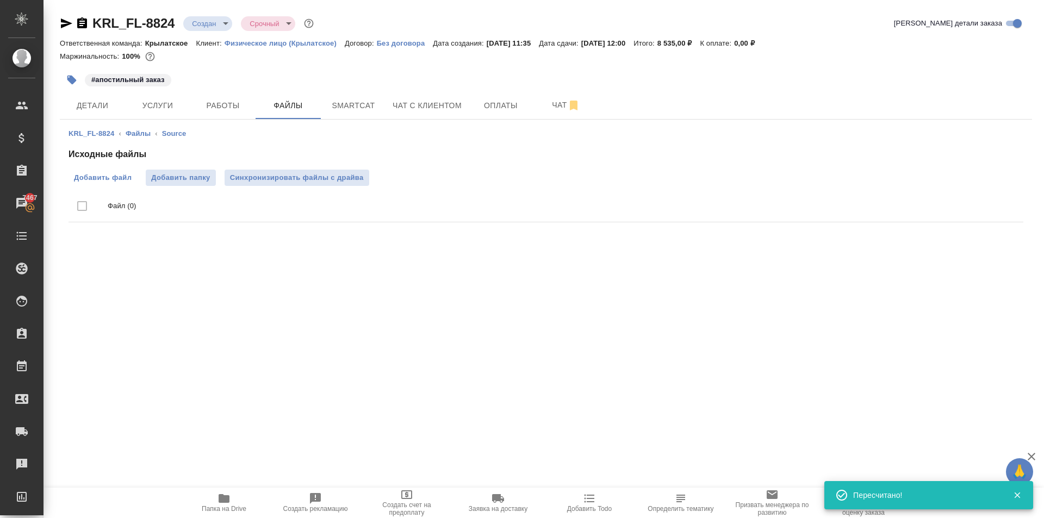
click at [133, 182] on label "Добавить файл" at bounding box center [102, 178] width 68 height 16
click at [0, 0] on input "Добавить файл" at bounding box center [0, 0] width 0 height 0
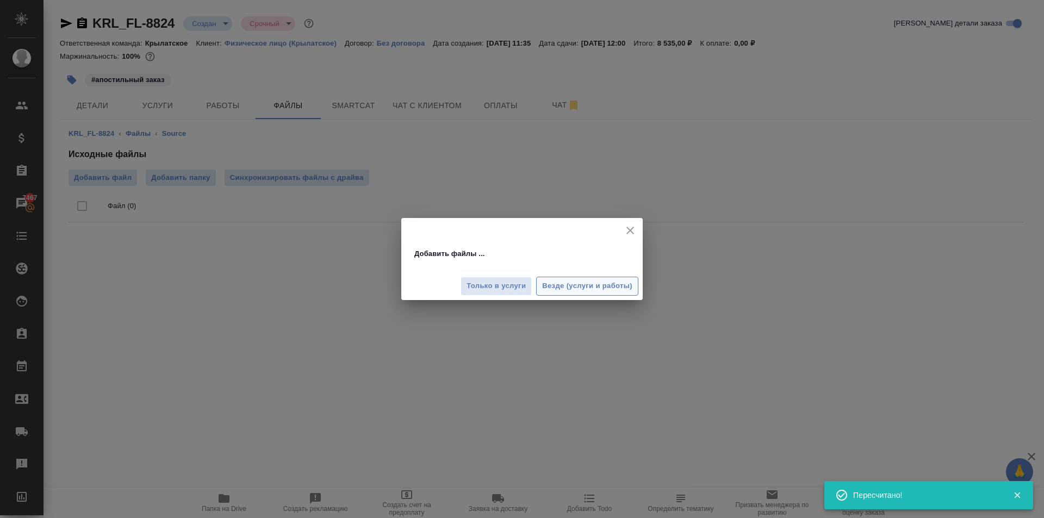
click at [633, 294] on button "Везде (услуги и работы)" at bounding box center [587, 286] width 102 height 19
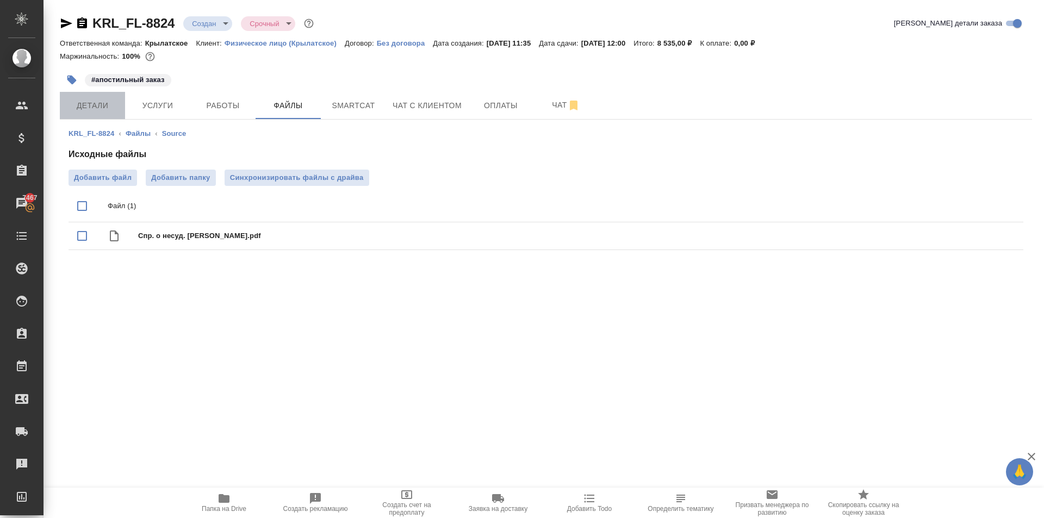
click at [96, 105] on span "Детали" at bounding box center [92, 106] width 52 height 14
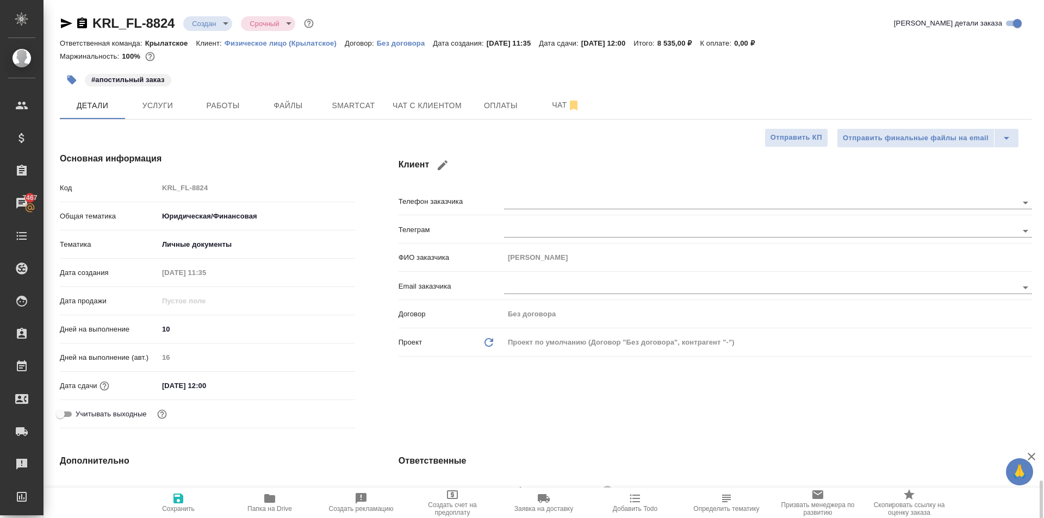
scroll to position [326, 0]
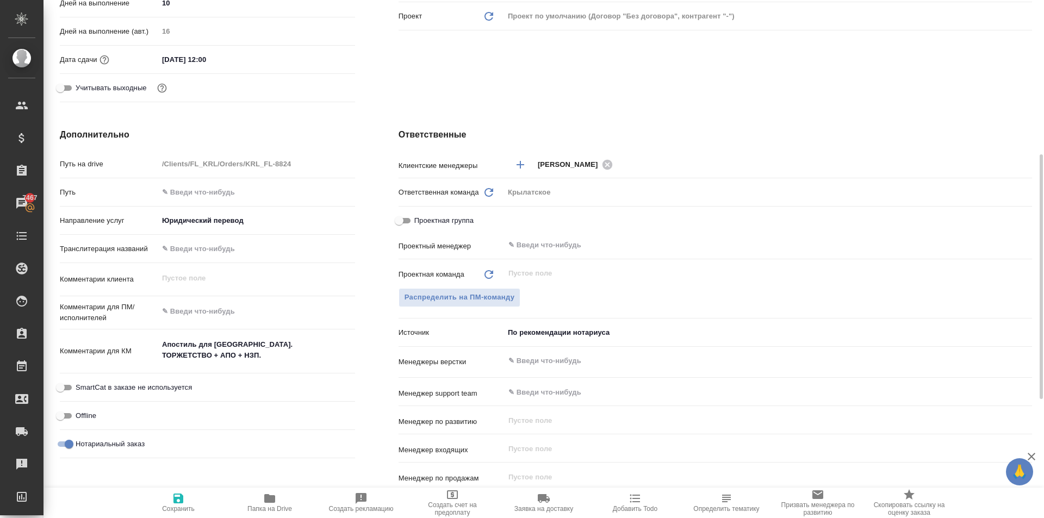
click at [285, 354] on textarea "Апостиль для Латвии. ТОРЖЕТСТВО + АПО + НЗП." at bounding box center [256, 349] width 197 height 29
click at [240, 305] on textarea at bounding box center [257, 312] width 196 height 18
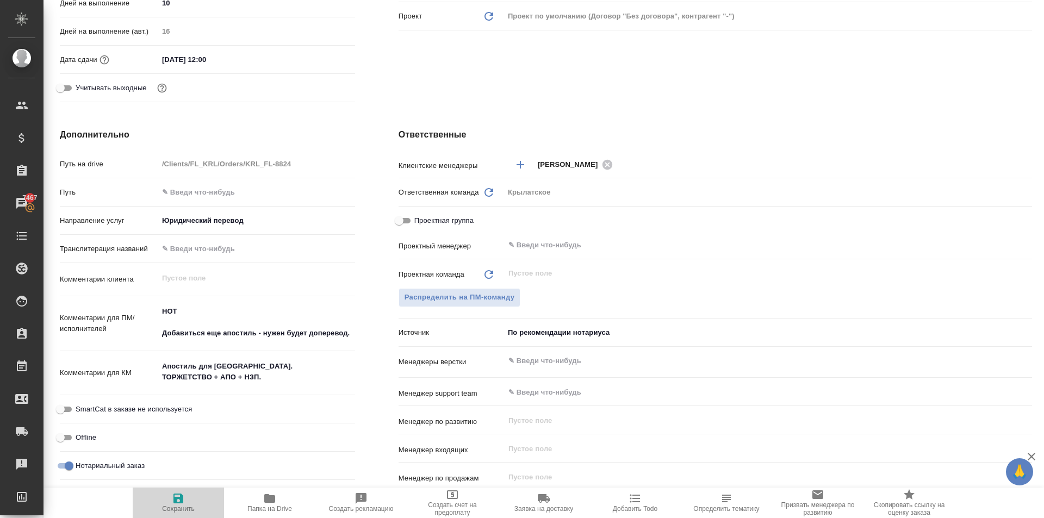
click at [180, 509] on span "Сохранить" at bounding box center [178, 509] width 33 height 8
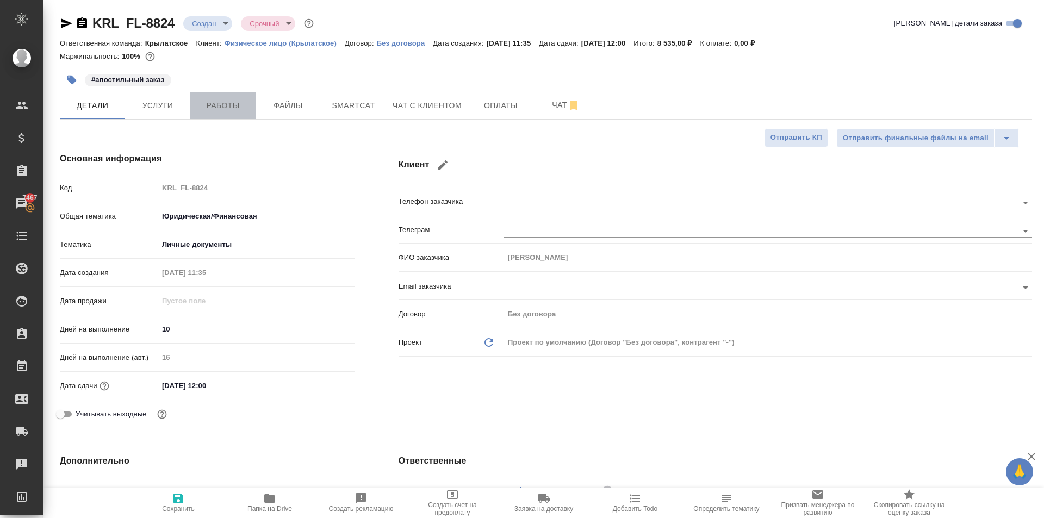
click at [239, 112] on span "Работы" at bounding box center [223, 106] width 52 height 14
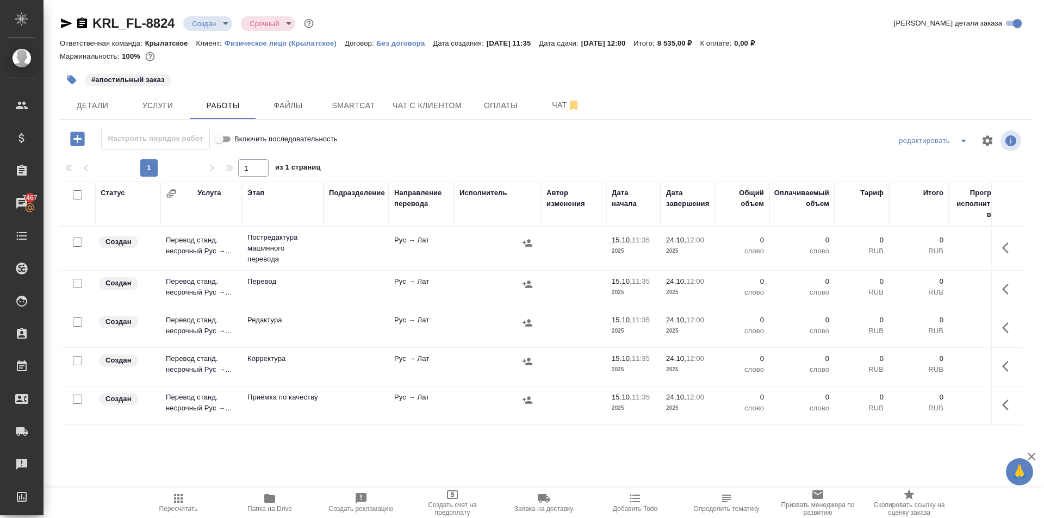
click at [77, 197] on input "checkbox" at bounding box center [77, 194] width 9 height 9
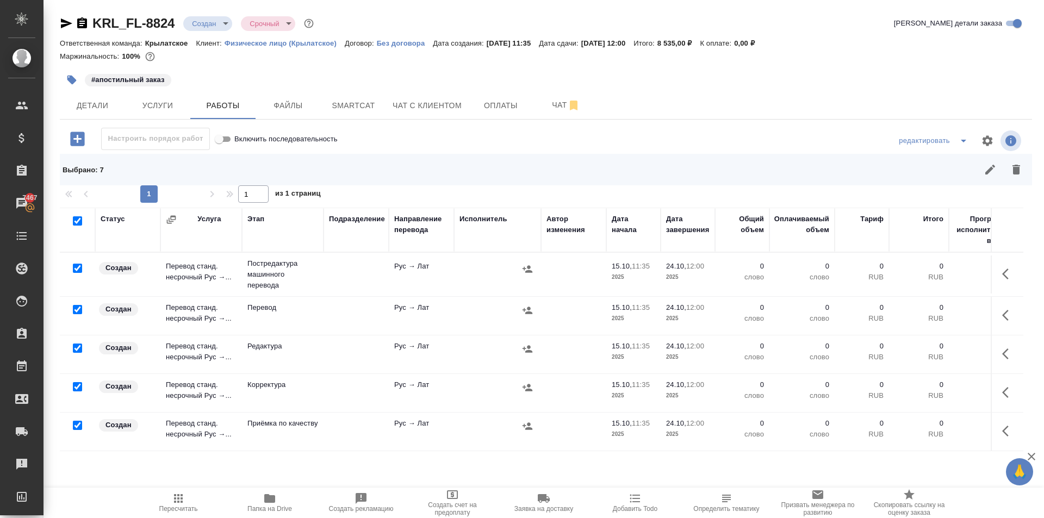
click at [77, 310] on input "checkbox" at bounding box center [77, 309] width 9 height 9
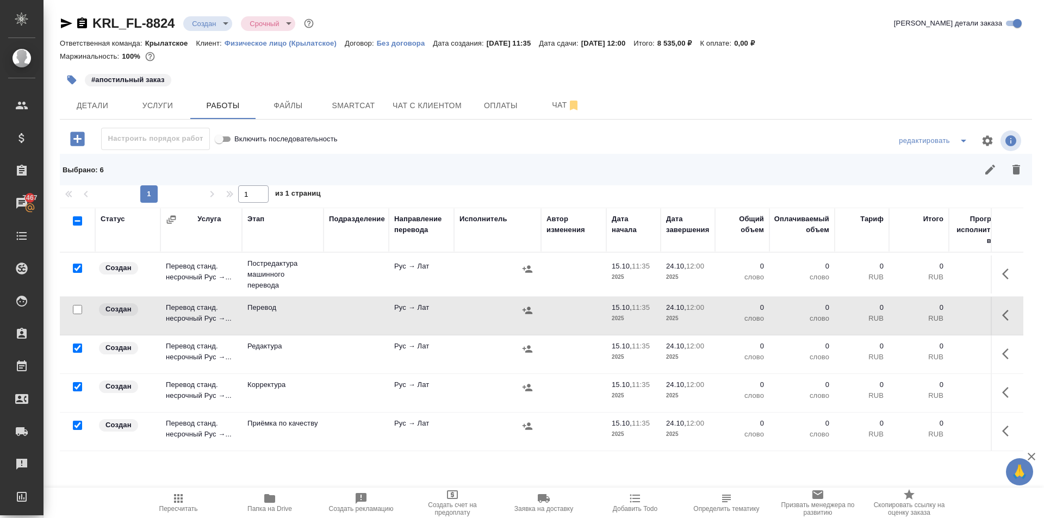
click at [79, 423] on input "checkbox" at bounding box center [77, 425] width 9 height 9
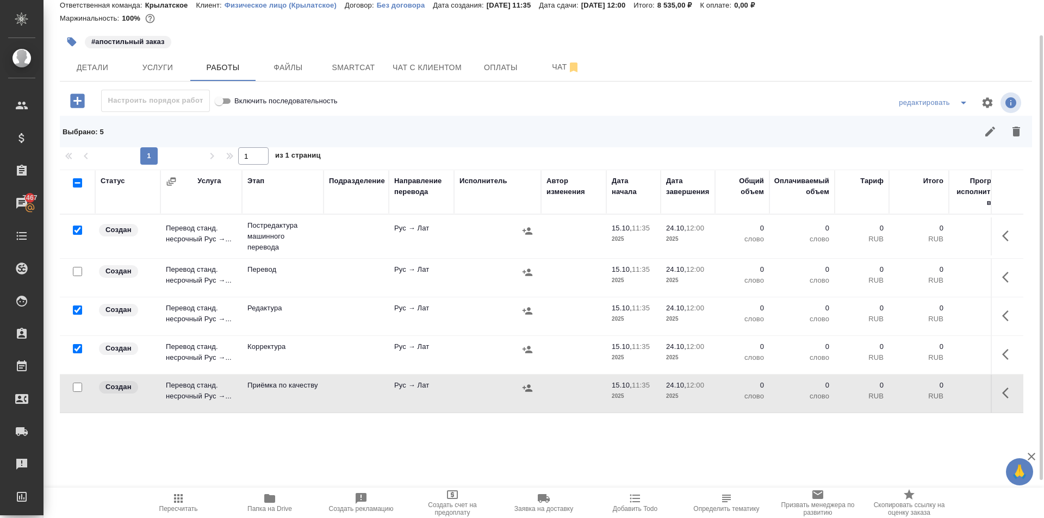
scroll to position [90, 0]
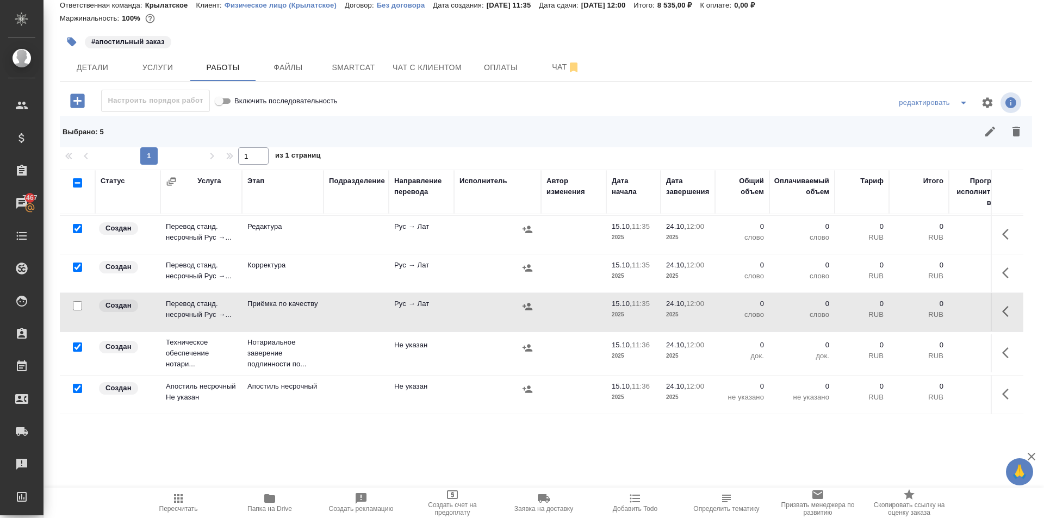
click at [79, 342] on input "checkbox" at bounding box center [77, 346] width 9 height 9
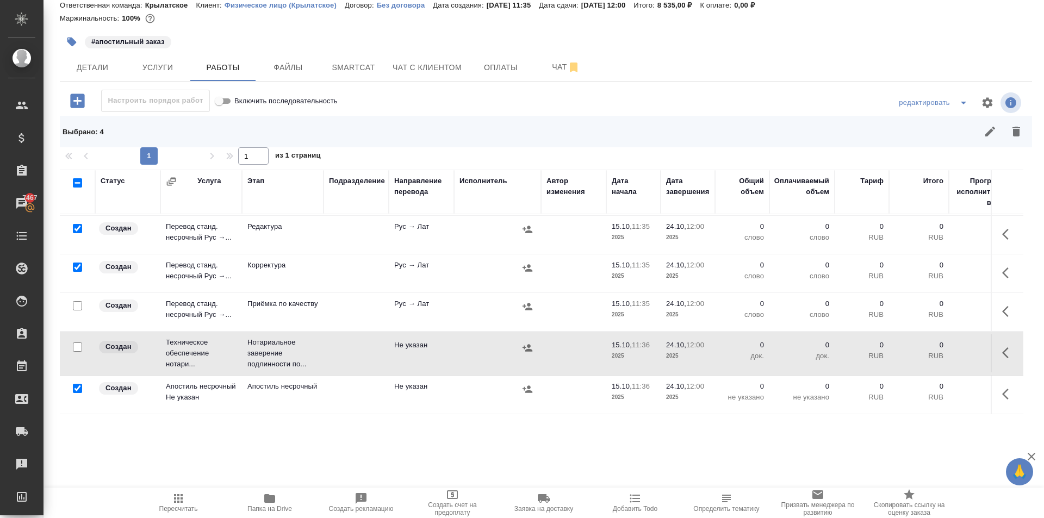
click at [78, 384] on input "checkbox" at bounding box center [77, 388] width 9 height 9
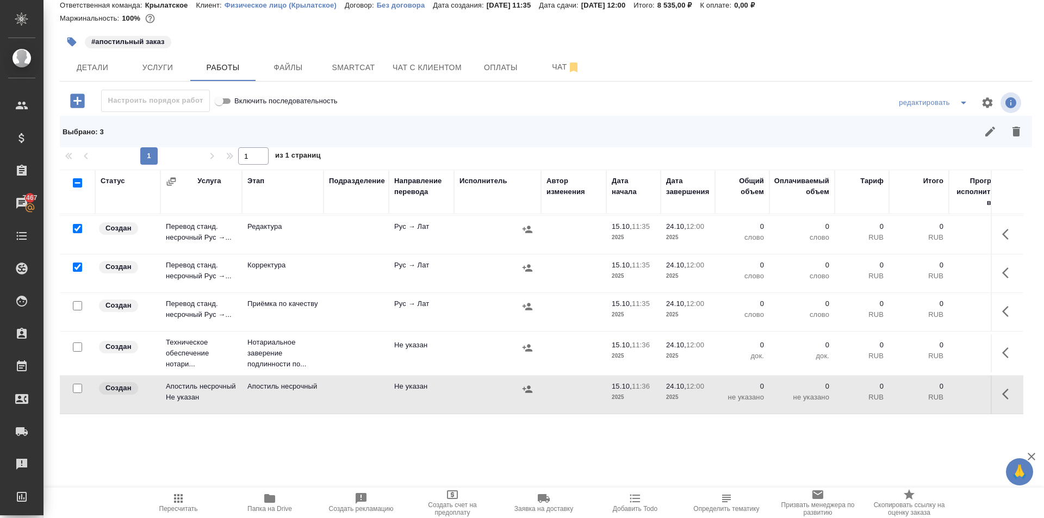
click at [1011, 142] on button "button" at bounding box center [1016, 132] width 26 height 26
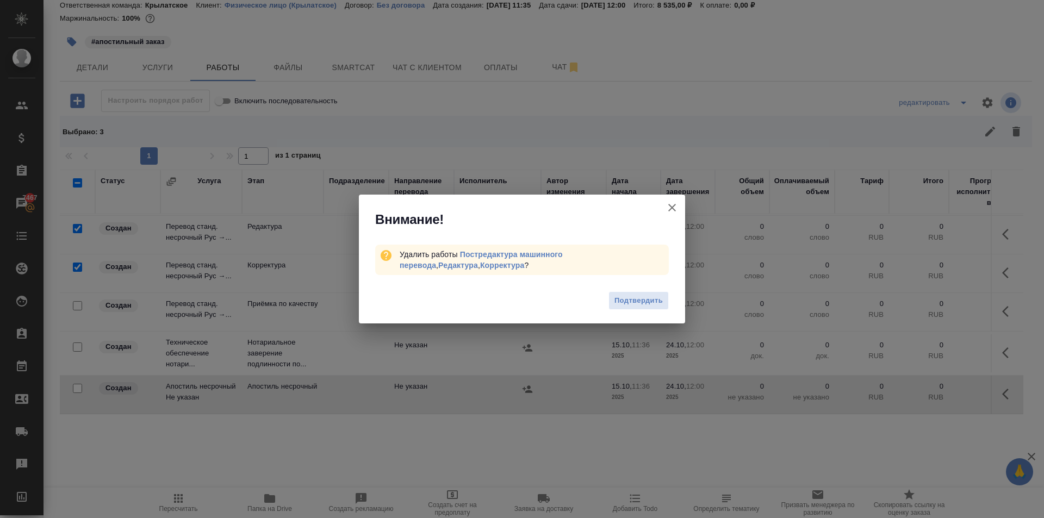
click at [666, 291] on button "Подтвердить" at bounding box center [638, 300] width 60 height 19
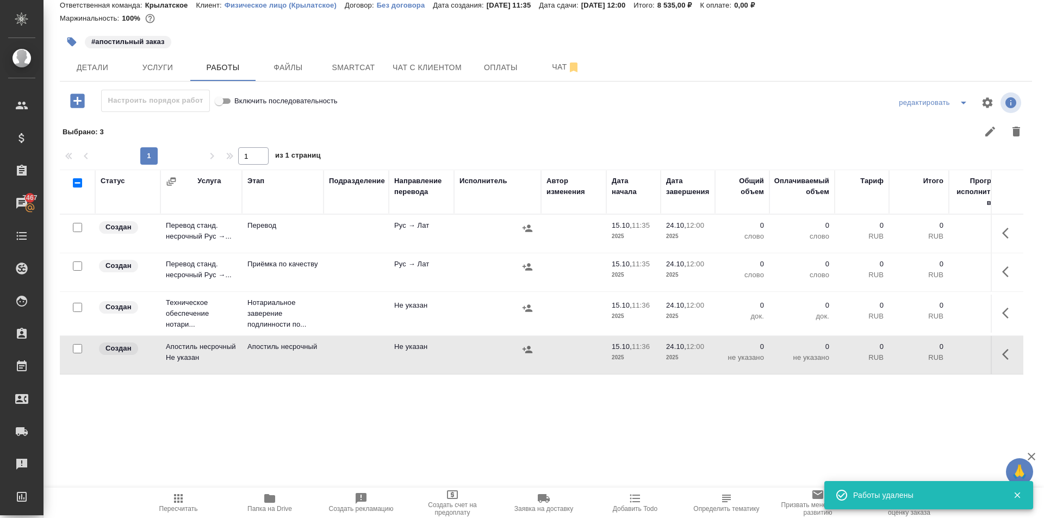
scroll to position [0, 0]
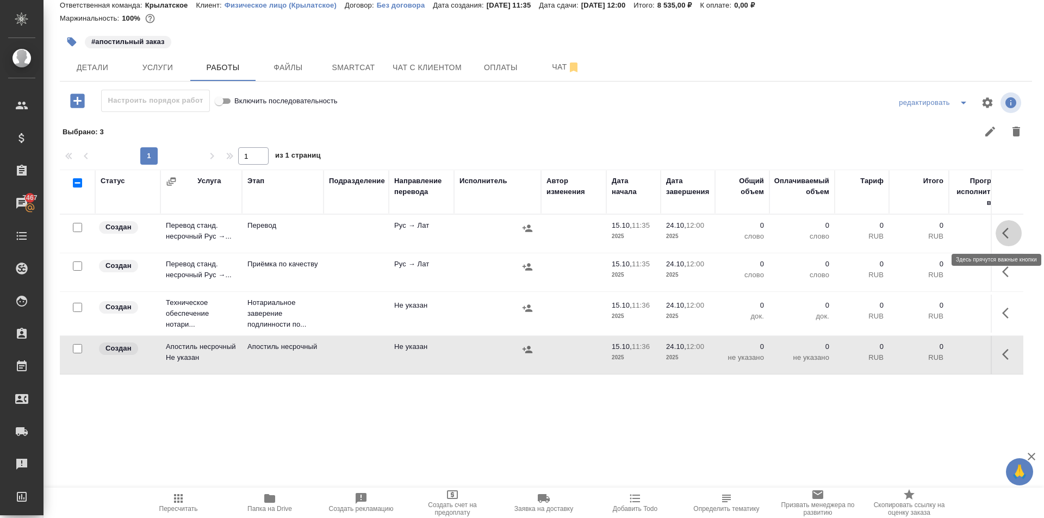
click at [1000, 222] on button "button" at bounding box center [1008, 233] width 26 height 26
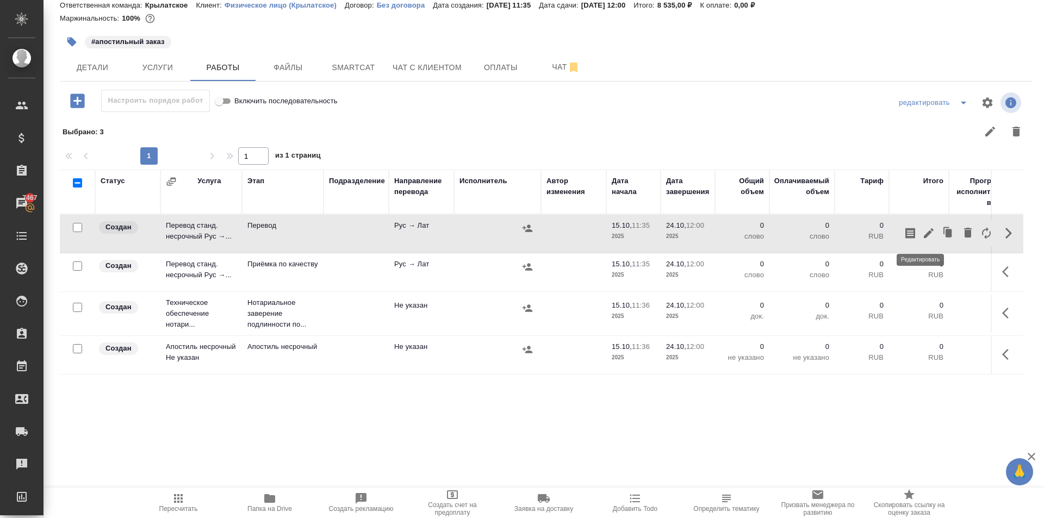
click at [923, 239] on icon "button" at bounding box center [928, 233] width 13 height 13
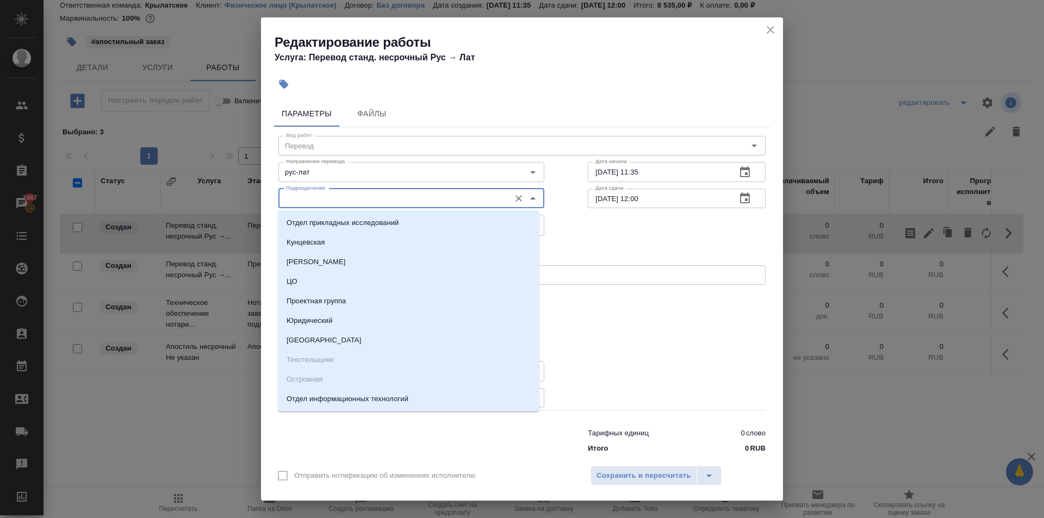
click at [464, 202] on input "Подразделение" at bounding box center [393, 198] width 223 height 13
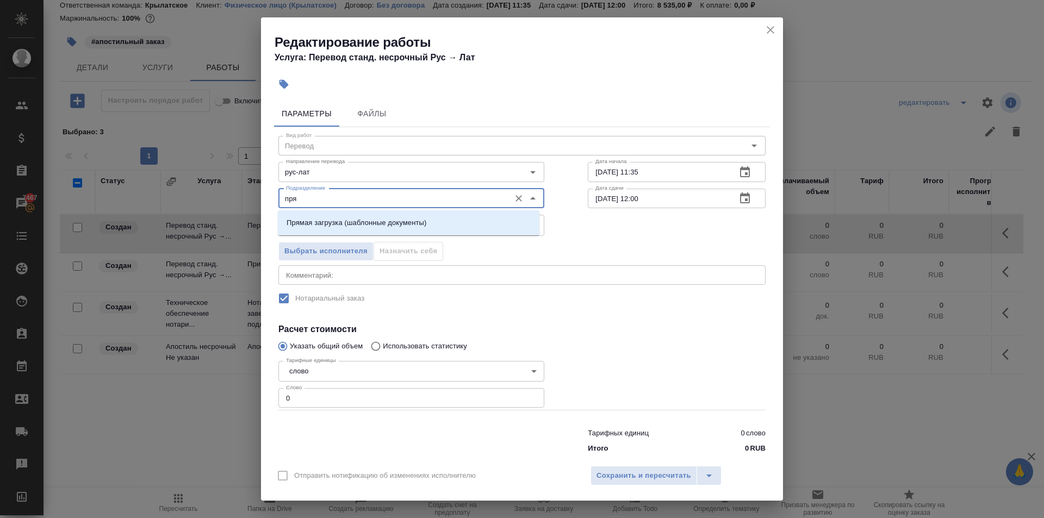
click at [455, 221] on li "Прямая загрузка (шаблонные документы)" at bounding box center [408, 223] width 261 height 20
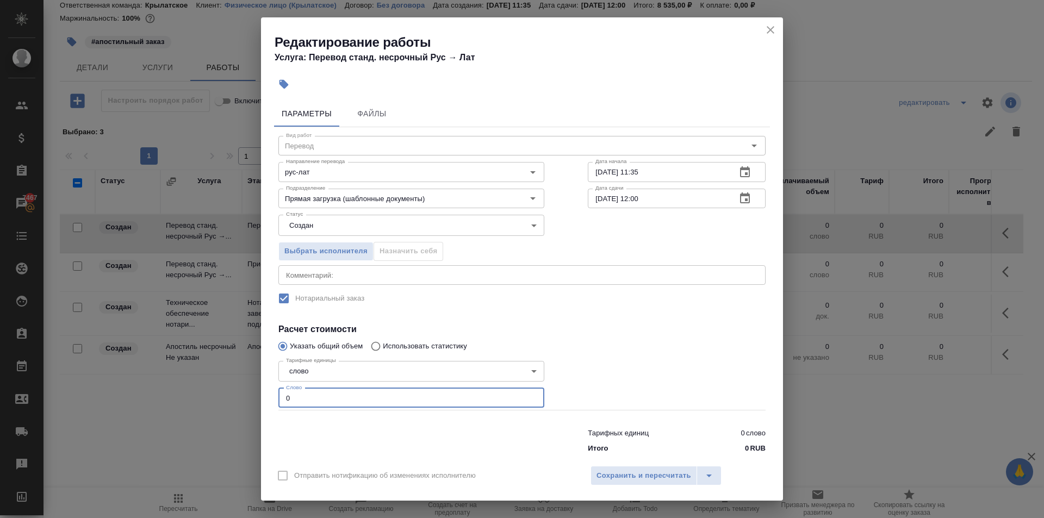
drag, startPoint x: 332, startPoint y: 392, endPoint x: 234, endPoint y: 385, distance: 98.1
click at [234, 385] on div "Редактирование работы Услуга: Перевод станд. несрочный Рус → Лат Параметры Файл…" at bounding box center [522, 259] width 1044 height 518
click at [330, 234] on body "🙏 .cls-1 fill:#fff; AWATERA Kasymov Timur Клиенты Спецификации Заказы 7467 Чаты…" at bounding box center [522, 259] width 1044 height 518
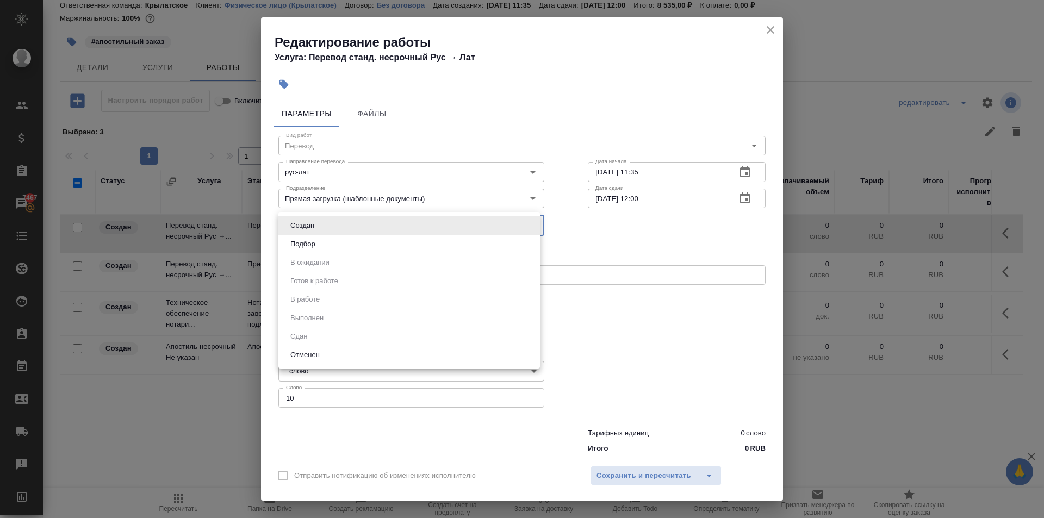
click at [330, 245] on li "Подбор" at bounding box center [408, 244] width 261 height 18
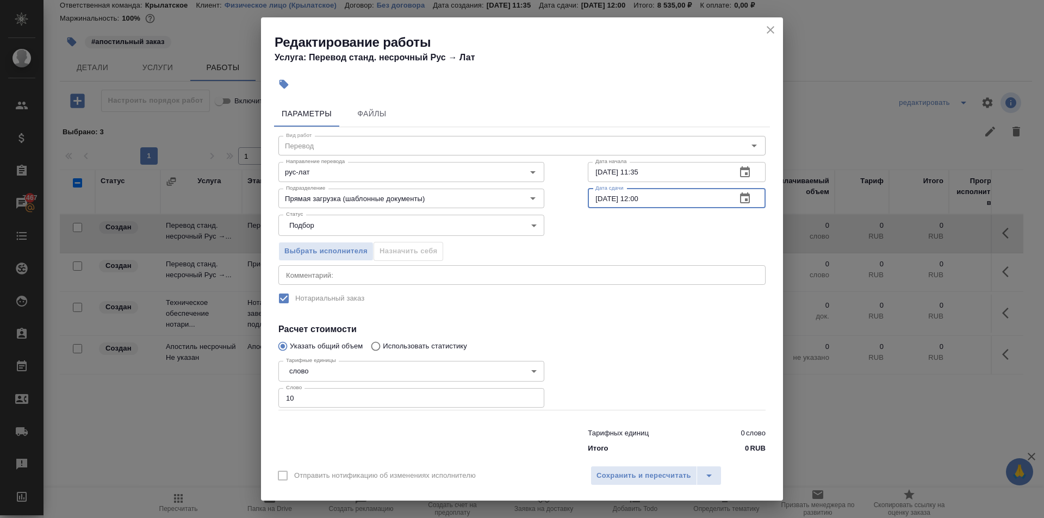
drag, startPoint x: 650, startPoint y: 206, endPoint x: 634, endPoint y: 206, distance: 16.3
click at [634, 206] on input "24.10.2025 12:00" at bounding box center [658, 199] width 140 height 20
click at [732, 199] on button "button" at bounding box center [745, 198] width 26 height 26
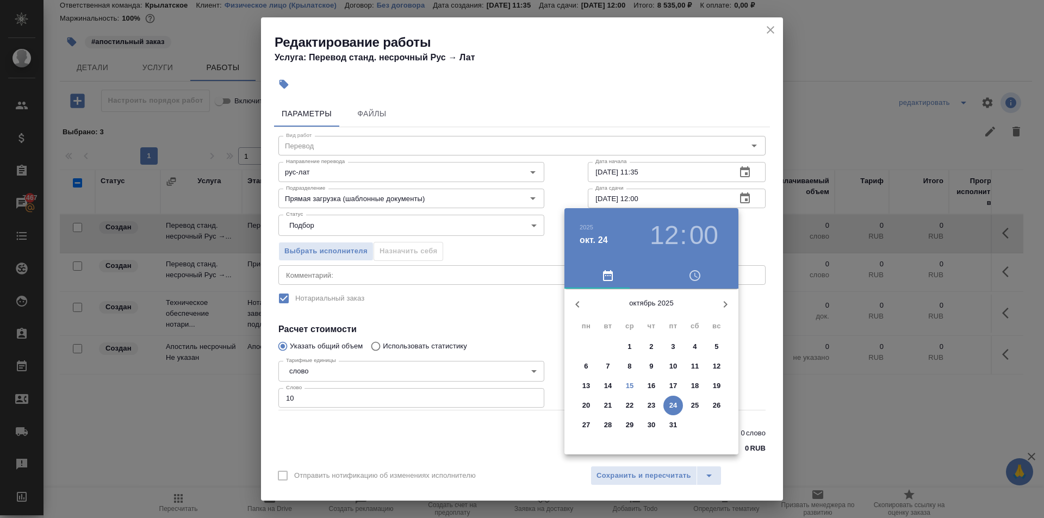
click at [672, 386] on p "17" at bounding box center [673, 386] width 8 height 11
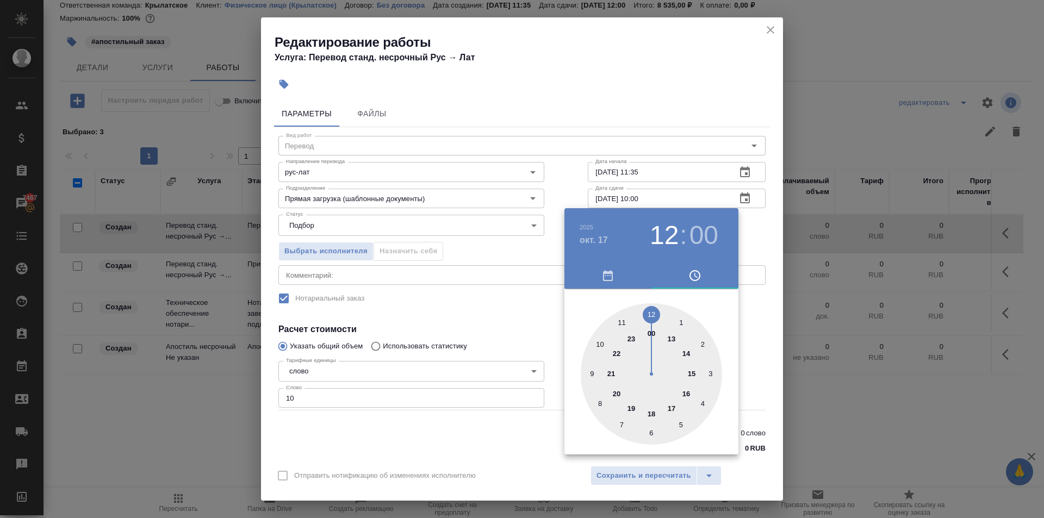
click at [601, 341] on div at bounding box center [651, 373] width 141 height 141
click at [671, 235] on h3 "10" at bounding box center [664, 235] width 29 height 30
click at [587, 375] on div at bounding box center [651, 373] width 141 height 141
click at [769, 319] on div at bounding box center [522, 259] width 1044 height 518
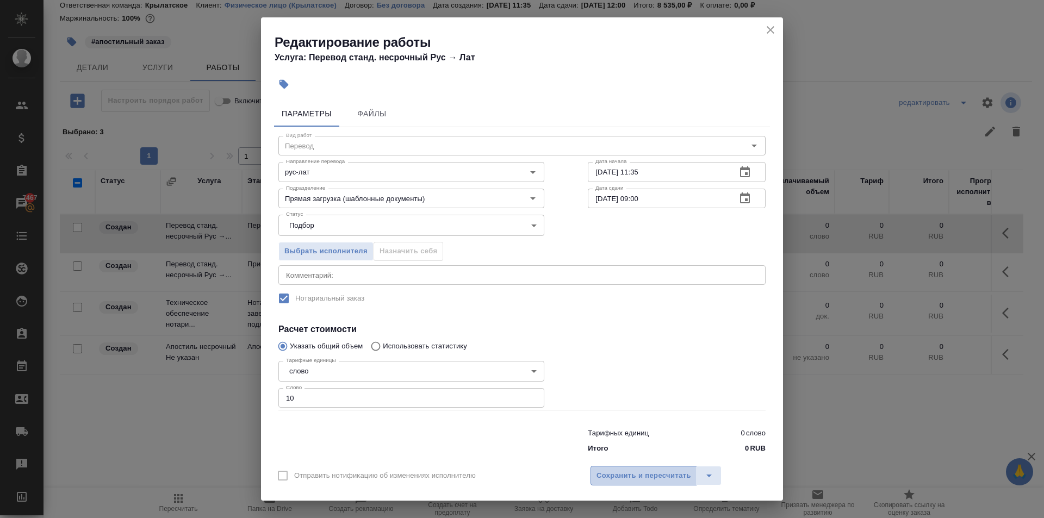
click at [626, 475] on span "Сохранить и пересчитать" at bounding box center [643, 476] width 95 height 13
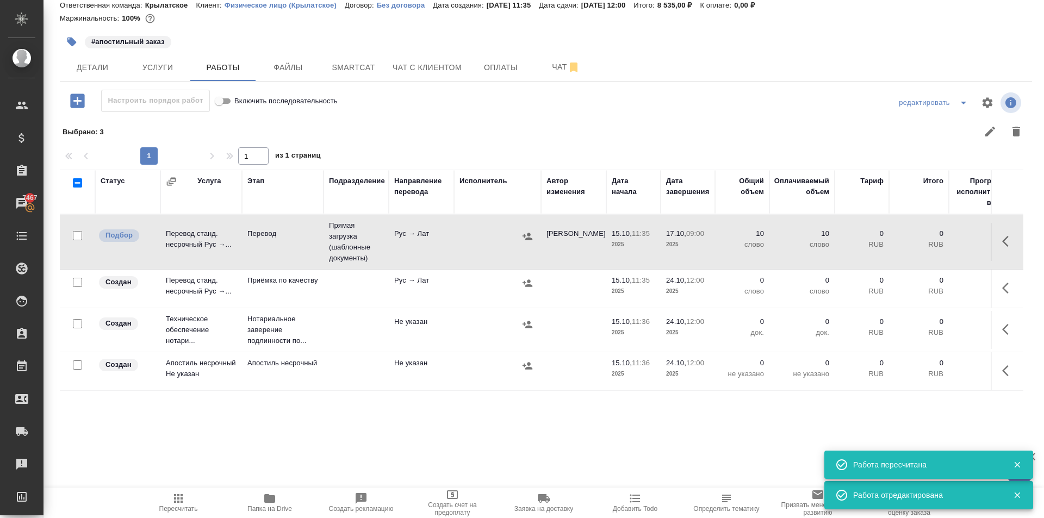
drag, startPoint x: 1007, startPoint y: 281, endPoint x: 991, endPoint y: 289, distance: 17.5
click at [1007, 282] on button "button" at bounding box center [1008, 288] width 26 height 26
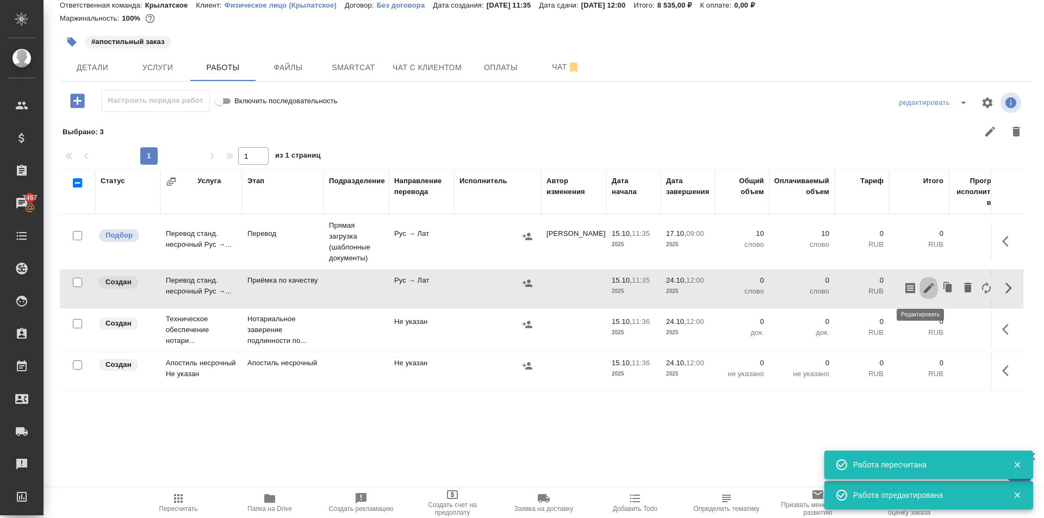
click at [924, 291] on icon "button" at bounding box center [929, 288] width 10 height 10
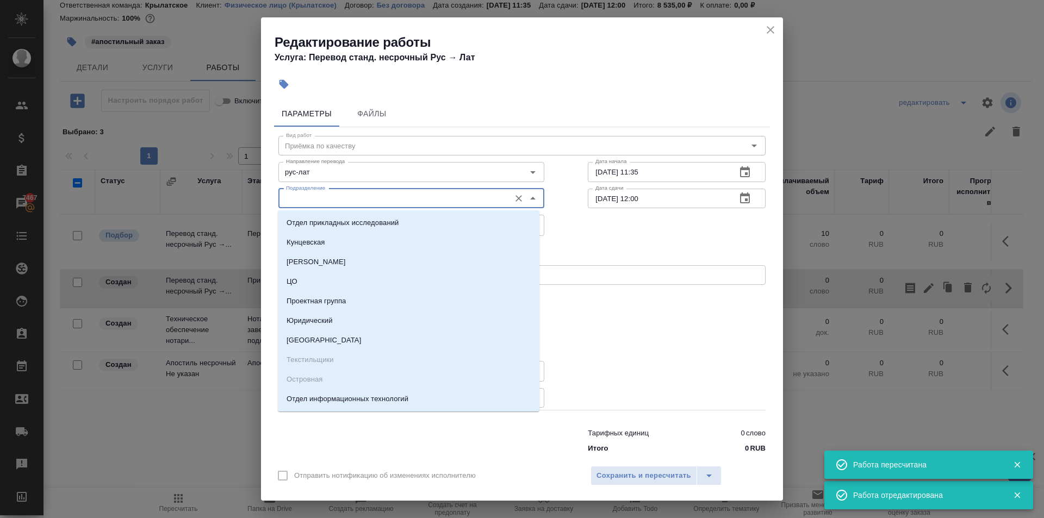
click at [365, 197] on input "Подразделение" at bounding box center [393, 198] width 223 height 13
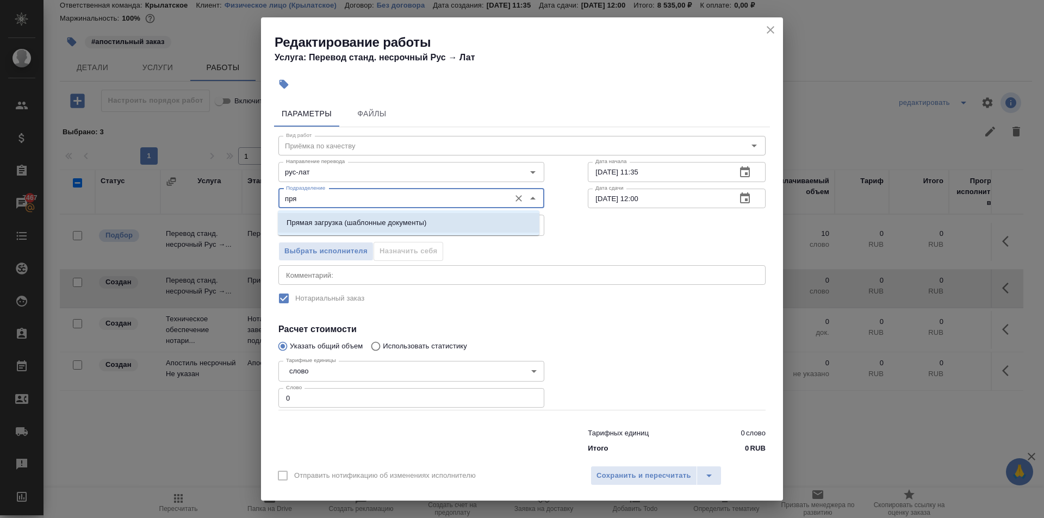
click at [372, 219] on p "Прямая загрузка (шаблонные документы)" at bounding box center [356, 222] width 140 height 11
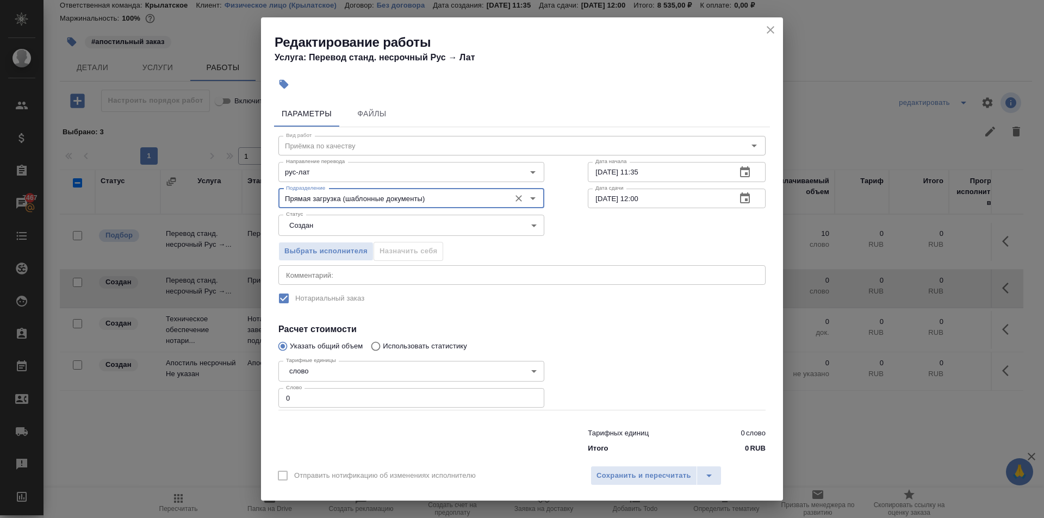
click at [740, 196] on icon "button" at bounding box center [745, 197] width 10 height 11
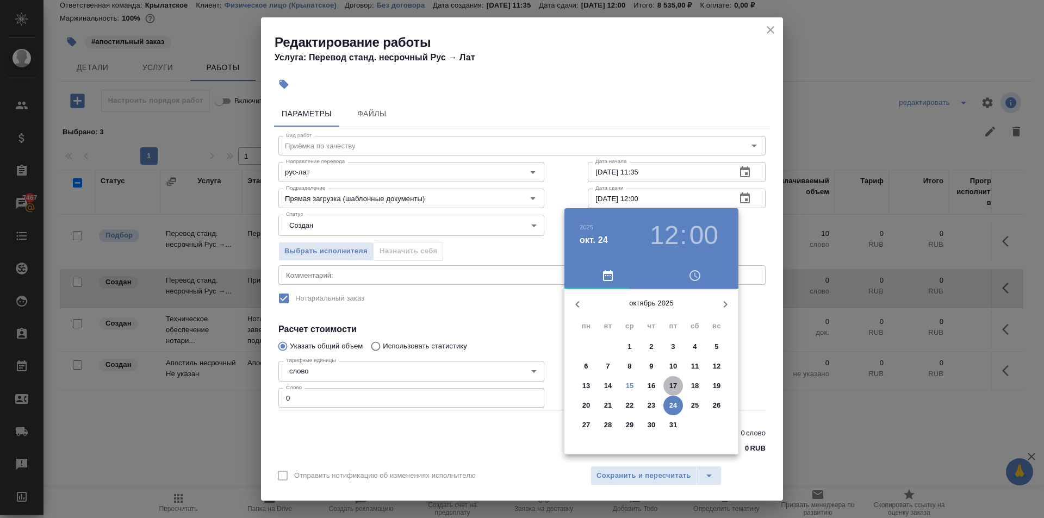
click at [674, 383] on p "17" at bounding box center [673, 386] width 8 height 11
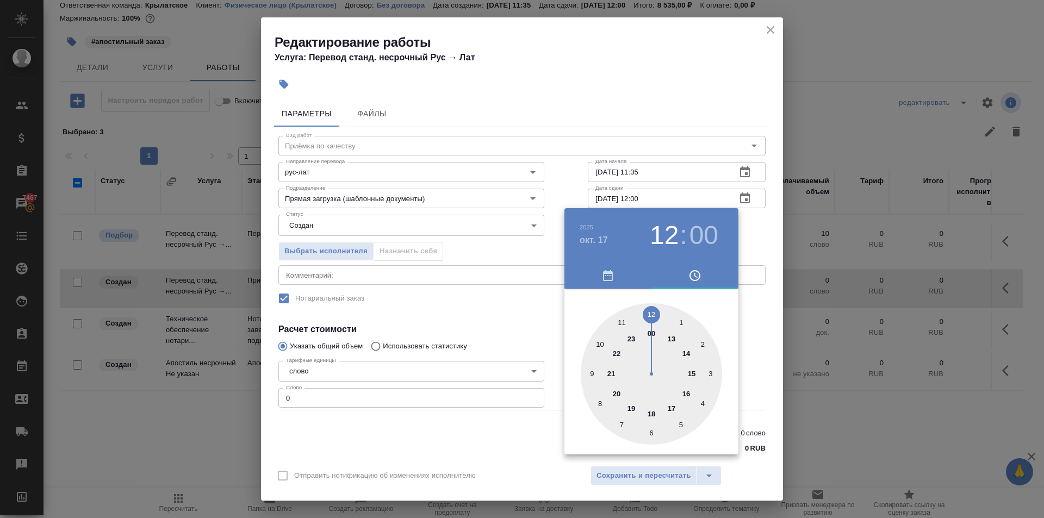
click at [602, 341] on div at bounding box center [651, 373] width 141 height 141
click at [754, 309] on div at bounding box center [522, 259] width 1044 height 518
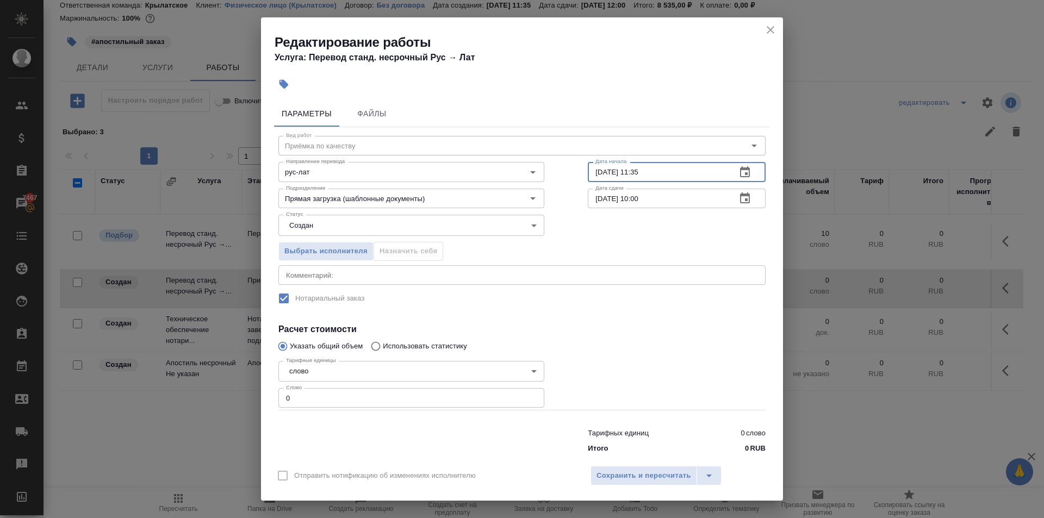
drag, startPoint x: 633, startPoint y: 176, endPoint x: 550, endPoint y: 175, distance: 82.6
click at [550, 175] on div "Вид работ Приёмка по качеству Вид работ Направление перевода рус-лат Направлени…" at bounding box center [522, 292] width 496 height 331
click at [366, 223] on body "🙏 .cls-1 fill:#fff; AWATERA Kasymov Timur Клиенты Спецификации Заказы 7467 Чаты…" at bounding box center [522, 259] width 1044 height 518
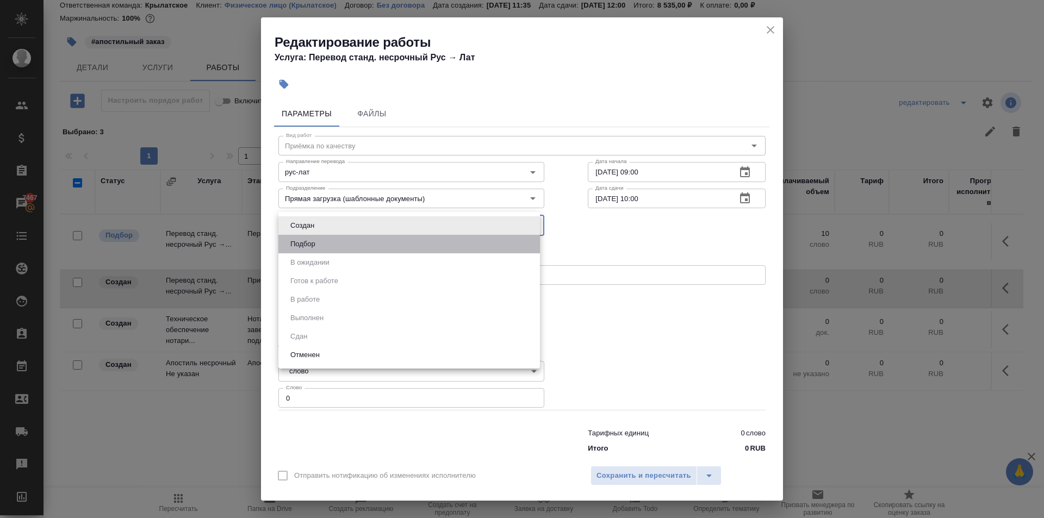
click at [322, 244] on li "Подбор" at bounding box center [408, 244] width 261 height 18
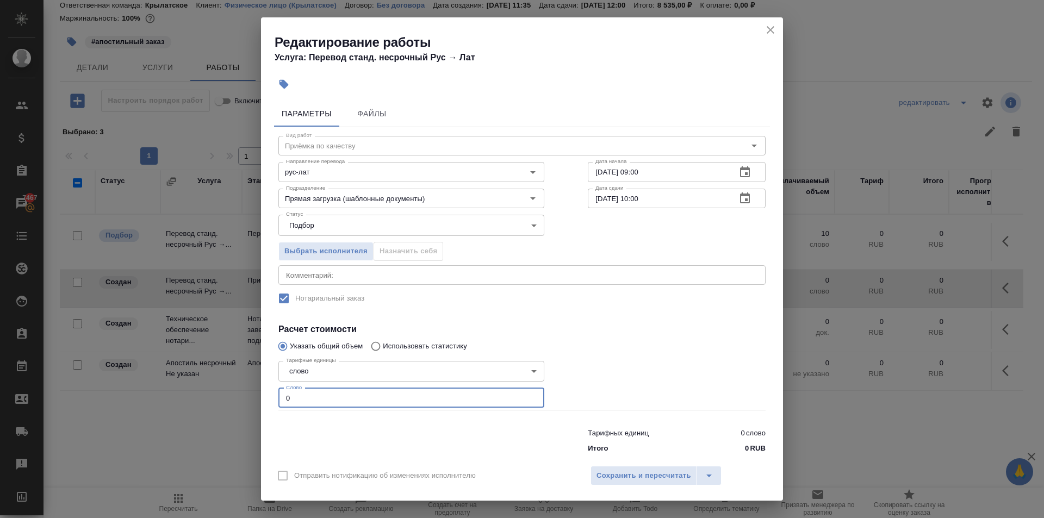
drag, startPoint x: 295, startPoint y: 402, endPoint x: 288, endPoint y: 401, distance: 7.1
click at [289, 401] on input "0" at bounding box center [411, 398] width 266 height 20
drag, startPoint x: 300, startPoint y: 394, endPoint x: 266, endPoint y: 396, distance: 34.3
click at [266, 396] on div "Параметры Файлы Вид работ Приёмка по качеству Вид работ Направление перевода ру…" at bounding box center [522, 277] width 522 height 363
drag, startPoint x: 310, startPoint y: 392, endPoint x: 240, endPoint y: 396, distance: 70.8
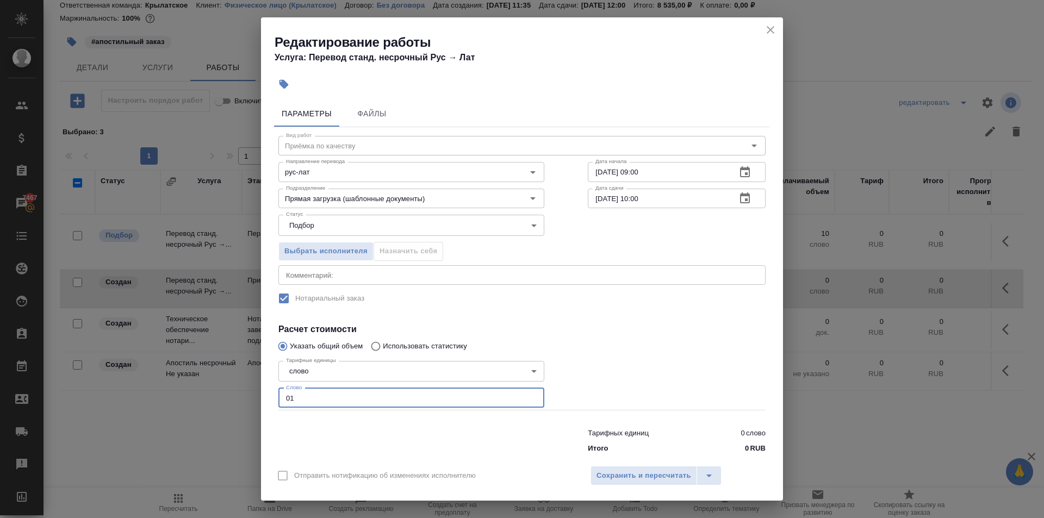
click at [240, 396] on div "Редактирование работы Услуга: Перевод станд. несрочный Рус → Лат Параметры Файл…" at bounding box center [522, 259] width 1044 height 518
click at [617, 470] on span "Сохранить и пересчитать" at bounding box center [643, 476] width 95 height 13
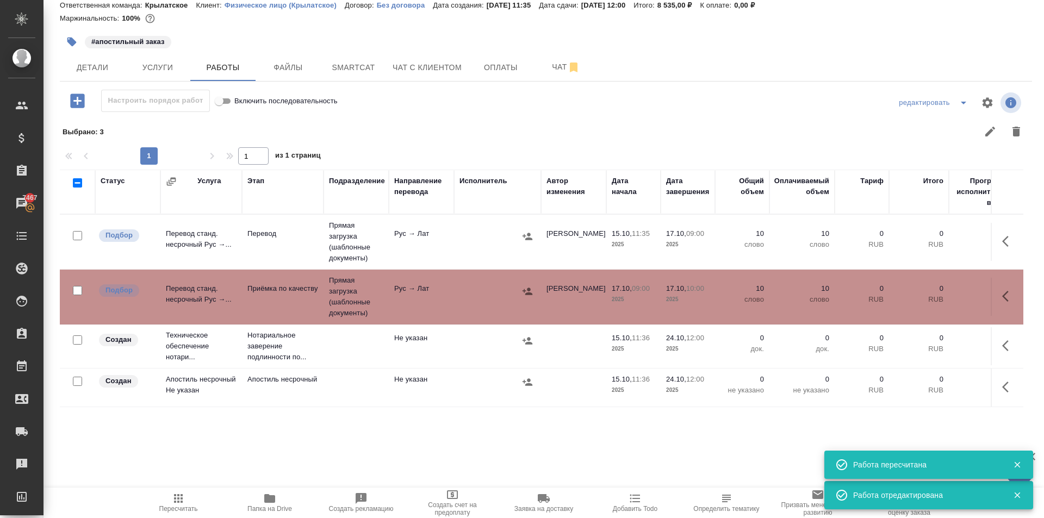
drag, startPoint x: 988, startPoint y: 347, endPoint x: 982, endPoint y: 347, distance: 6.0
click at [995, 347] on button "button" at bounding box center [1008, 346] width 26 height 26
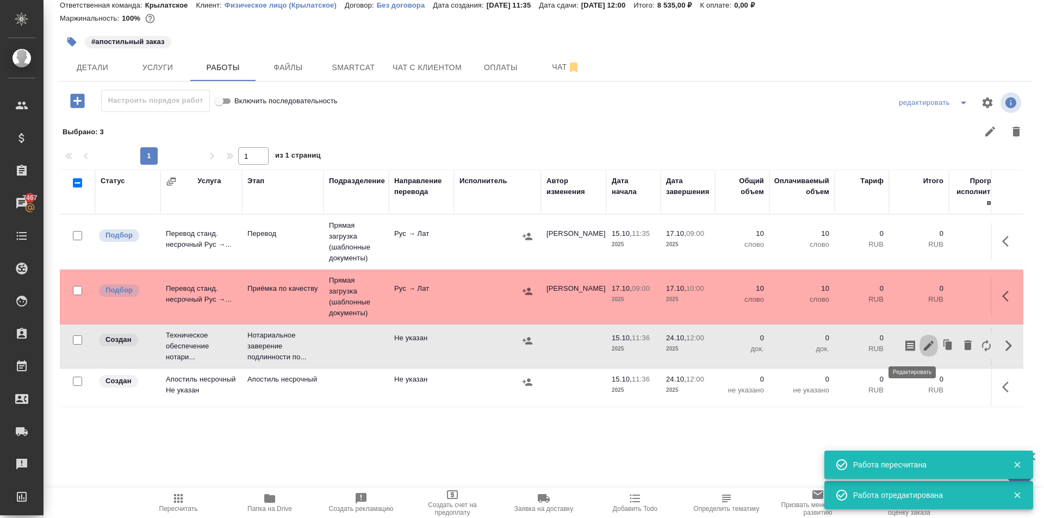
click at [922, 348] on icon "button" at bounding box center [928, 345] width 13 height 13
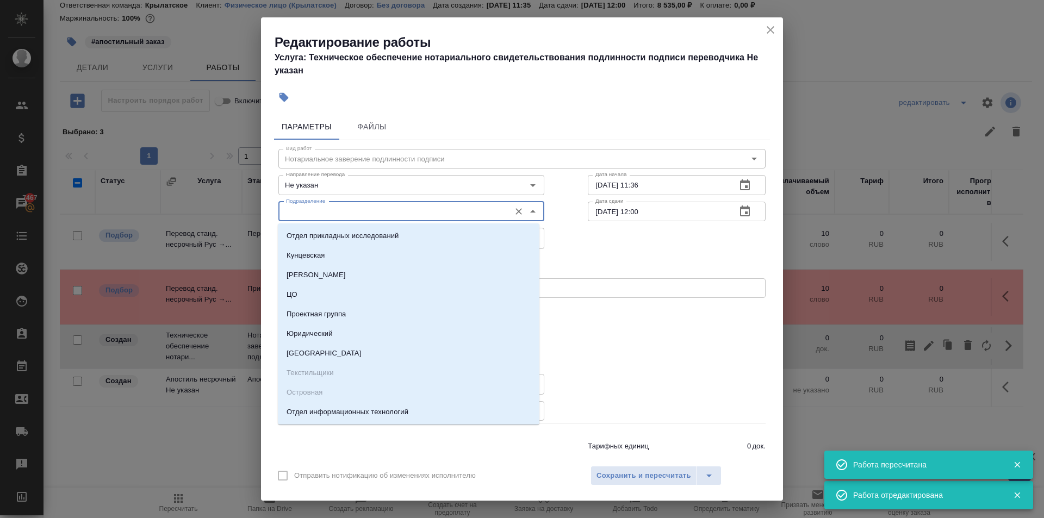
click at [339, 218] on input "Подразделение" at bounding box center [393, 211] width 223 height 13
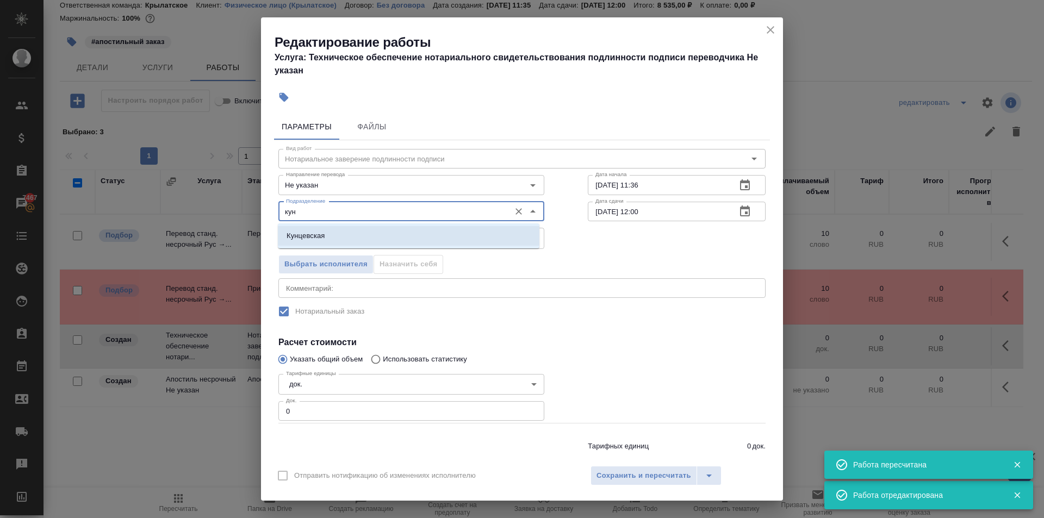
click at [346, 238] on li "Кунцевская" at bounding box center [408, 236] width 261 height 20
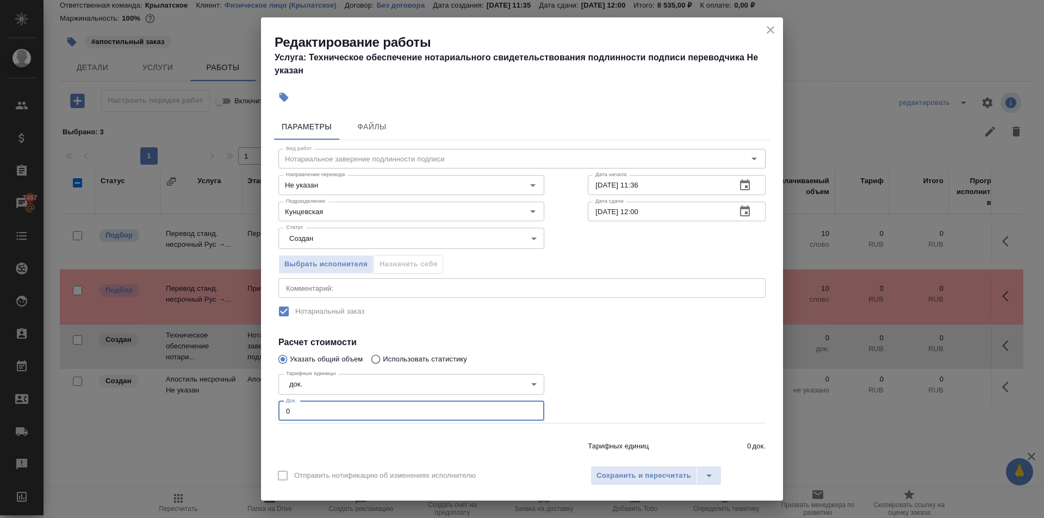
drag, startPoint x: 303, startPoint y: 413, endPoint x: 219, endPoint y: 426, distance: 85.2
click at [219, 426] on div "Редактирование работы Услуга: Техническое обеспечение нотариального свидетельст…" at bounding box center [522, 259] width 1044 height 518
click at [648, 476] on span "Сохранить и пересчитать" at bounding box center [643, 476] width 95 height 13
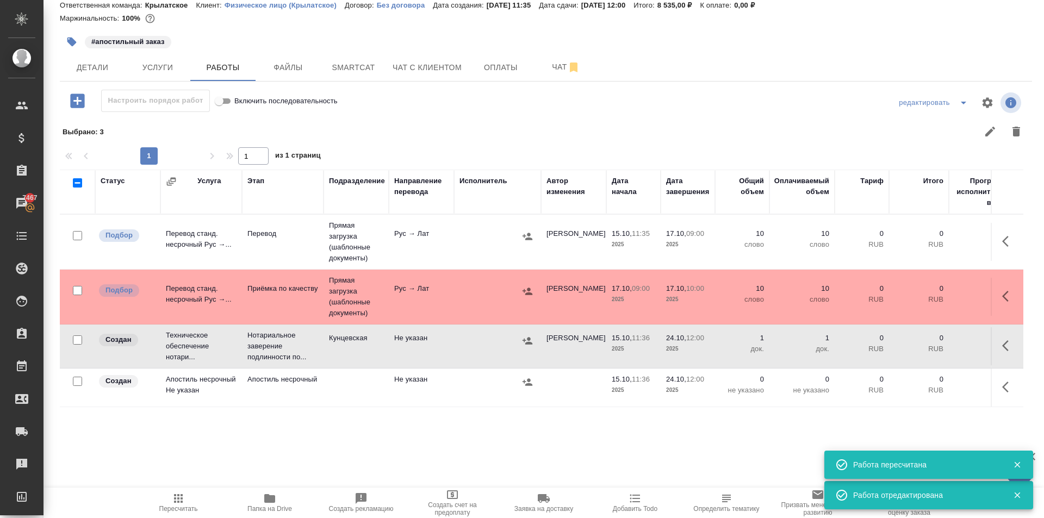
click at [1002, 386] on icon "button" at bounding box center [1008, 387] width 13 height 13
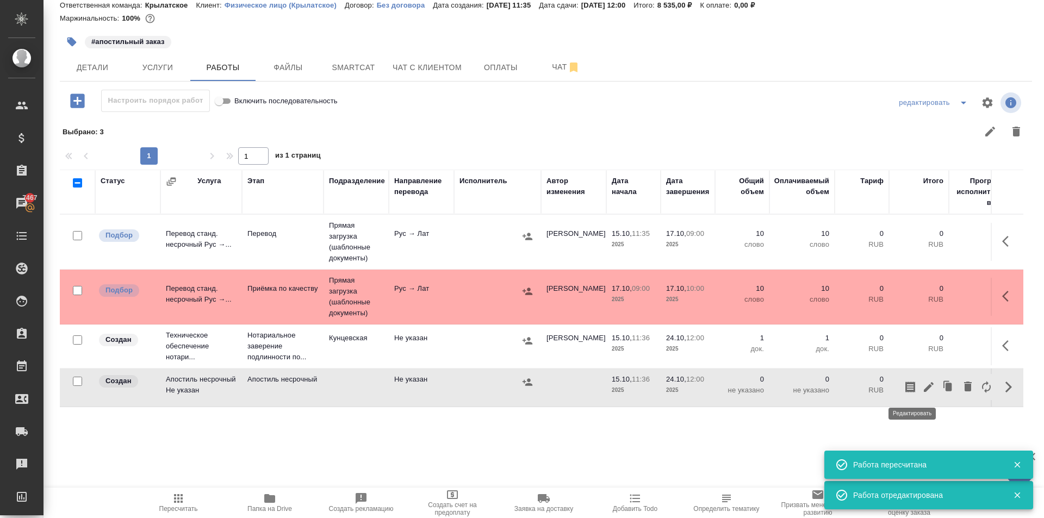
click at [924, 385] on icon "button" at bounding box center [929, 387] width 10 height 10
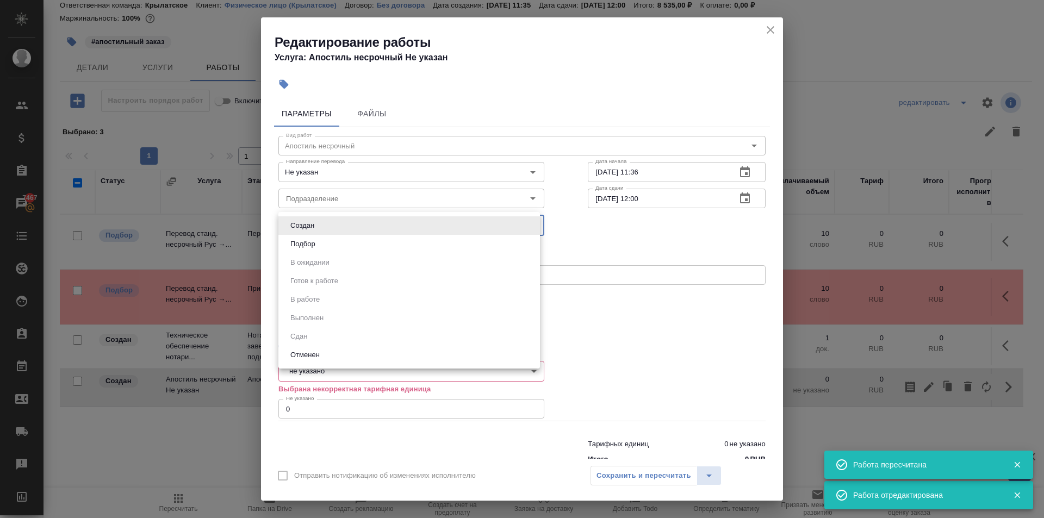
drag, startPoint x: 351, startPoint y: 221, endPoint x: 348, endPoint y: 211, distance: 9.8
click at [349, 217] on body "🙏 .cls-1 fill:#fff; AWATERA Kasymov Timur Клиенты Спецификации Заказы 7467 Чаты…" at bounding box center [522, 259] width 1044 height 518
click at [345, 195] on div at bounding box center [522, 259] width 1044 height 518
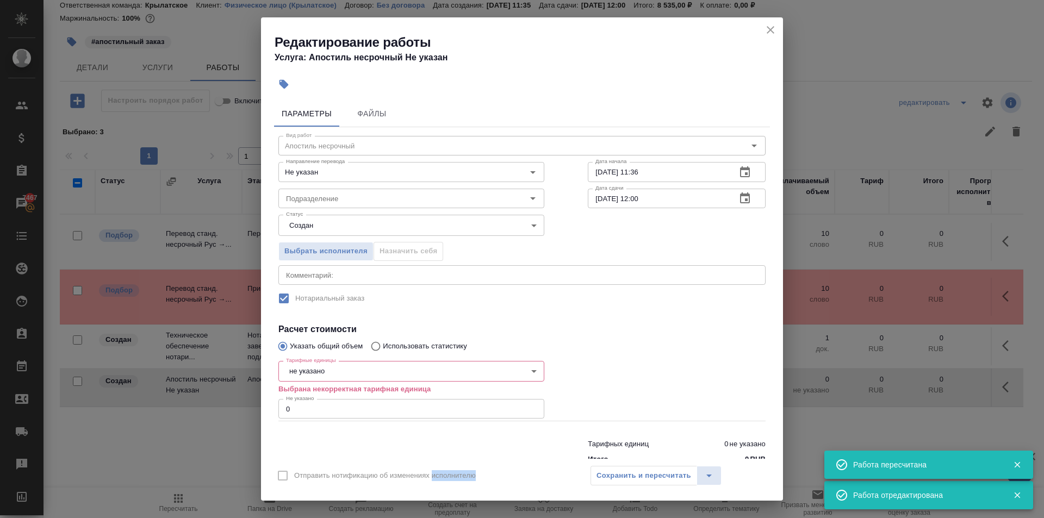
click at [345, 195] on div "Создан Подбор В ожидании Готов к работе В работе Выполнен Сдан Отменен" at bounding box center [522, 259] width 1044 height 518
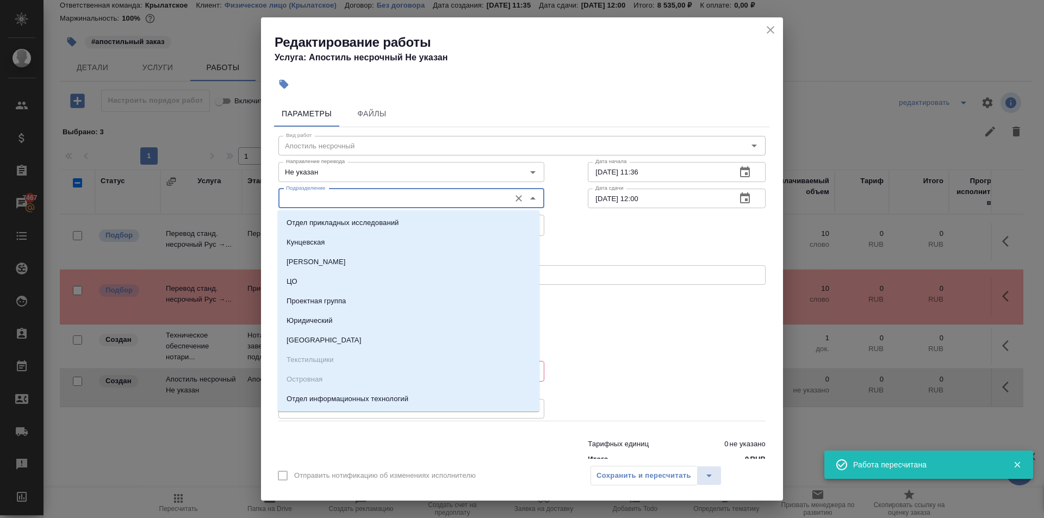
click at [345, 195] on input "Подразделение" at bounding box center [393, 198] width 223 height 13
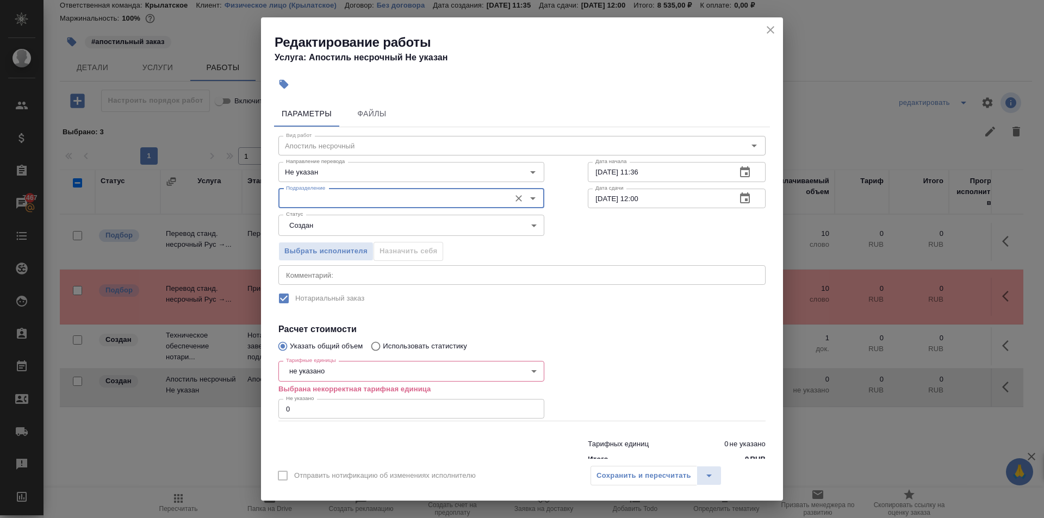
click at [345, 195] on input "Подразделение" at bounding box center [393, 198] width 223 height 13
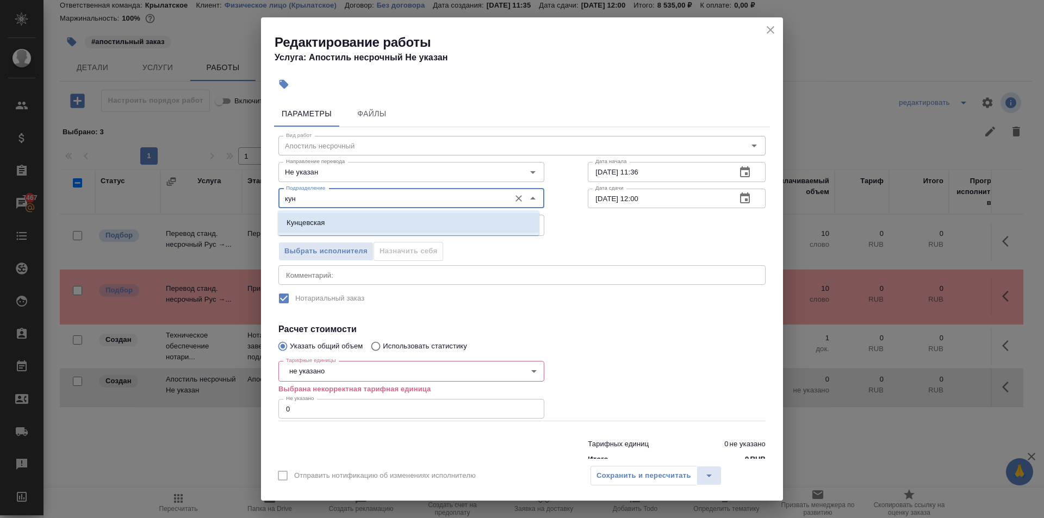
click at [346, 220] on li "Кунцевская" at bounding box center [408, 223] width 261 height 20
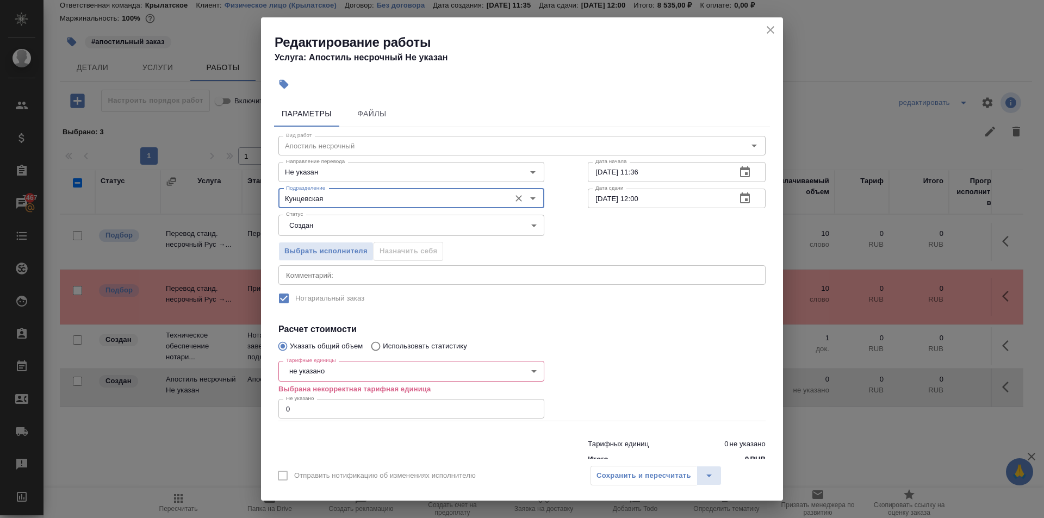
click at [304, 376] on body "🙏 .cls-1 fill:#fff; AWATERA Kasymov Timur Клиенты Спецификации Заказы 7467 Чаты…" at bounding box center [522, 259] width 1044 height 518
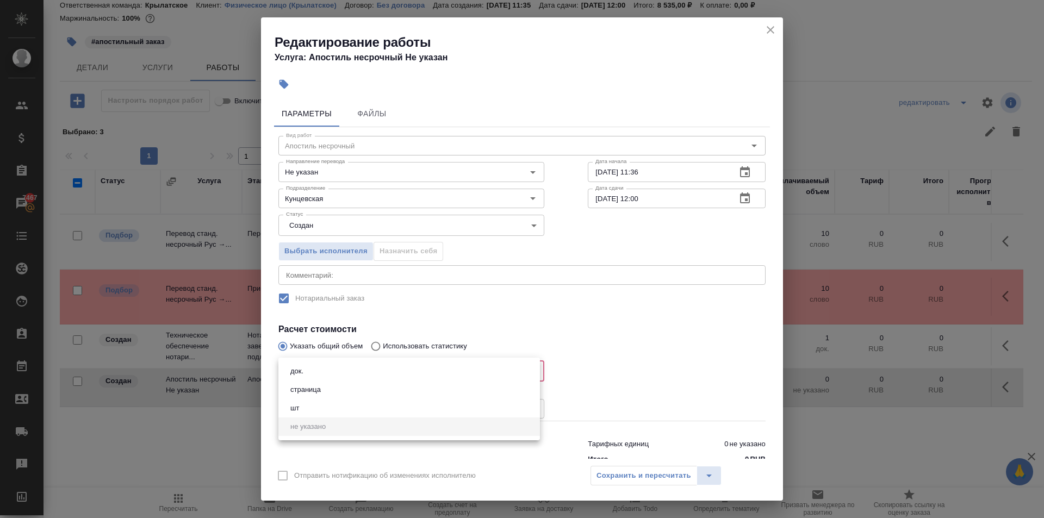
drag, startPoint x: 304, startPoint y: 370, endPoint x: 305, endPoint y: 376, distance: 5.5
click at [304, 371] on button "док." at bounding box center [297, 371] width 20 height 12
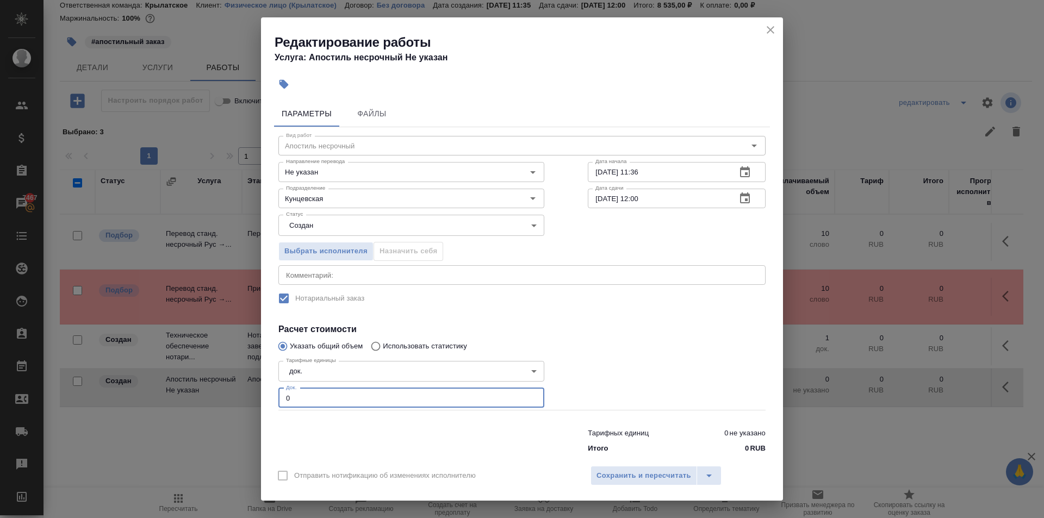
drag, startPoint x: 302, startPoint y: 398, endPoint x: 264, endPoint y: 398, distance: 38.6
click at [264, 398] on div "Параметры Файлы Вид работ Апостиль несрочный Вид работ Направление перевода Не …" at bounding box center [522, 277] width 522 height 363
click at [607, 475] on span "Сохранить и пересчитать" at bounding box center [643, 476] width 95 height 13
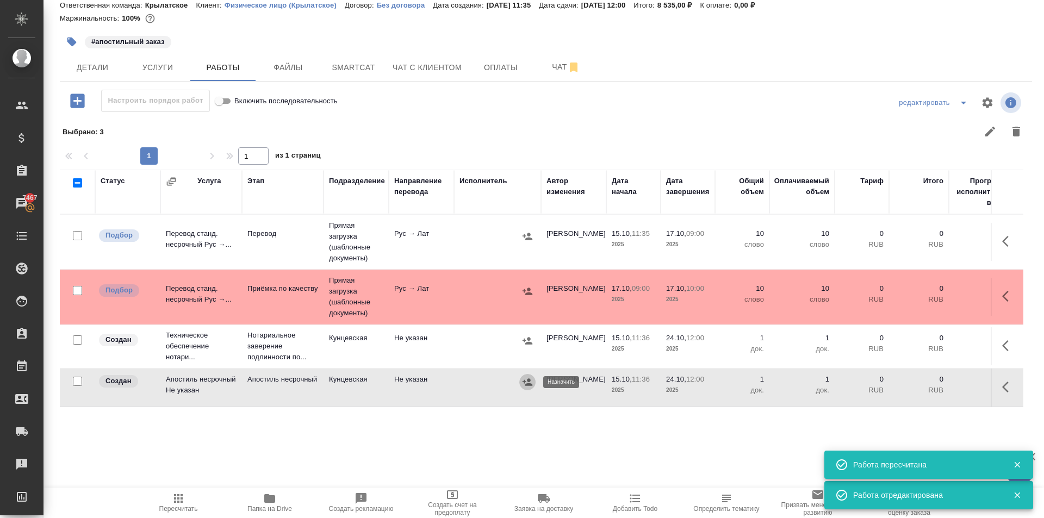
click at [531, 388] on button "button" at bounding box center [527, 382] width 16 height 16
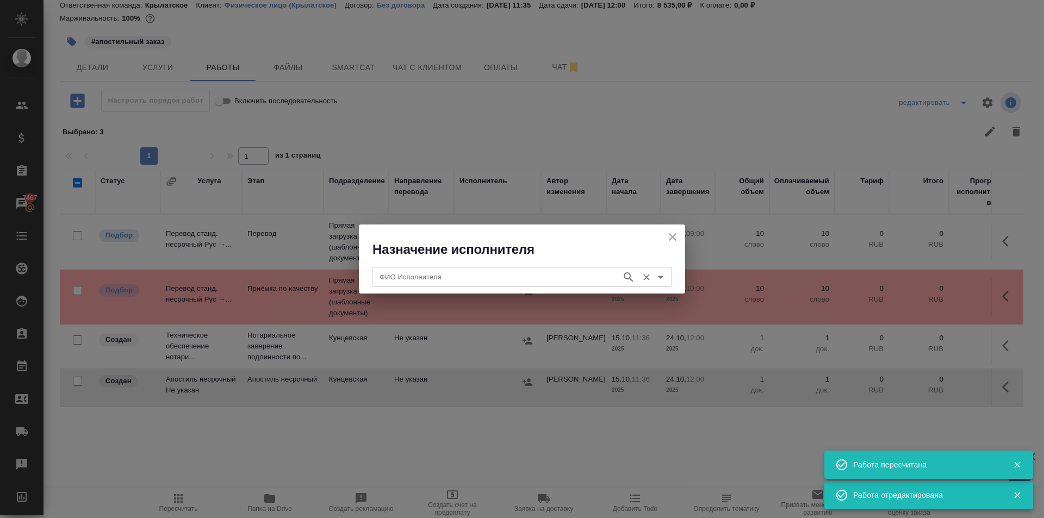
click at [408, 267] on div "ФИО Исполнителя" at bounding box center [522, 277] width 300 height 20
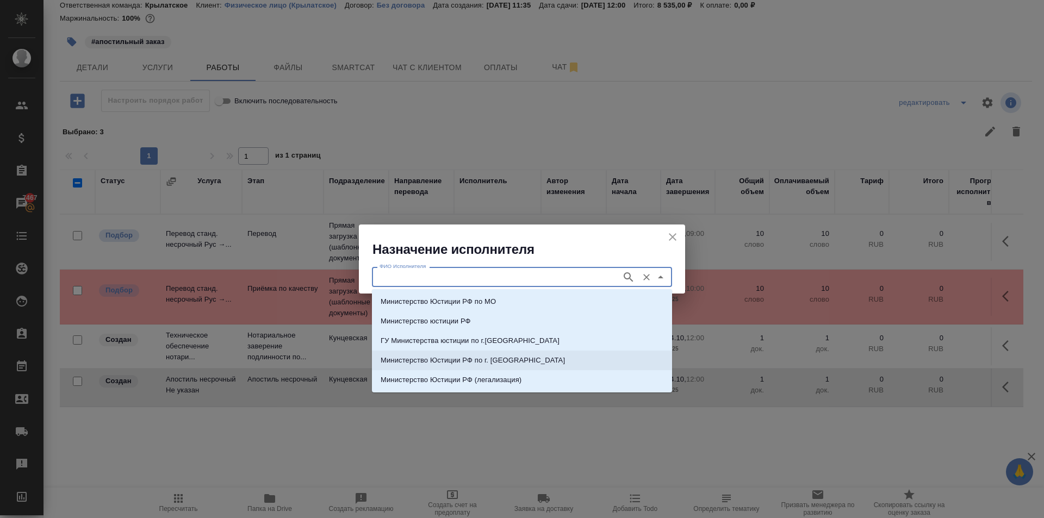
click at [493, 363] on p "Министерство Юстиции РФ по г. Москве" at bounding box center [473, 360] width 184 height 11
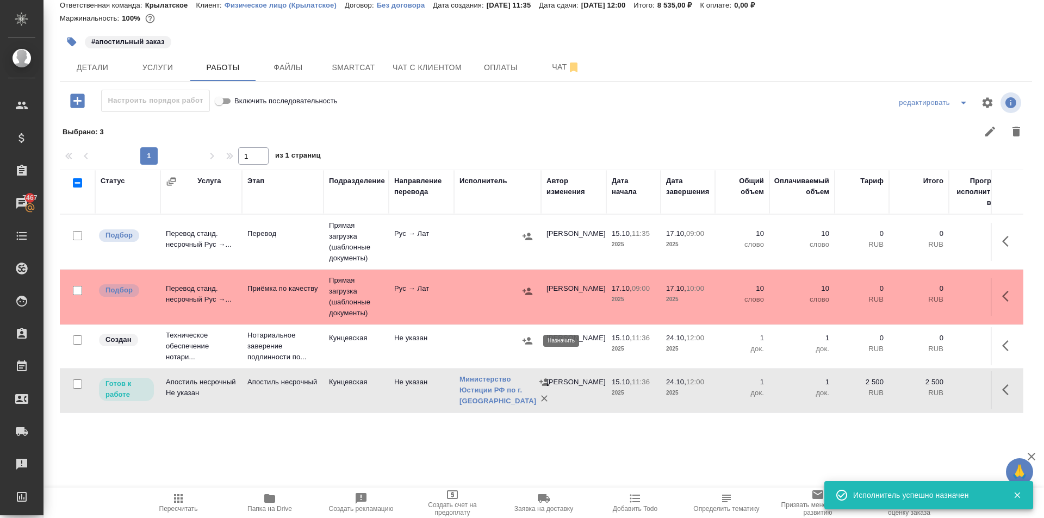
click at [532, 348] on div at bounding box center [527, 341] width 16 height 16
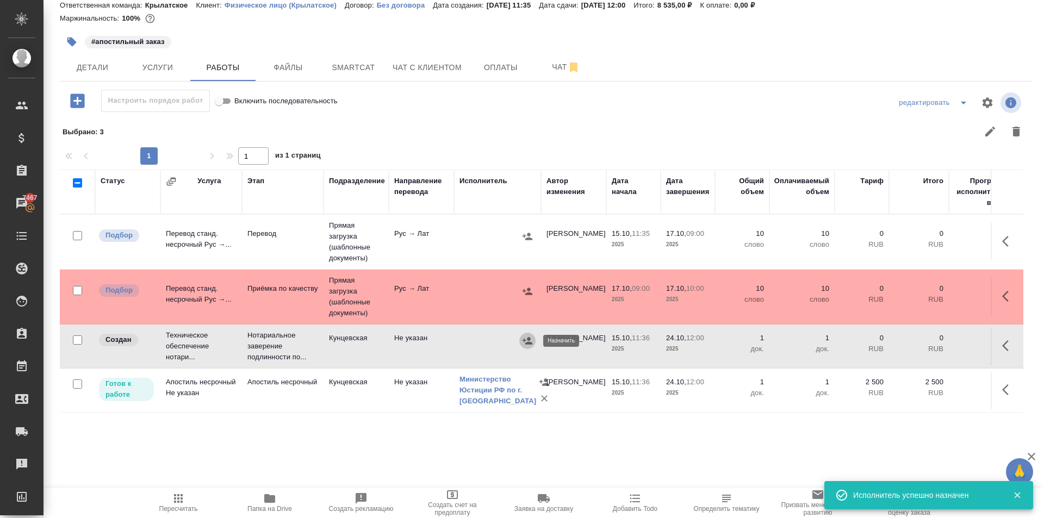
click at [526, 335] on icon "button" at bounding box center [527, 340] width 11 height 11
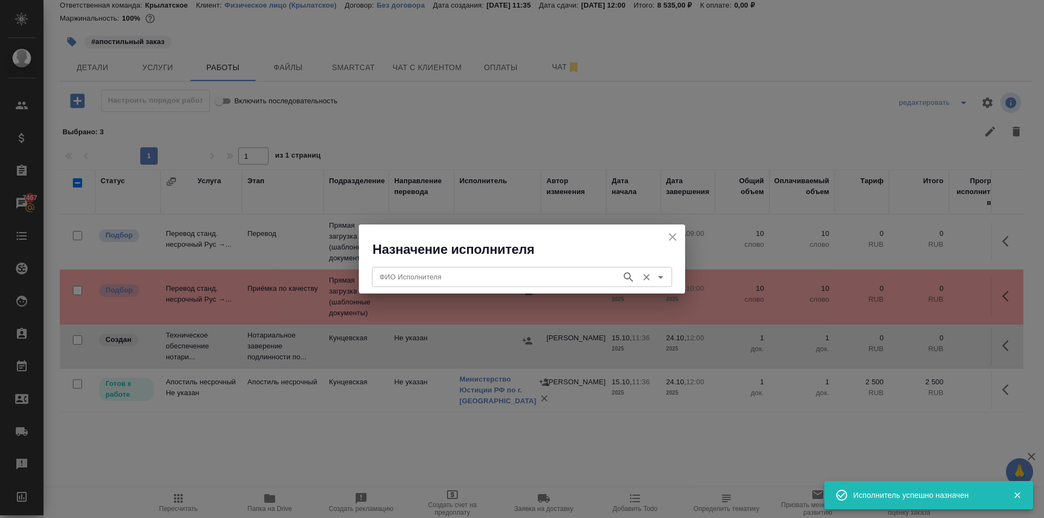
click at [409, 265] on div "ФИО Исполнителя ФИО Исполнителя" at bounding box center [522, 276] width 300 height 26
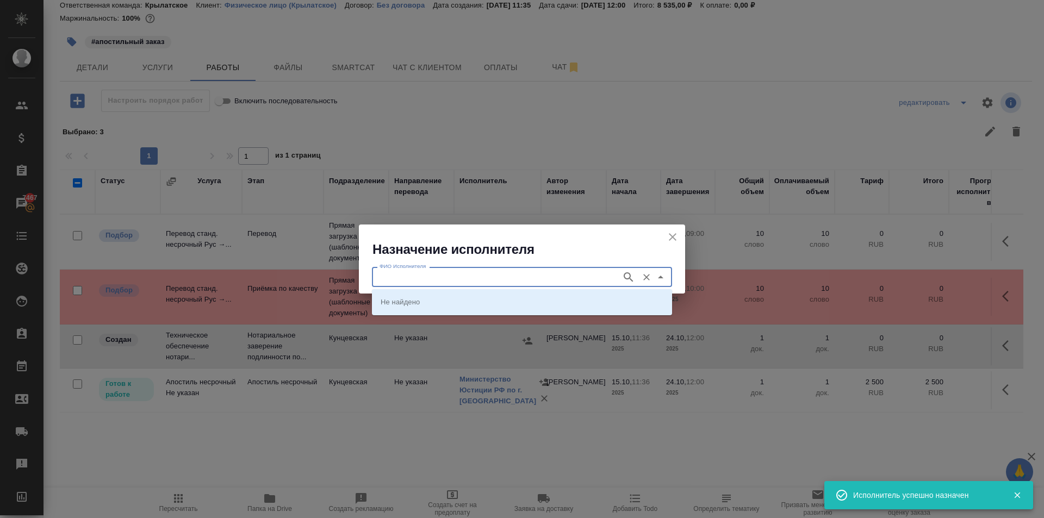
click at [415, 278] on input "ФИО Исполнителя" at bounding box center [495, 276] width 241 height 13
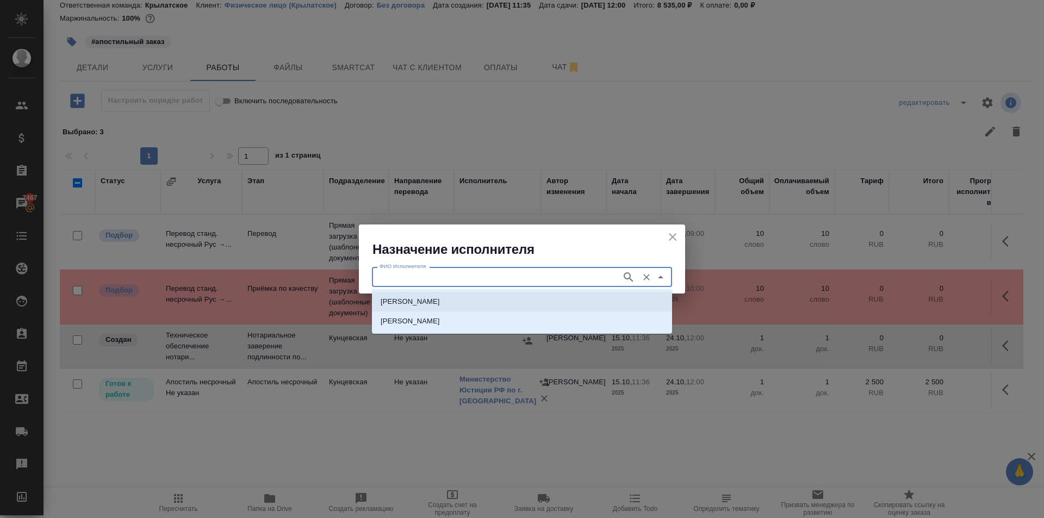
click at [440, 298] on p "НОТАРИУС Аристова Анна Дмитриевна" at bounding box center [410, 301] width 59 height 11
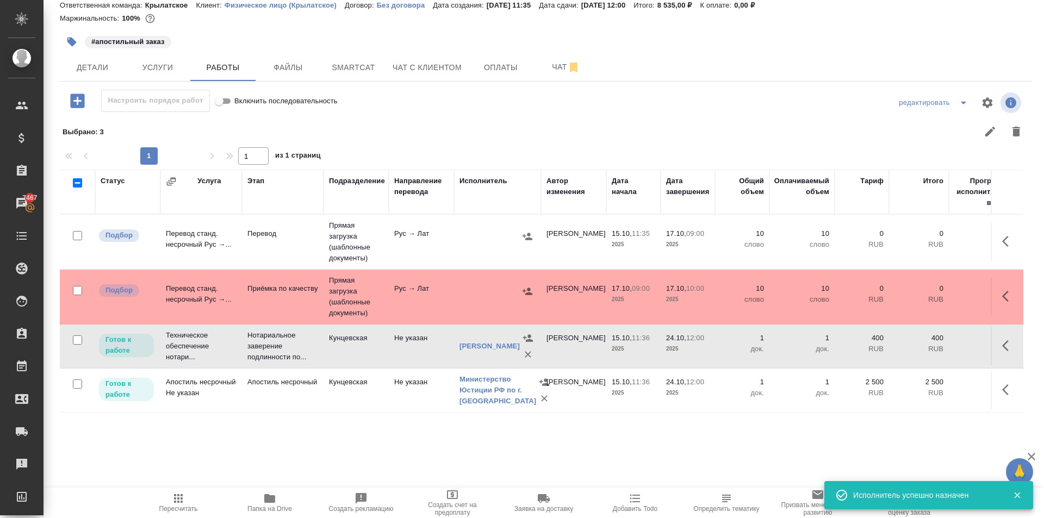
click at [149, 494] on span "Пересчитать" at bounding box center [178, 502] width 78 height 21
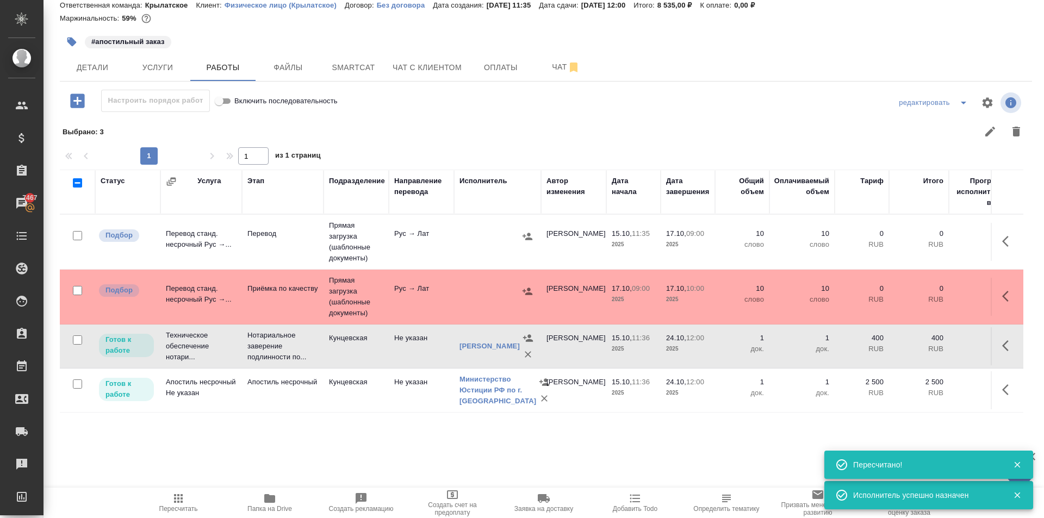
scroll to position [7, 0]
drag, startPoint x: 988, startPoint y: 388, endPoint x: 980, endPoint y: 389, distance: 8.2
click at [1002, 388] on icon "button" at bounding box center [1008, 389] width 13 height 13
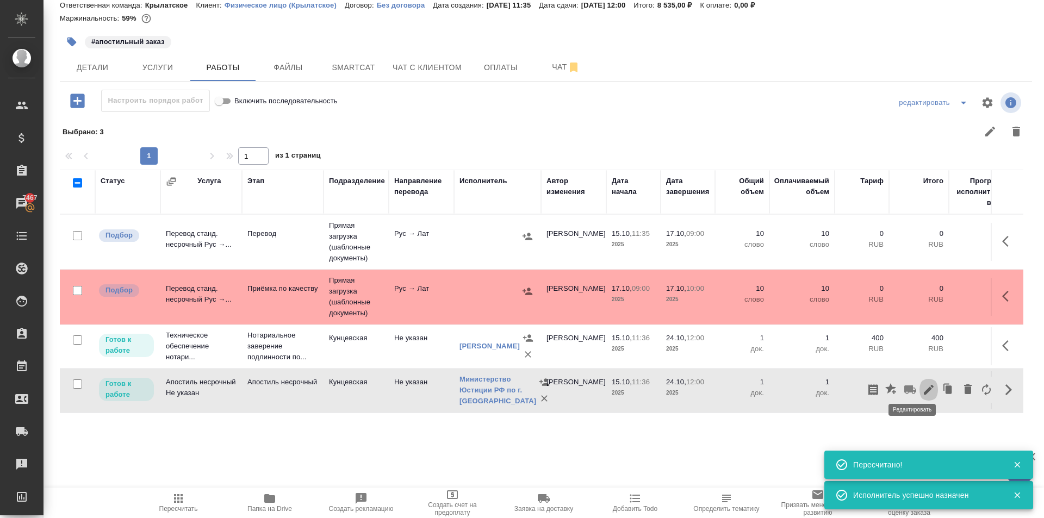
click at [924, 385] on icon "button" at bounding box center [929, 390] width 10 height 10
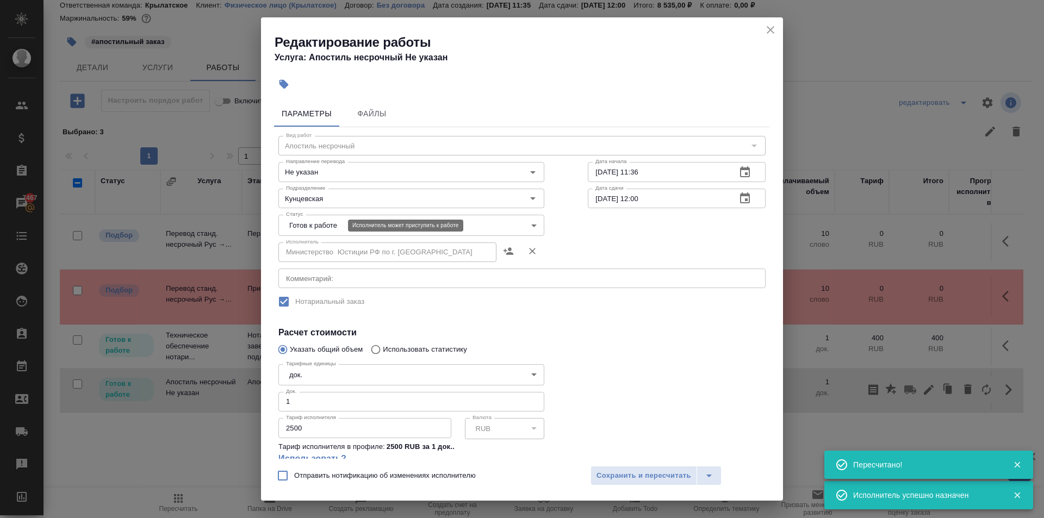
click at [323, 225] on body "🙏 .cls-1 fill:#fff; AWATERA Kasymov Timur Клиенты Спецификации Заказы 7467 Чаты…" at bounding box center [522, 259] width 1044 height 518
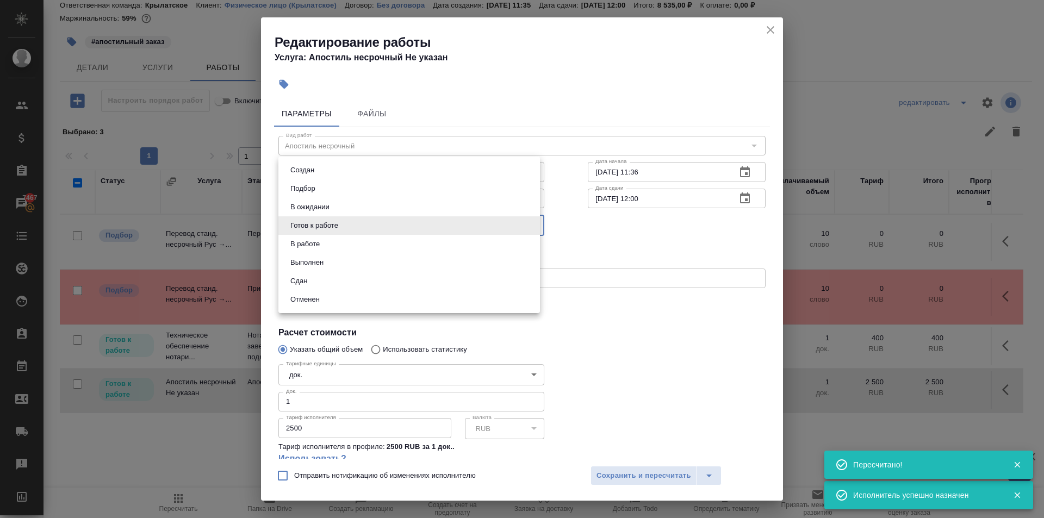
click at [308, 238] on button "В работе" at bounding box center [305, 244] width 36 height 12
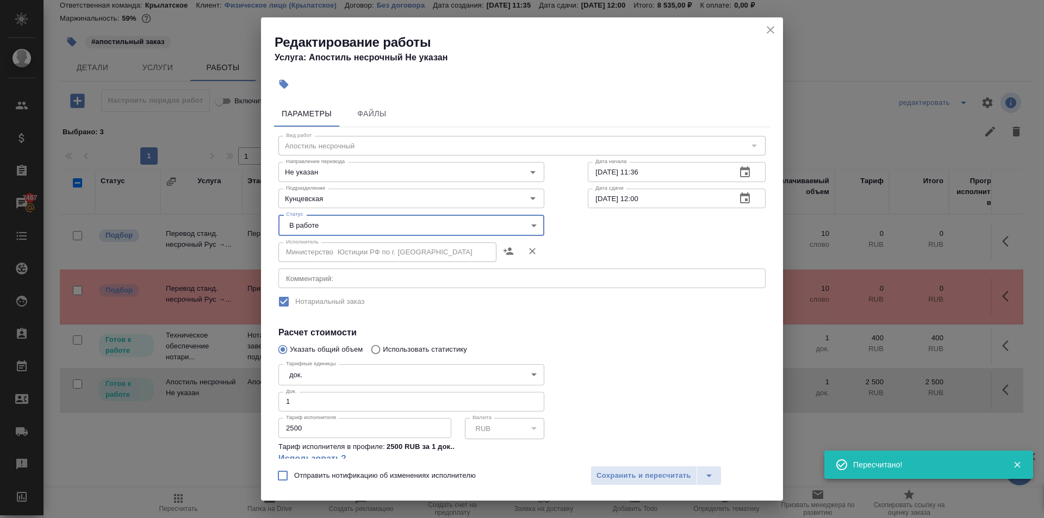
click at [647, 485] on div "Отправить нотификацию об изменениях исполнителю Сохранить и пересчитать" at bounding box center [522, 480] width 522 height 42
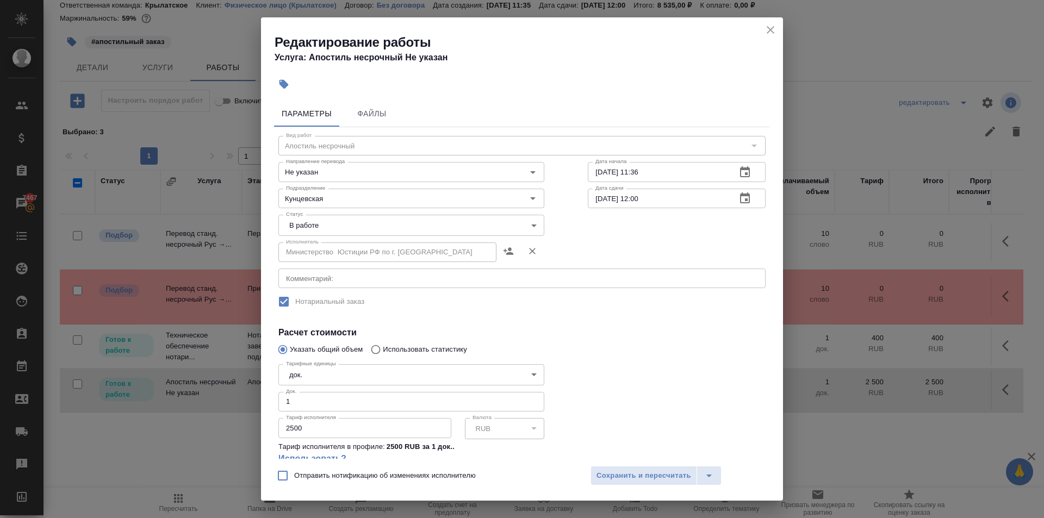
click at [650, 462] on div "Отправить нотификацию об изменениях исполнителю Сохранить и пересчитать" at bounding box center [522, 480] width 522 height 42
click at [643, 472] on span "Сохранить и пересчитать" at bounding box center [643, 476] width 95 height 13
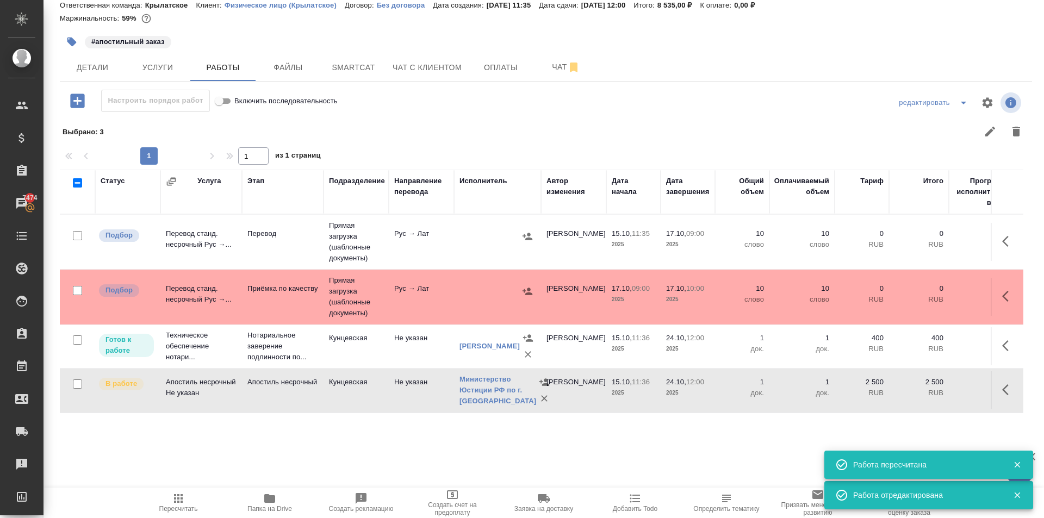
click at [170, 503] on span "Пересчитать" at bounding box center [178, 502] width 78 height 21
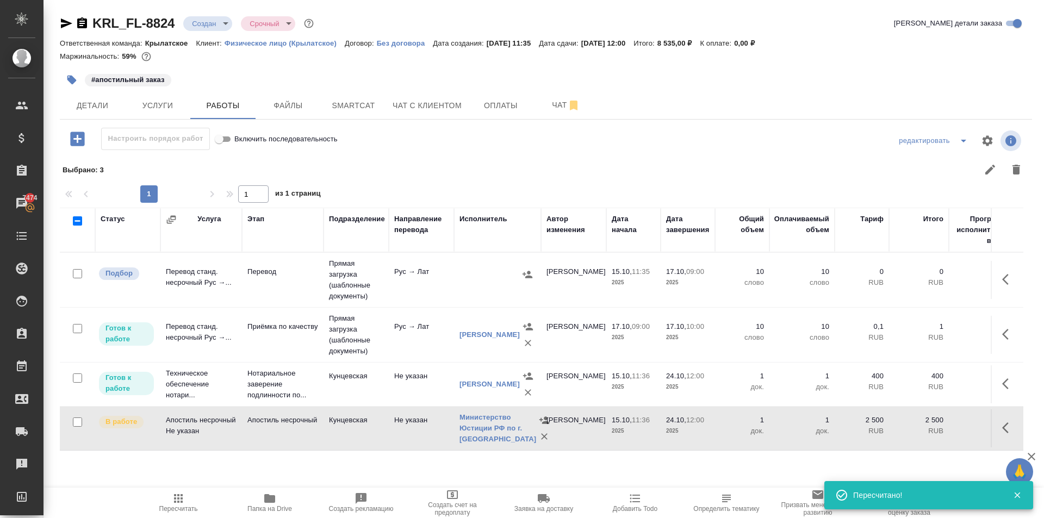
scroll to position [0, 0]
click at [87, 109] on span "Детали" at bounding box center [92, 106] width 52 height 14
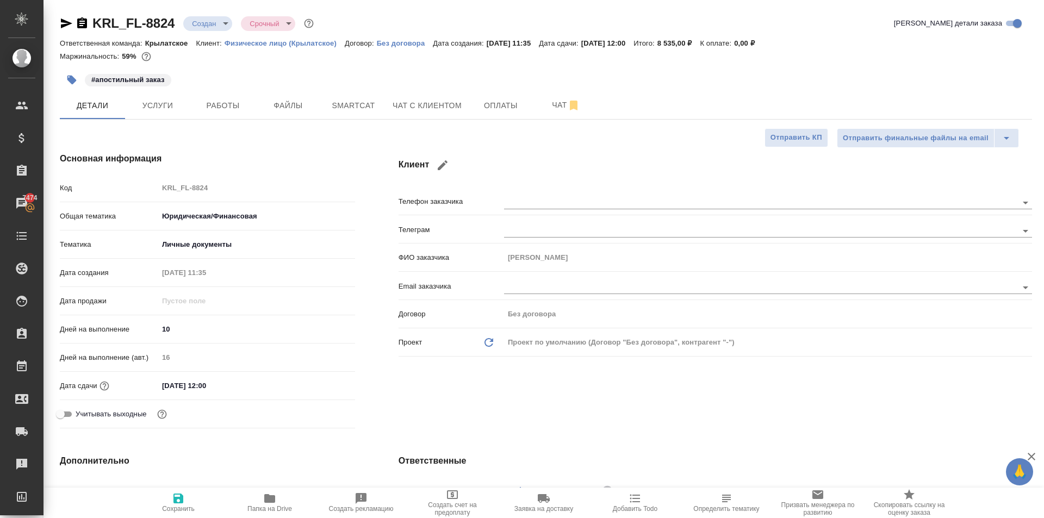
scroll to position [326, 0]
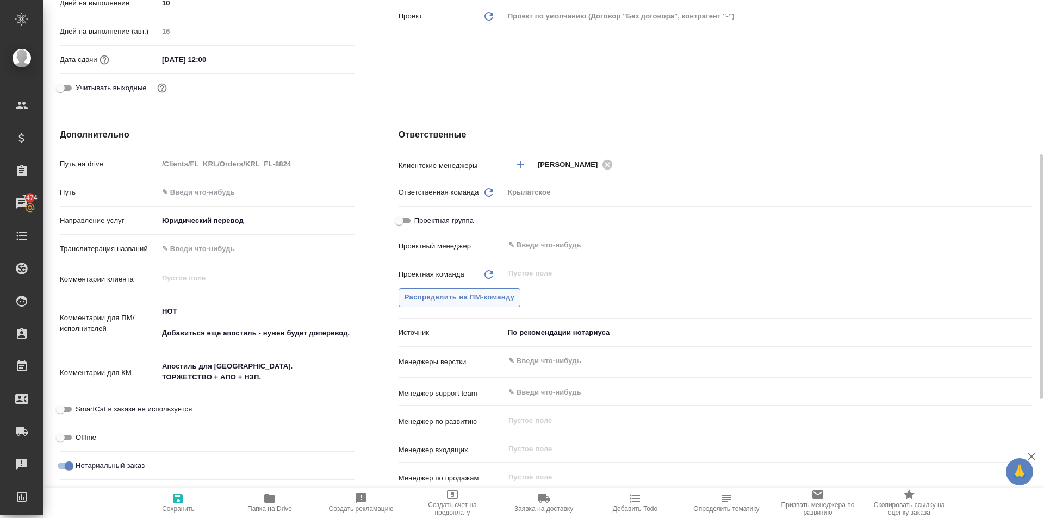
click at [479, 294] on span "Распределить на ПМ-команду" at bounding box center [459, 297] width 110 height 13
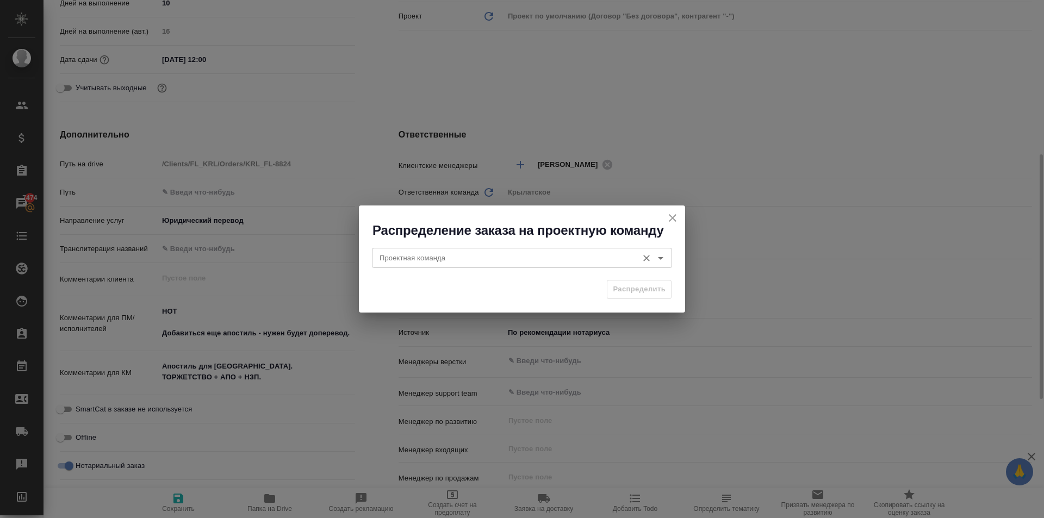
click at [396, 259] on input "Проектная команда" at bounding box center [503, 257] width 257 height 13
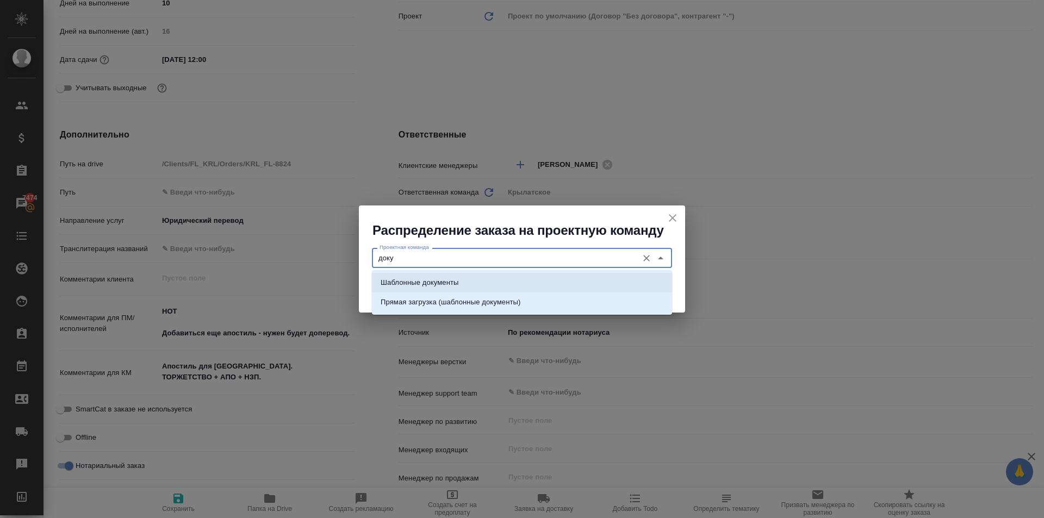
click at [419, 285] on p "Шаблонные документы" at bounding box center [420, 282] width 78 height 11
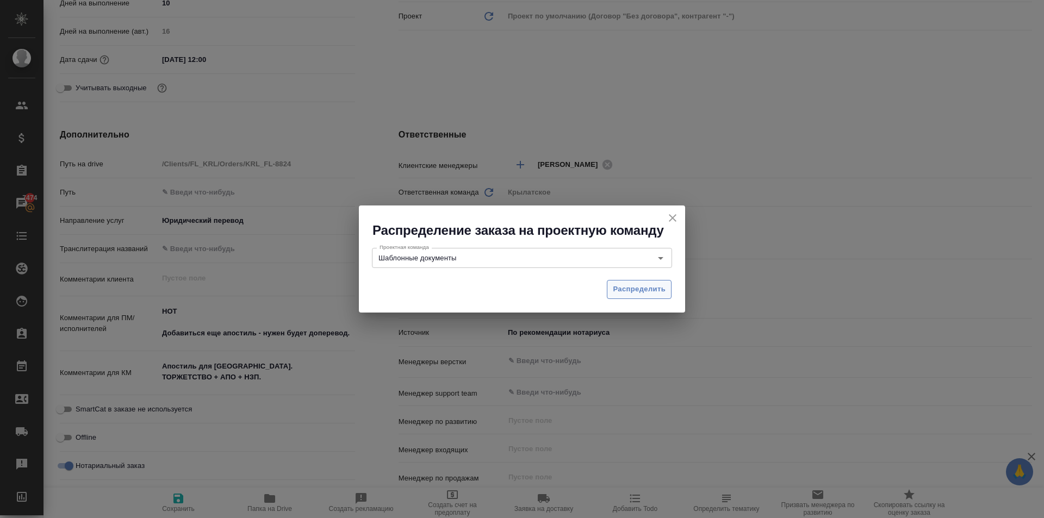
drag, startPoint x: 616, startPoint y: 302, endPoint x: 615, endPoint y: 296, distance: 6.6
click at [615, 296] on div "Распределить" at bounding box center [522, 294] width 326 height 38
drag, startPoint x: 615, startPoint y: 296, endPoint x: 395, endPoint y: 420, distance: 252.4
click at [614, 296] on button "Распределить" at bounding box center [639, 289] width 65 height 19
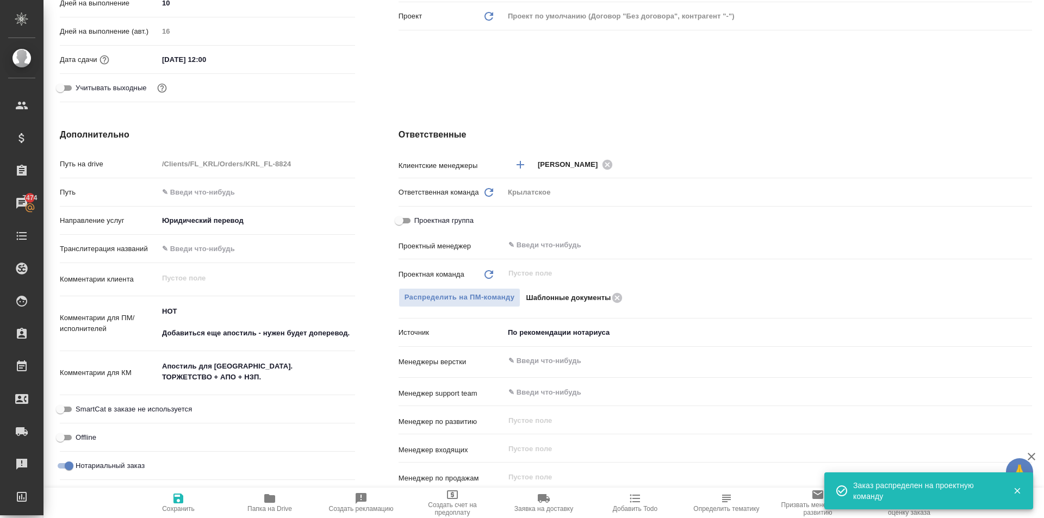
click at [171, 506] on span "Сохранить" at bounding box center [178, 509] width 33 height 8
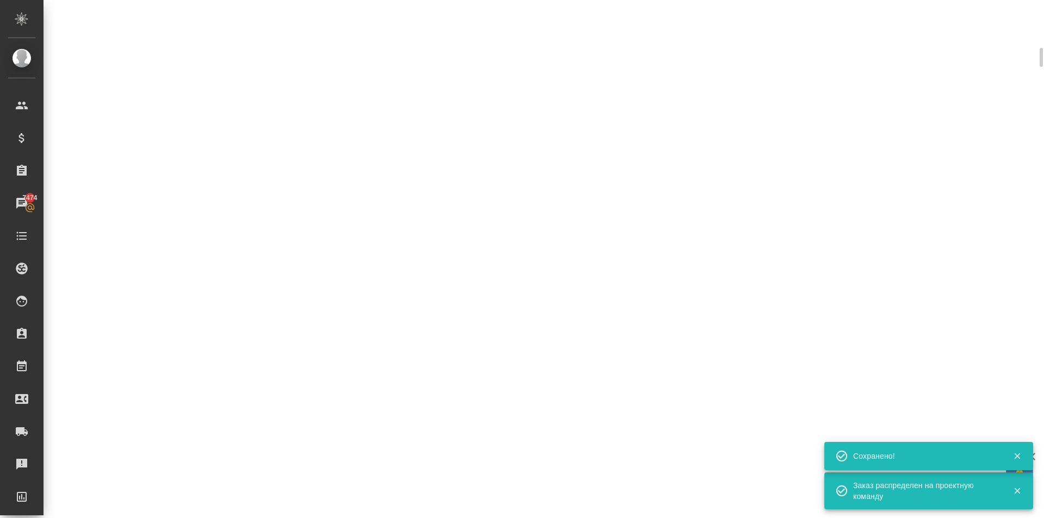
scroll to position [0, 0]
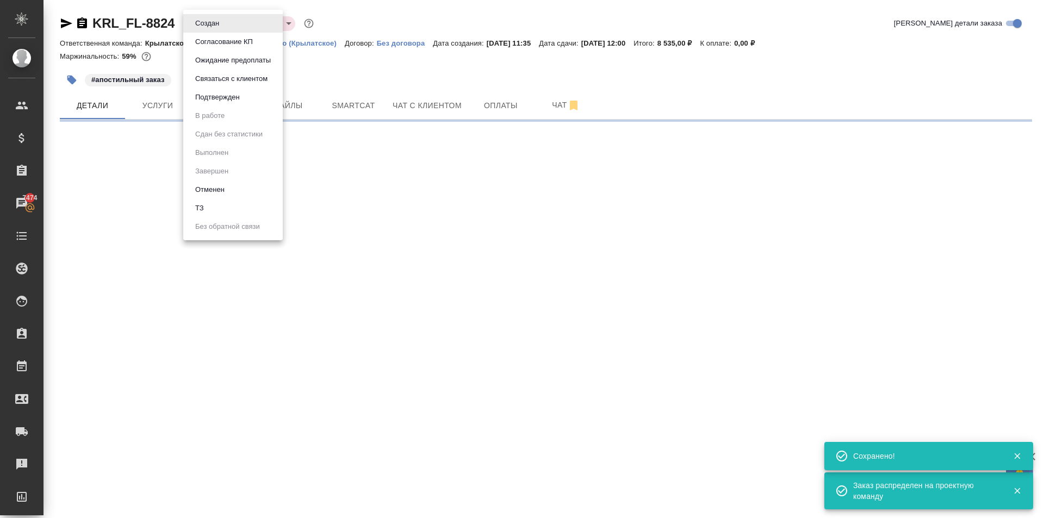
click at [222, 26] on body "🙏 .cls-1 fill:#fff; AWATERA Kasymov Timur Клиенты Спецификации Заказы 7474 Чаты…" at bounding box center [522, 259] width 1044 height 518
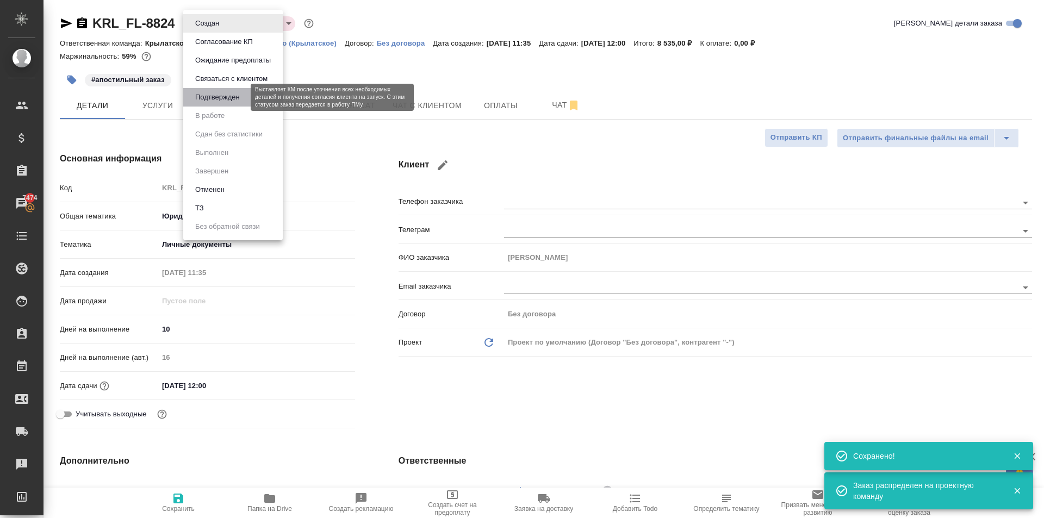
click at [221, 98] on button "Подтвержден" at bounding box center [217, 97] width 51 height 12
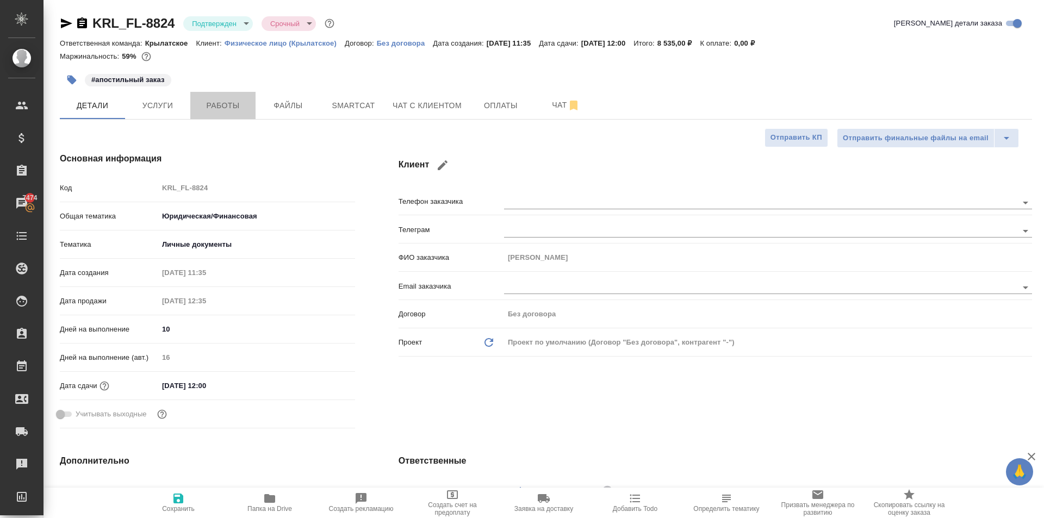
drag, startPoint x: 227, startPoint y: 115, endPoint x: 235, endPoint y: 130, distance: 17.1
click at [227, 118] on button "Работы" at bounding box center [222, 105] width 65 height 27
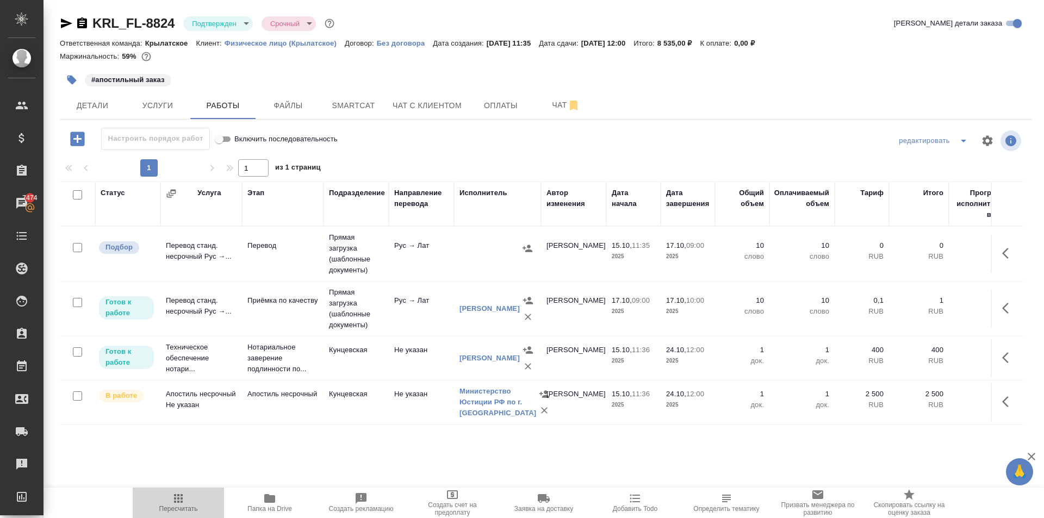
click at [168, 510] on span "Пересчитать" at bounding box center [178, 509] width 39 height 8
drag, startPoint x: 283, startPoint y: 91, endPoint x: 553, endPoint y: 68, distance: 271.7
click at [306, 97] on div "KRL_FL-8824 Подтвержден confirmed Срочный urgent Кратко детали заказа Ответстве…" at bounding box center [546, 227] width 984 height 454
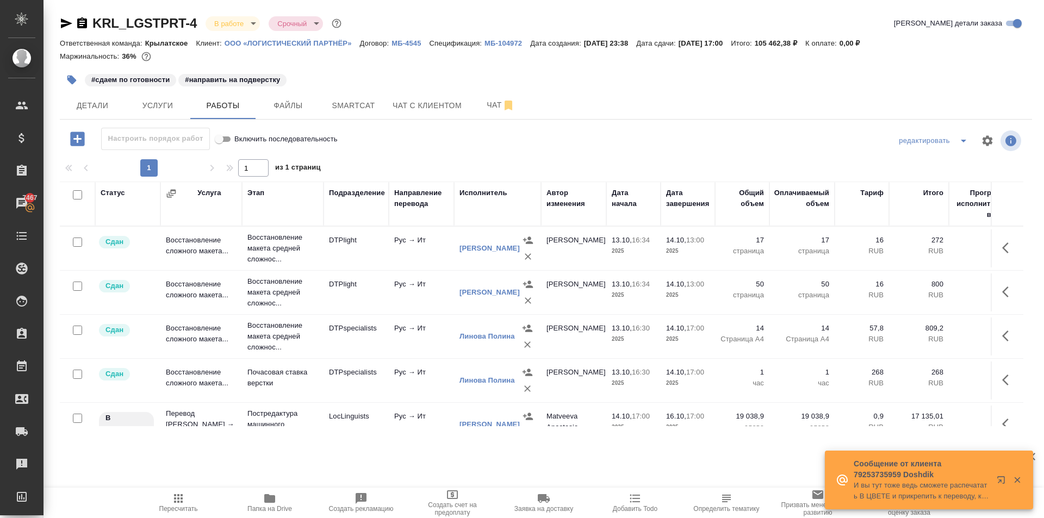
scroll to position [109, 0]
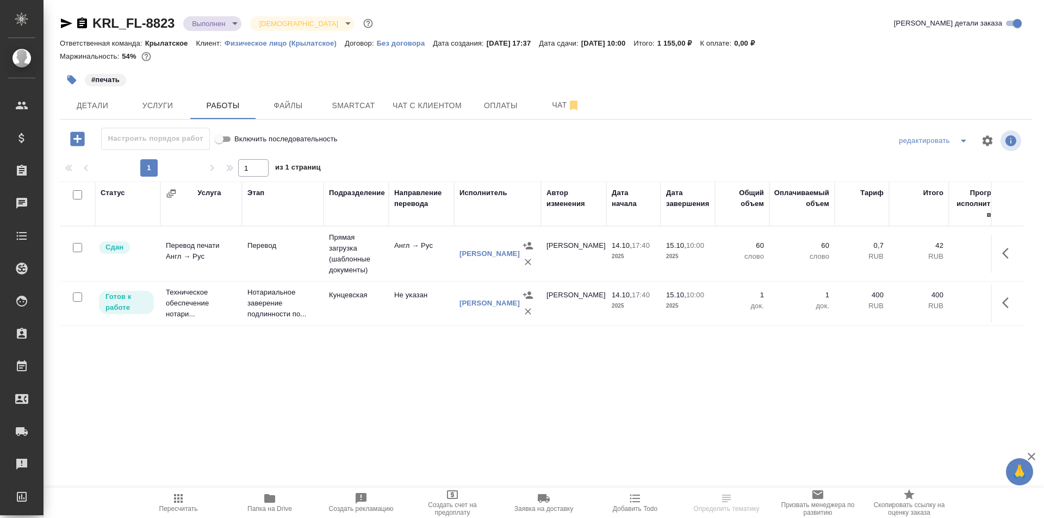
click at [173, 484] on div ".cls-1 fill:#fff; AWATERA Kasymov Timur Клиенты Спецификации Заказы Чаты Todo П…" at bounding box center [522, 259] width 1044 height 518
click at [172, 496] on icon "button" at bounding box center [178, 498] width 13 height 13
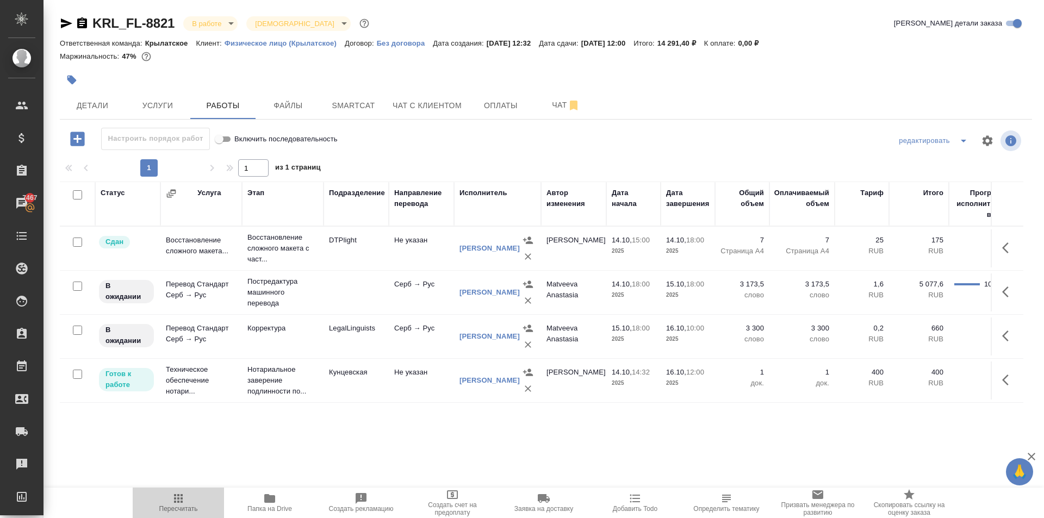
click at [152, 502] on span "Пересчитать" at bounding box center [178, 502] width 78 height 21
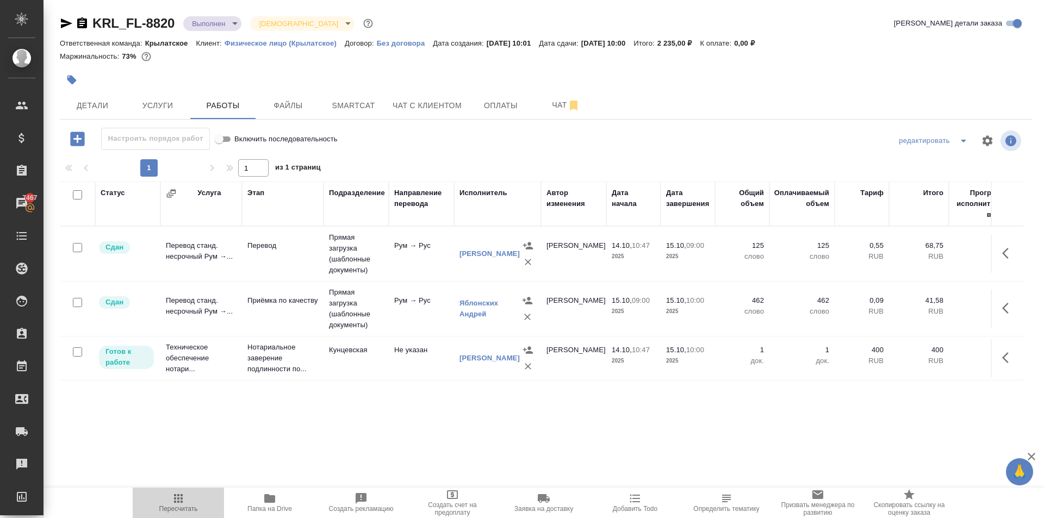
click at [172, 516] on button "Пересчитать" at bounding box center [178, 503] width 91 height 30
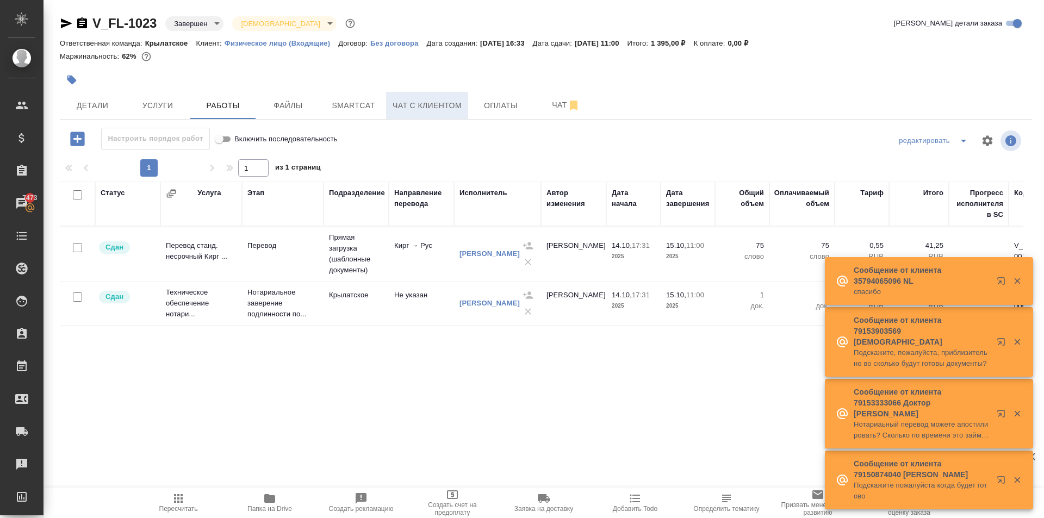
click at [434, 111] on span "Чат с клиентом" at bounding box center [426, 106] width 69 height 14
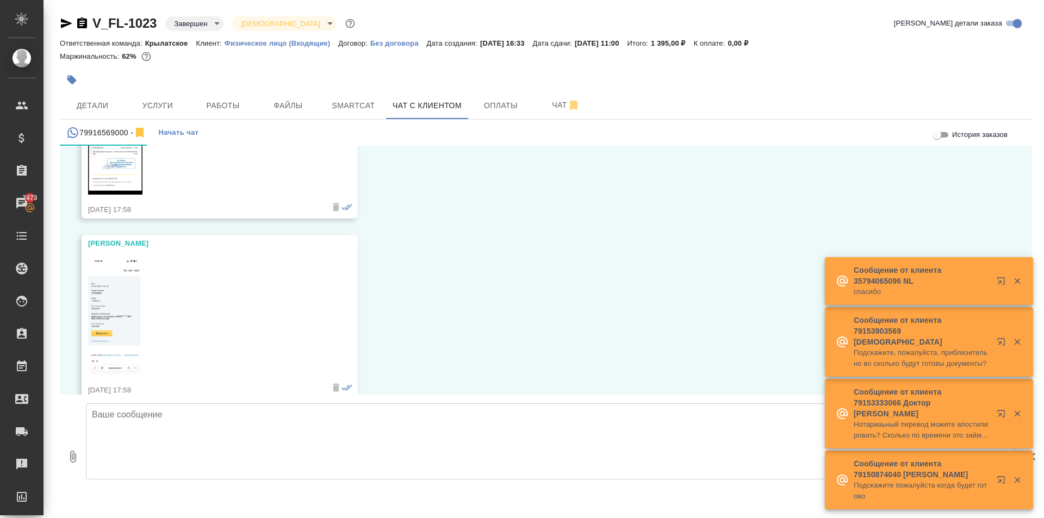
scroll to position [1149, 0]
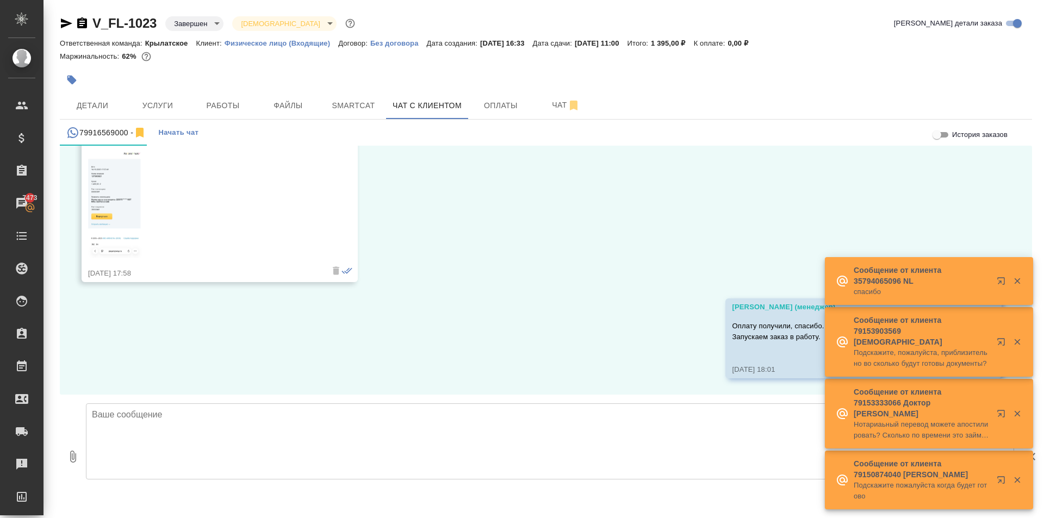
click at [215, 451] on textarea at bounding box center [550, 441] width 928 height 76
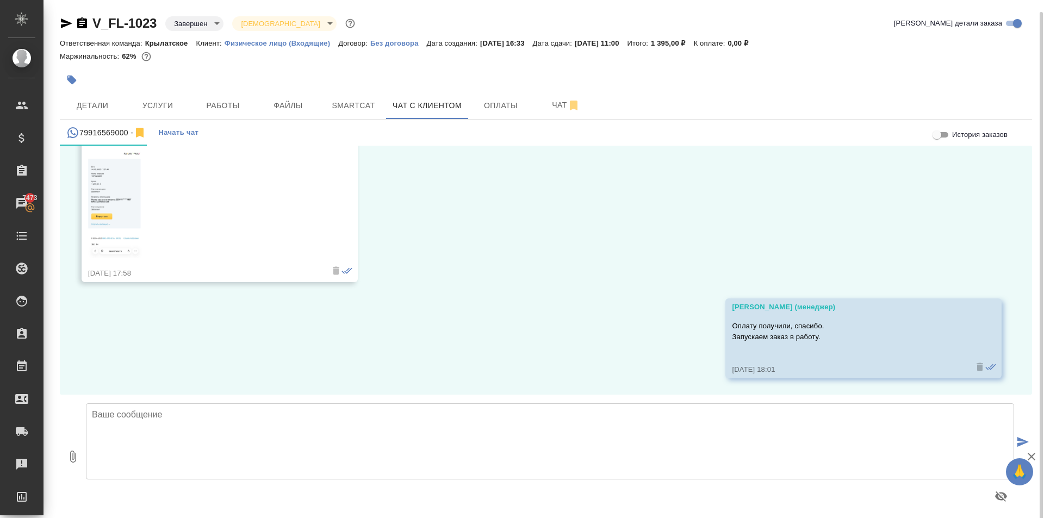
scroll to position [6, 0]
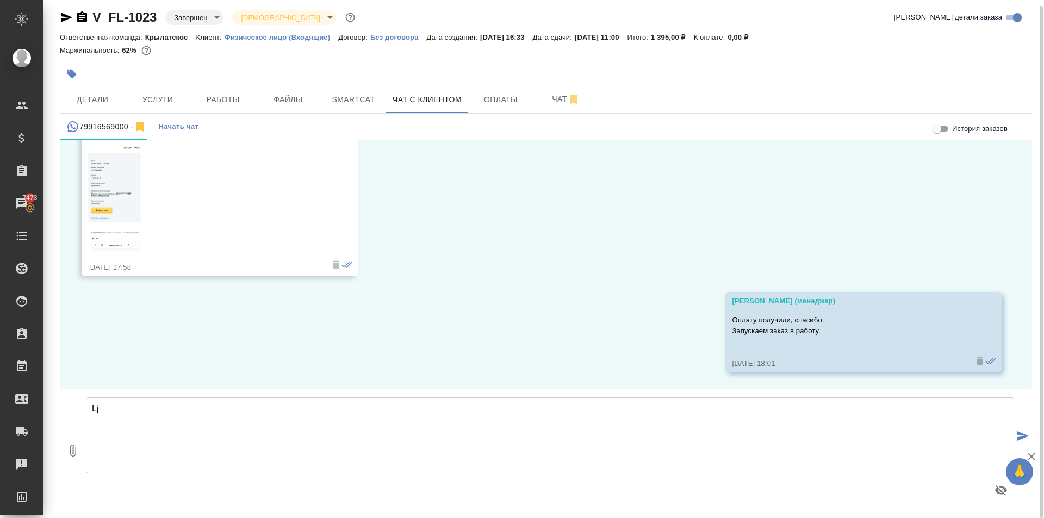
type textarea "L"
type textarea "Добрый день! Ваш документ готов, можете приезжать забирать."
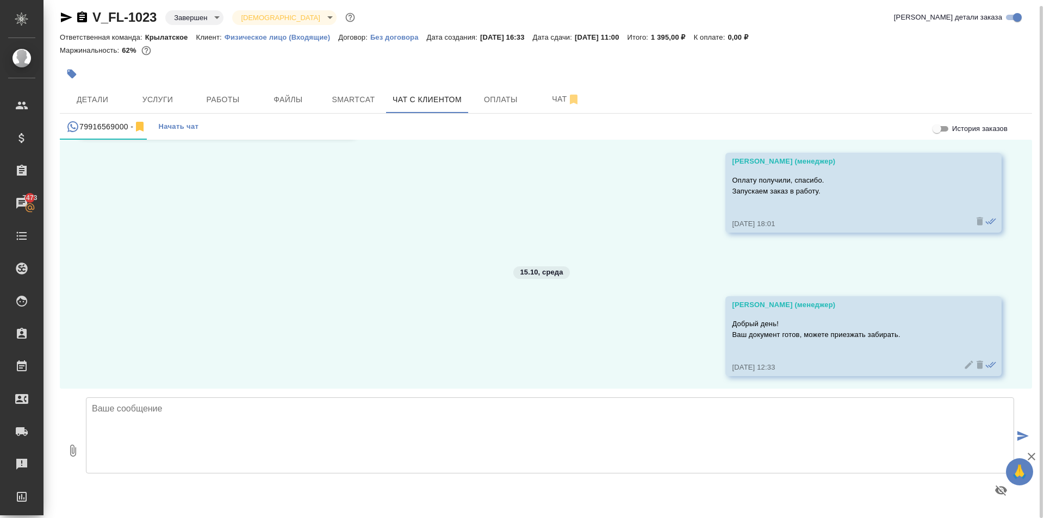
scroll to position [1293, 0]
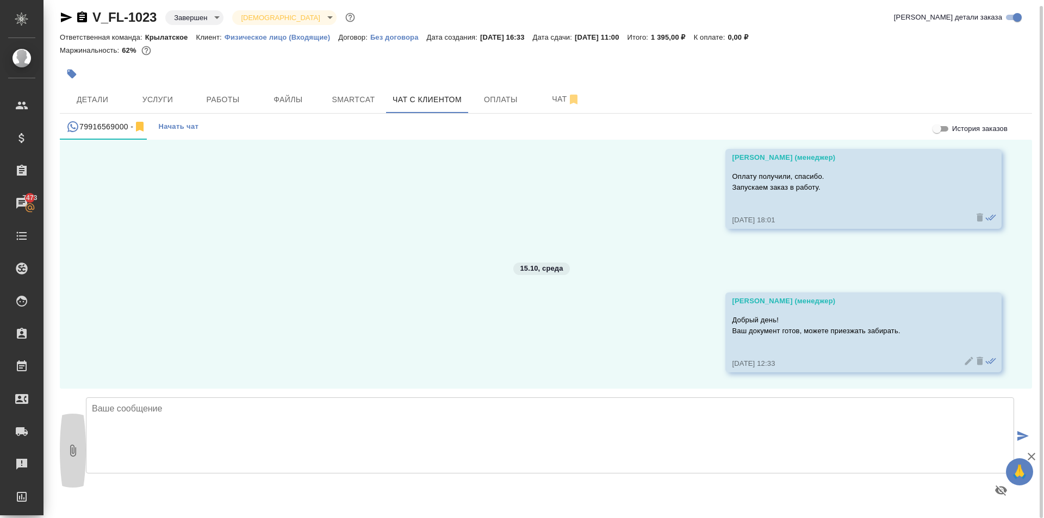
click at [71, 458] on button "0" at bounding box center [73, 450] width 26 height 123
type input "C:\fakepath\doc04373920251015123605.pdf"
click at [174, 425] on textarea at bounding box center [550, 435] width 928 height 76
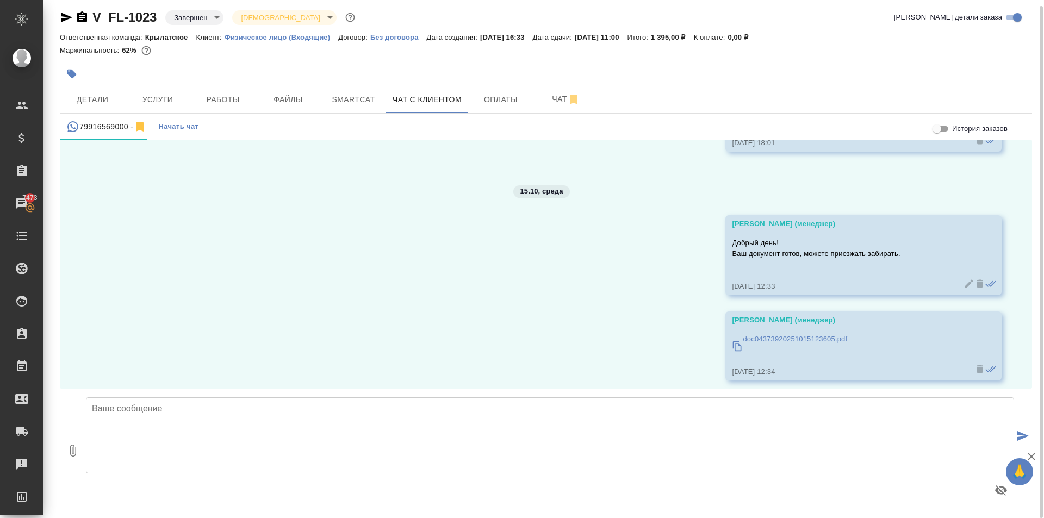
scroll to position [1378, 0]
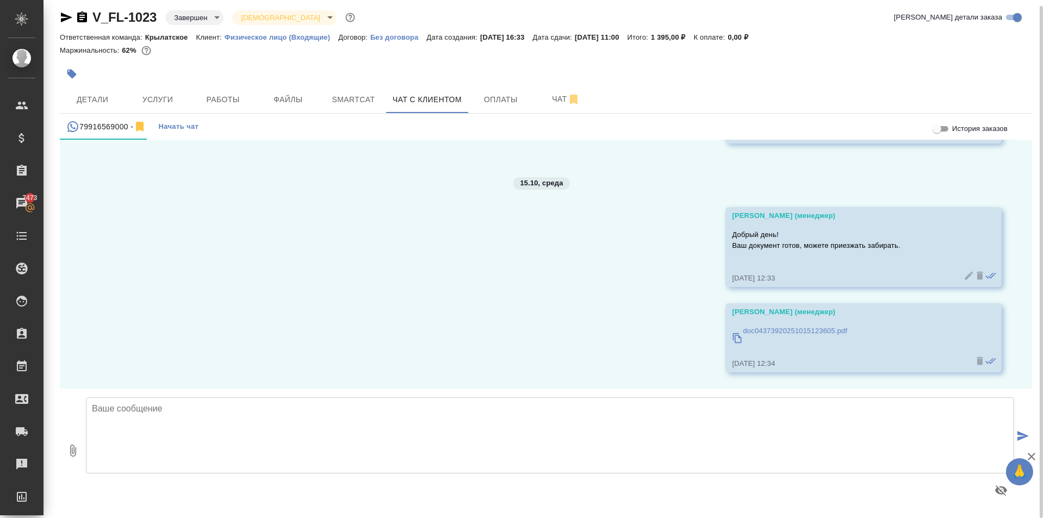
click at [812, 332] on p "doc04373920251015123605.pdf" at bounding box center [795, 331] width 104 height 11
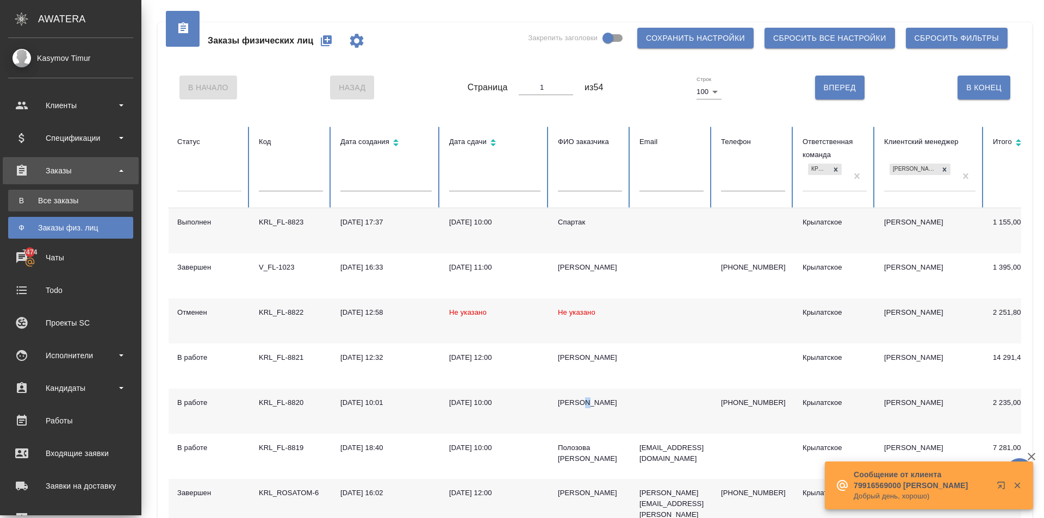
click at [28, 201] on div "Все заказы" at bounding box center [71, 200] width 114 height 11
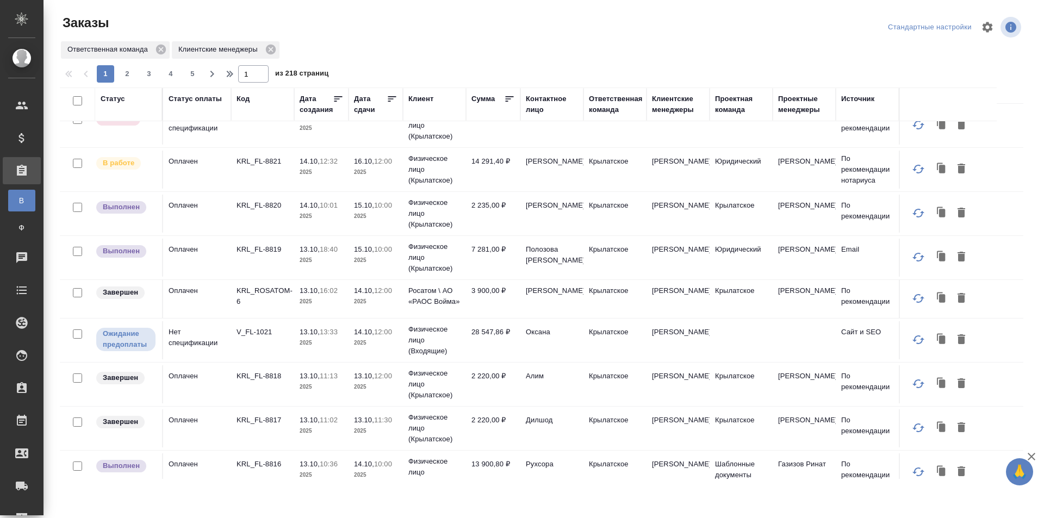
scroll to position [217, 0]
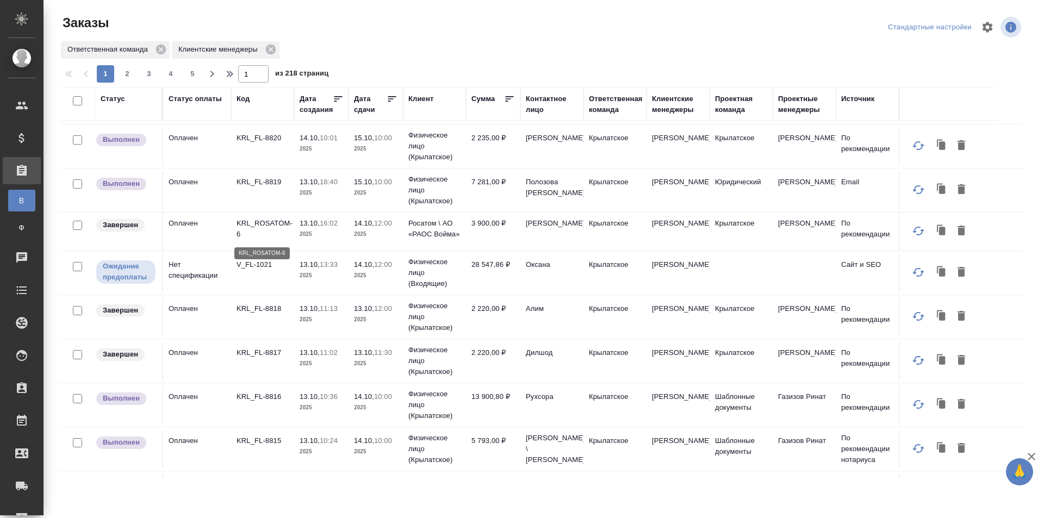
click at [273, 228] on p "KRL_ROSATOM-6" at bounding box center [262, 229] width 52 height 22
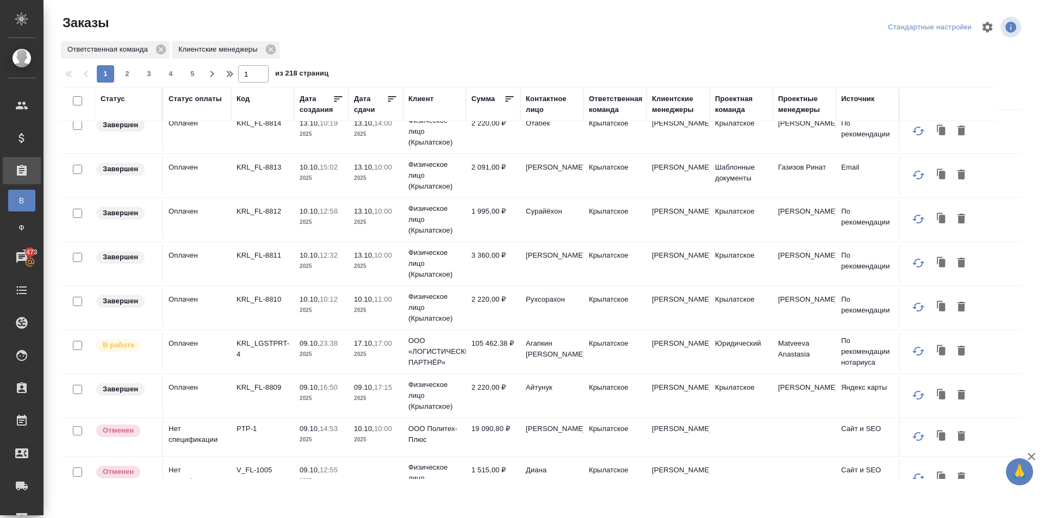
scroll to position [598, 0]
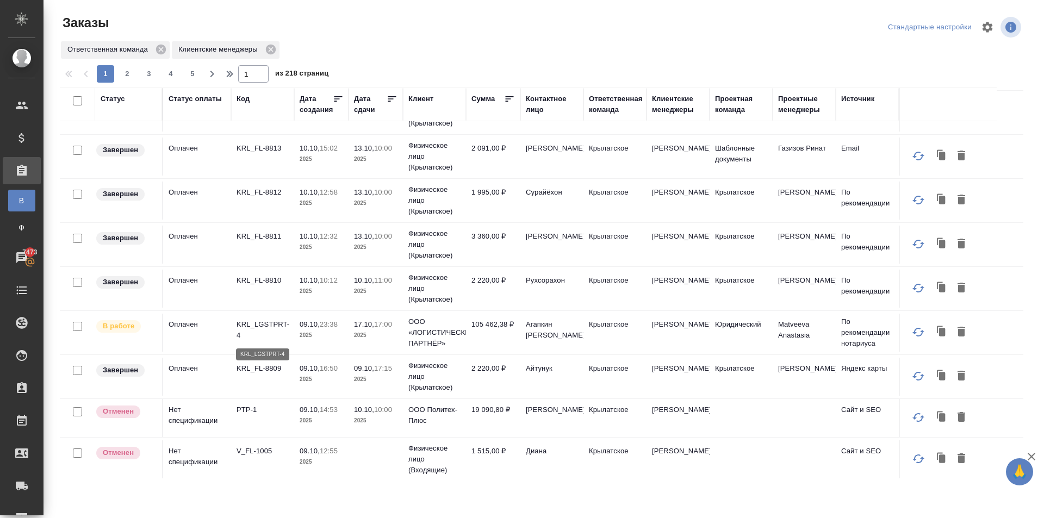
click at [263, 324] on p "KRL_LGSTPRT-4" at bounding box center [262, 330] width 52 height 22
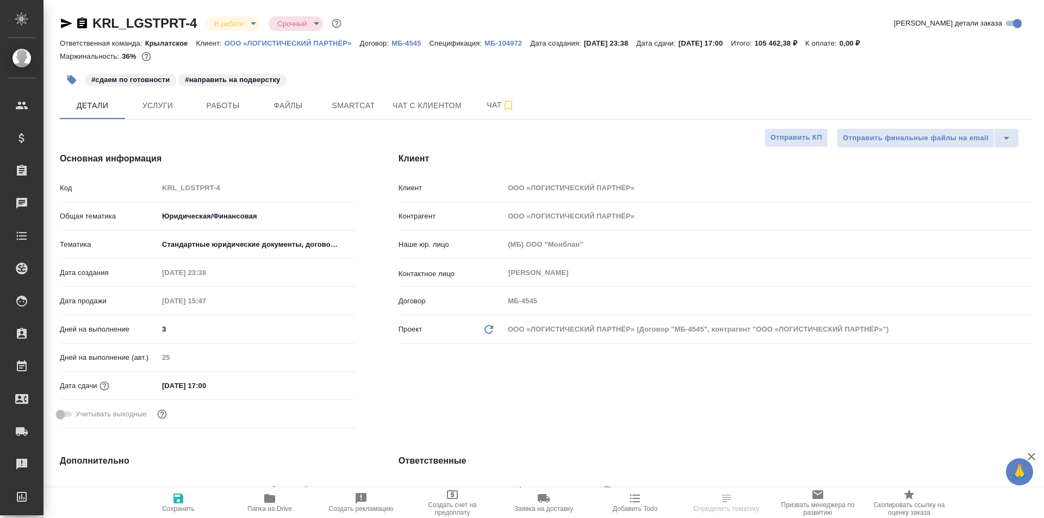
select select "RU"
click at [202, 110] on button "Работы" at bounding box center [222, 105] width 65 height 27
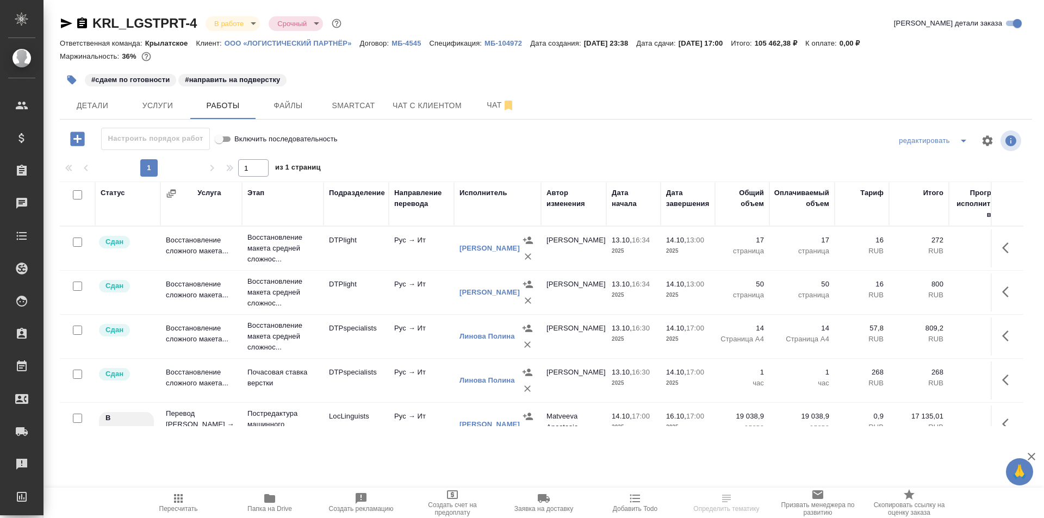
click at [182, 503] on icon "button" at bounding box center [178, 498] width 13 height 13
click at [433, 97] on button "Чат с клиентом" at bounding box center [427, 105] width 82 height 27
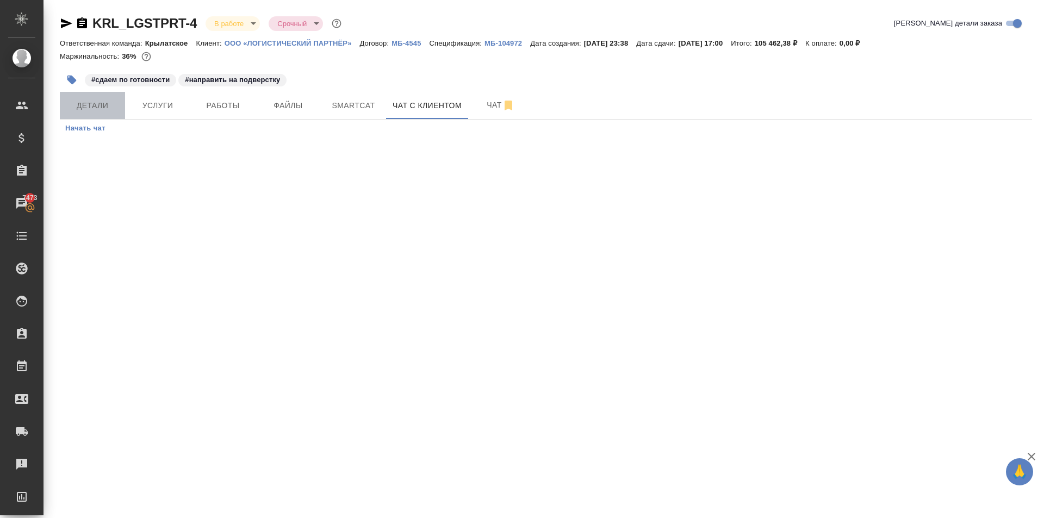
click at [88, 110] on span "Детали" at bounding box center [92, 106] width 52 height 14
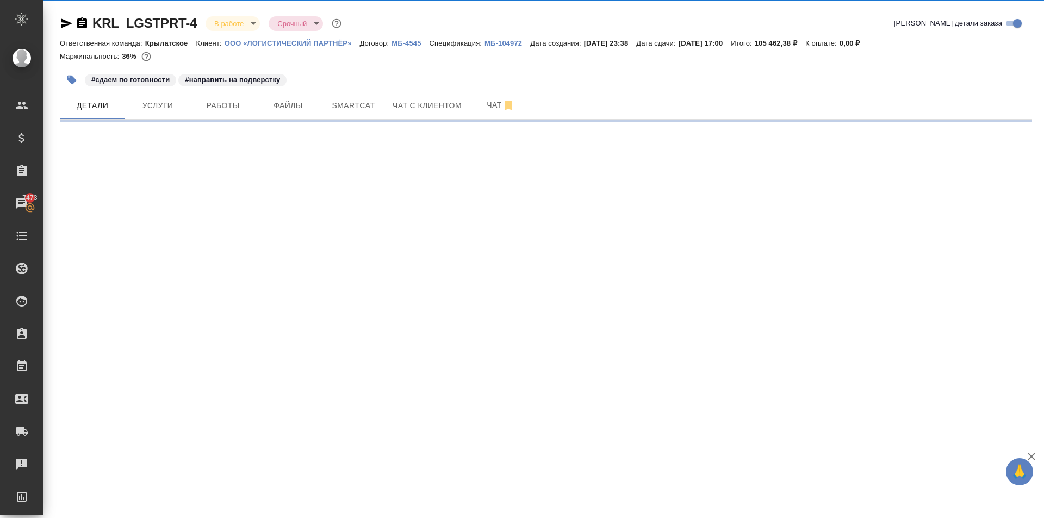
select select "RU"
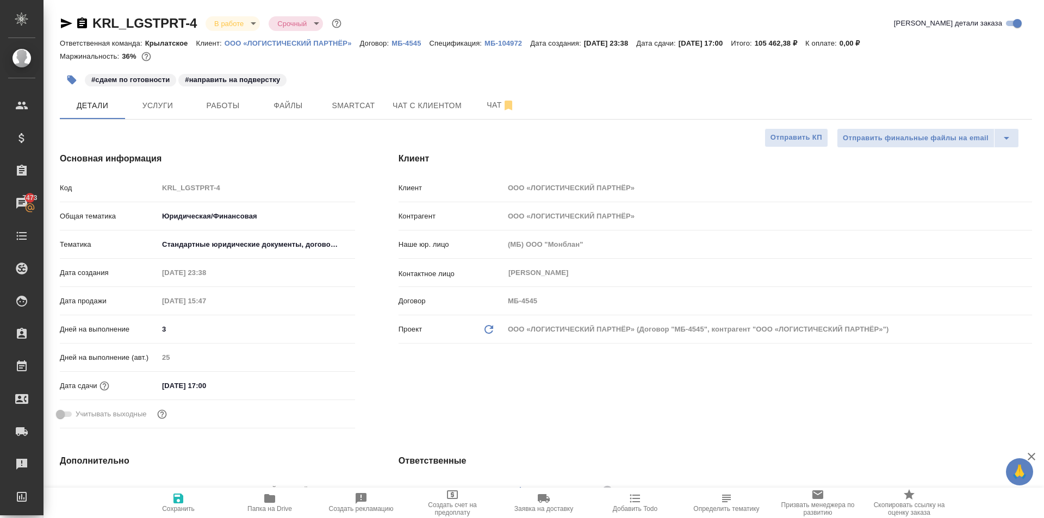
type textarea "x"
click at [551, 119] on div "Детали Услуги Работы Файлы Smartcat Чат с клиентом Чат" at bounding box center [546, 105] width 972 height 27
click at [202, 100] on span "Работы" at bounding box center [223, 106] width 52 height 14
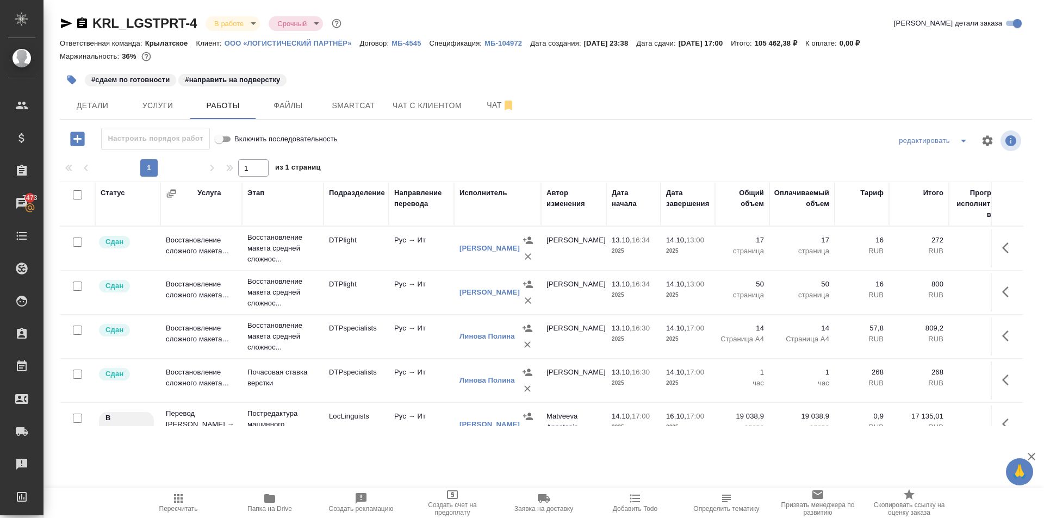
click at [807, 93] on div "Детали Услуги Работы Файлы Smartcat Чат с клиентом Чат" at bounding box center [546, 105] width 972 height 27
click at [198, 66] on div at bounding box center [546, 67] width 972 height 2
click at [509, 140] on div at bounding box center [546, 141] width 324 height 26
click at [146, 111] on span "Услуги" at bounding box center [158, 106] width 52 height 14
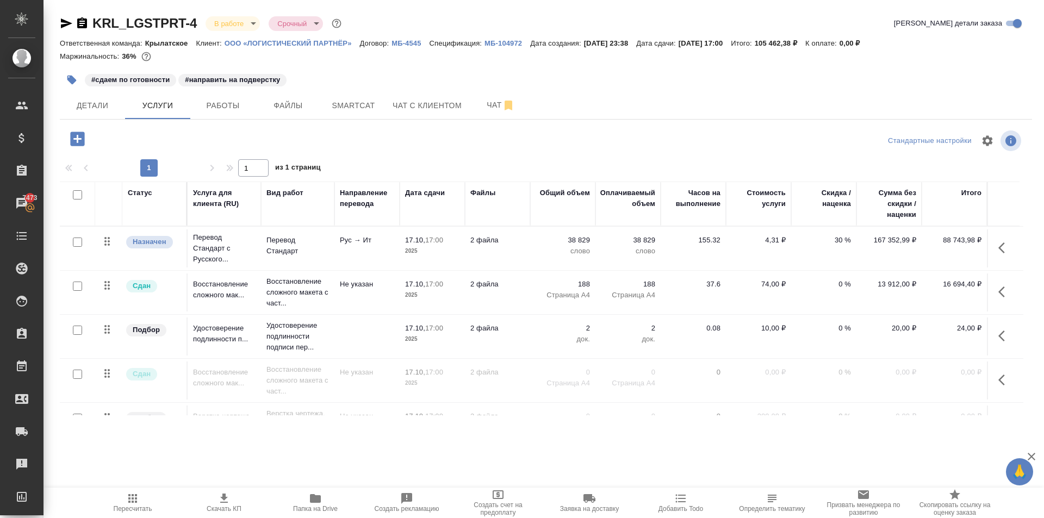
scroll to position [0, 4]
click at [200, 138] on div at bounding box center [222, 139] width 324 height 22
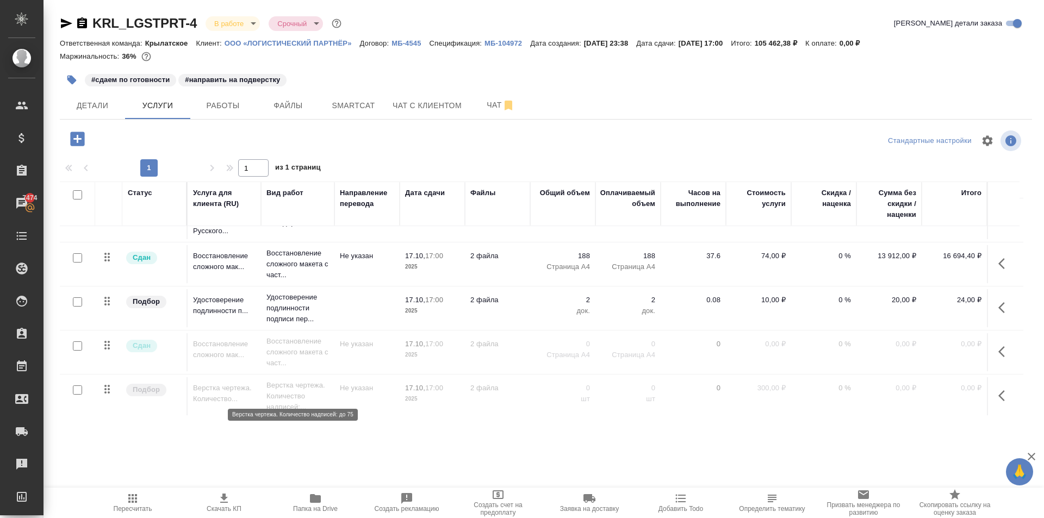
scroll to position [40, 4]
click at [154, 508] on span "Пересчитать" at bounding box center [132, 502] width 78 height 21
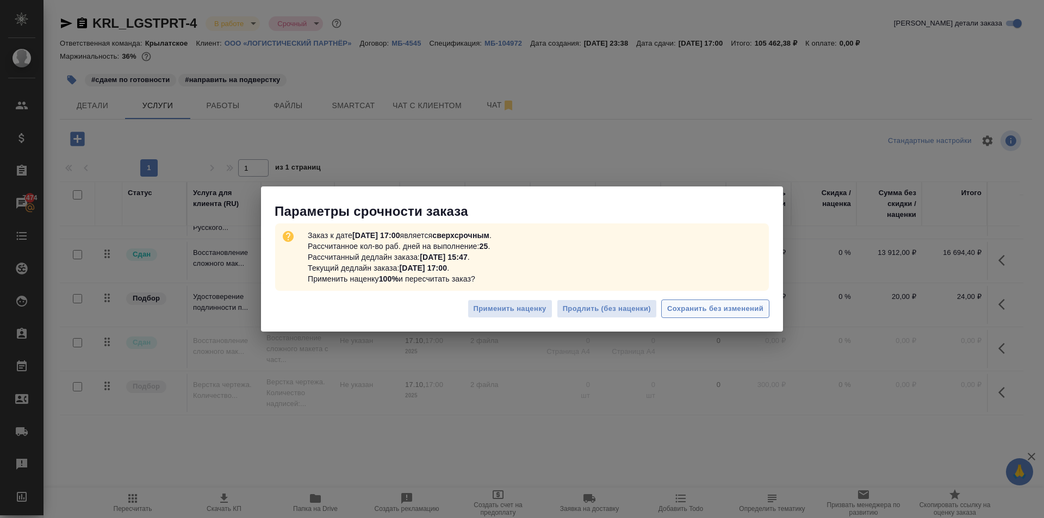
click at [714, 311] on span "Сохранить без изменений" at bounding box center [715, 309] width 96 height 13
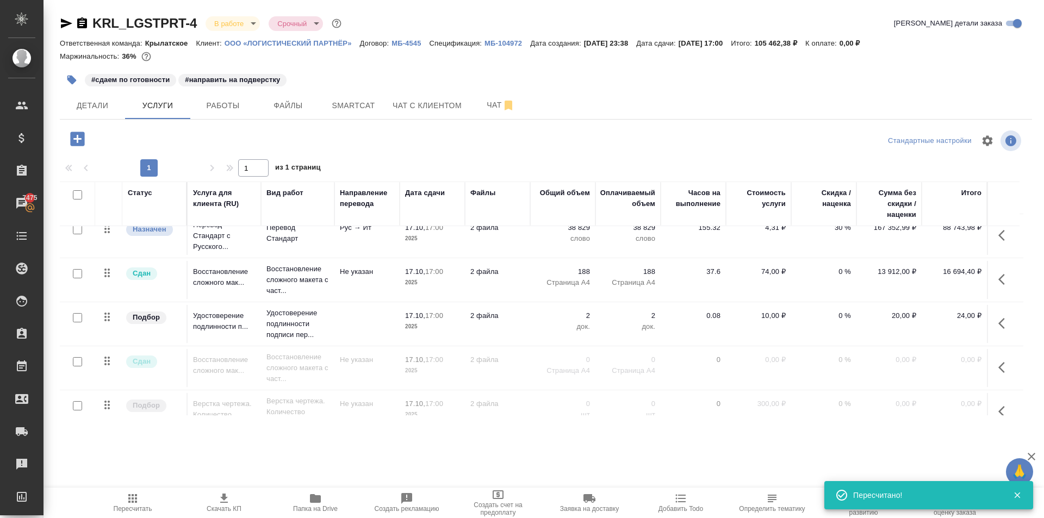
scroll to position [0, 4]
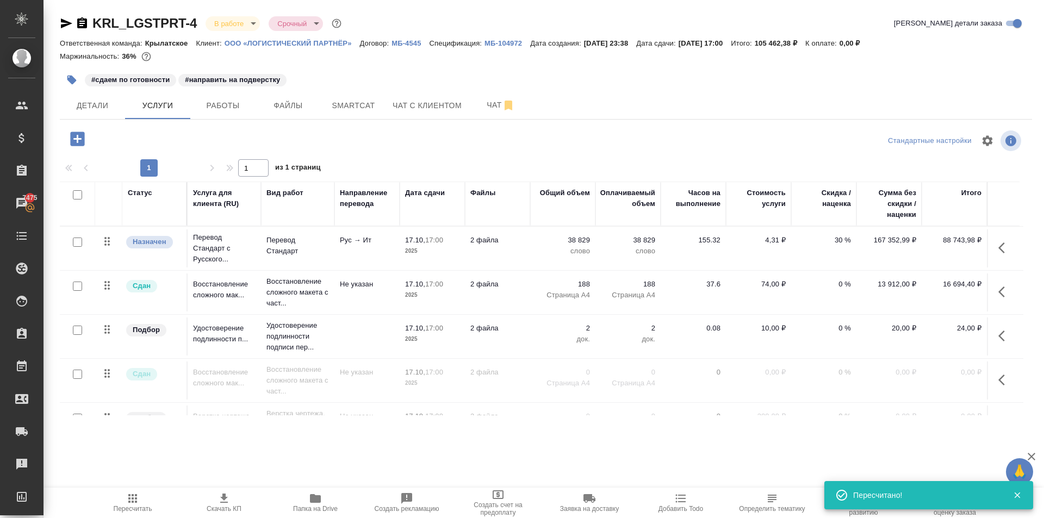
click at [555, 142] on div at bounding box center [546, 141] width 324 height 26
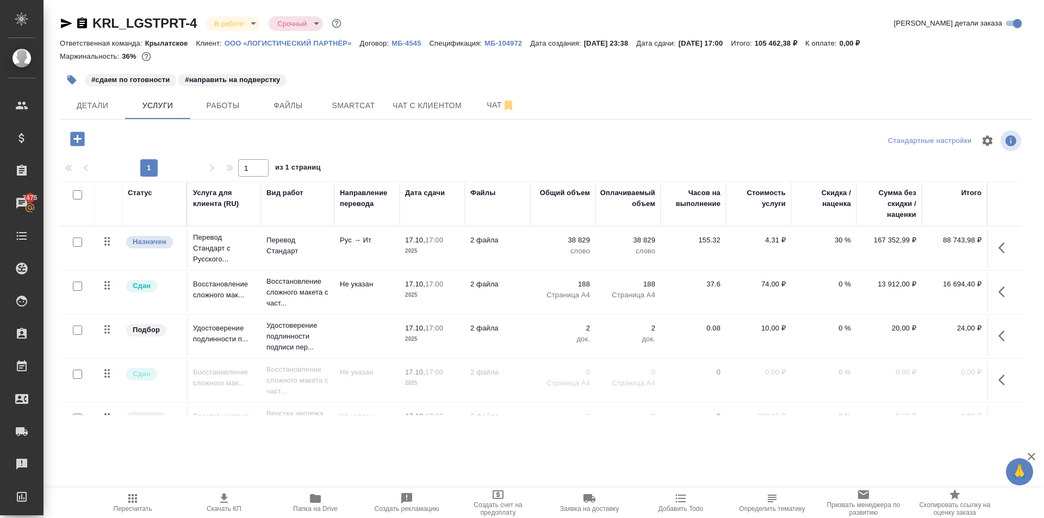
drag, startPoint x: 174, startPoint y: 112, endPoint x: 221, endPoint y: 152, distance: 61.3
click at [221, 152] on div "KRL_LGSTPRT-4 В работе inProgress Срочный urgent Кратко детали заказа Ответстве…" at bounding box center [546, 221] width 984 height 443
click at [476, 91] on div "#сдаем по готовности #направить на подверстку" at bounding box center [384, 80] width 648 height 24
click at [483, 101] on span "Чат" at bounding box center [501, 105] width 52 height 14
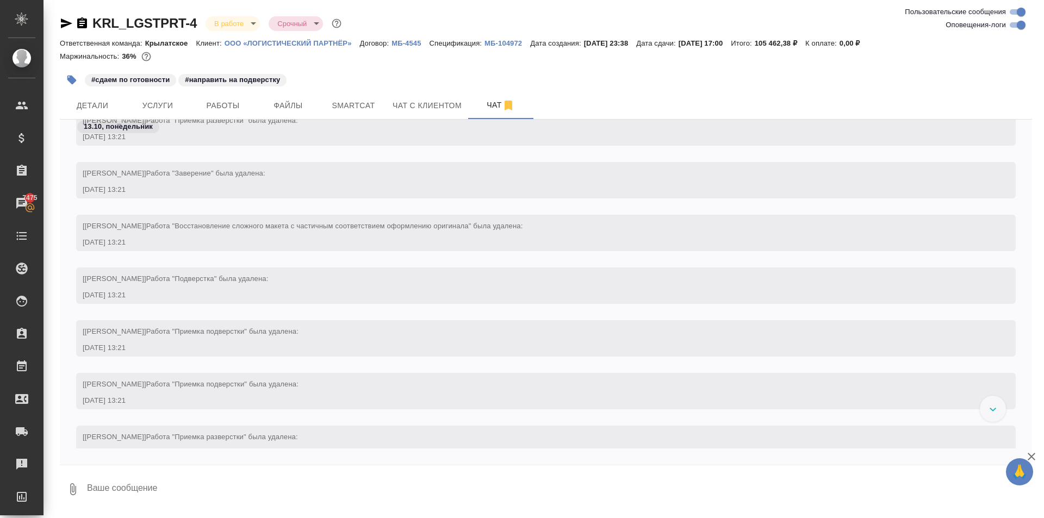
scroll to position [4077, 0]
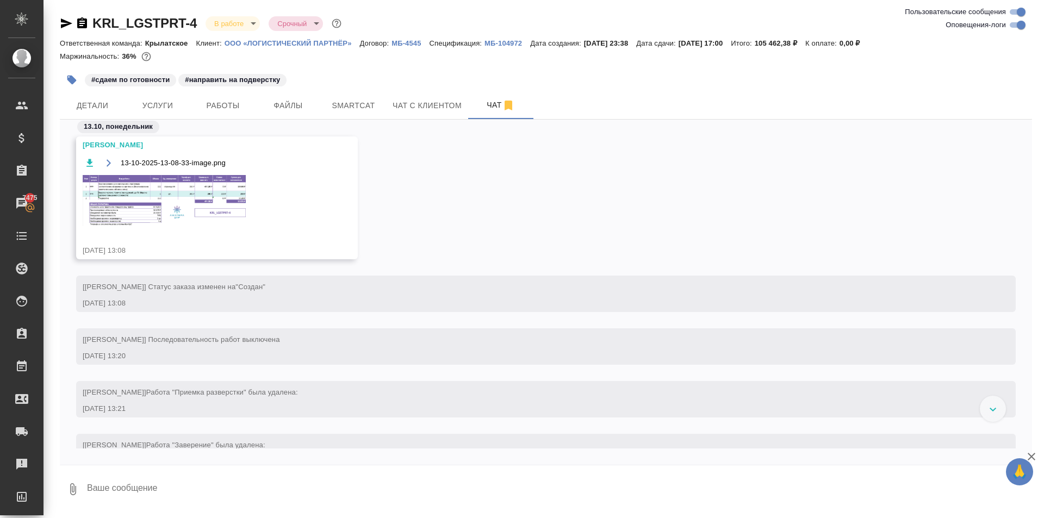
click at [207, 222] on img at bounding box center [164, 200] width 163 height 51
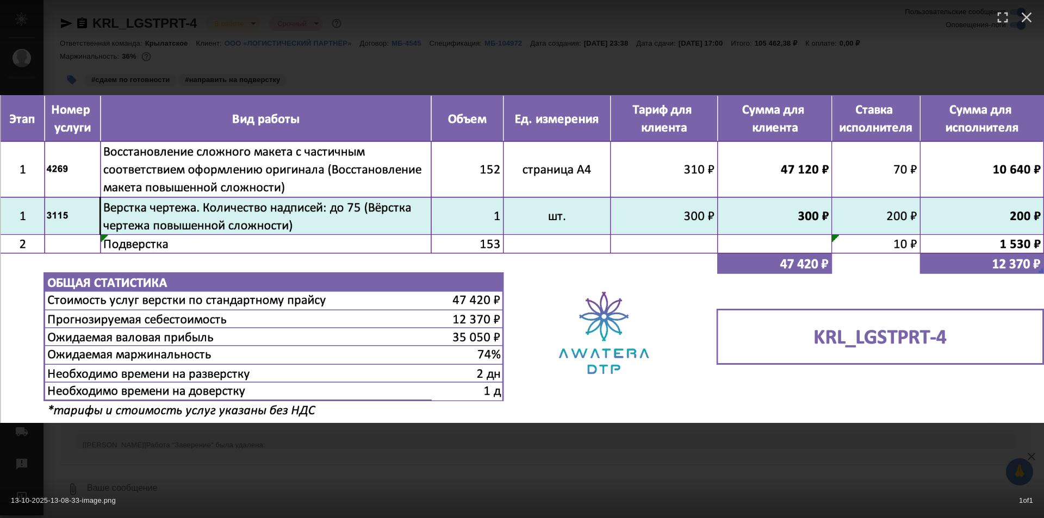
click at [660, 515] on div "13-10-2025-13-08-33-image.png 1 of 1" at bounding box center [522, 498] width 1044 height 40
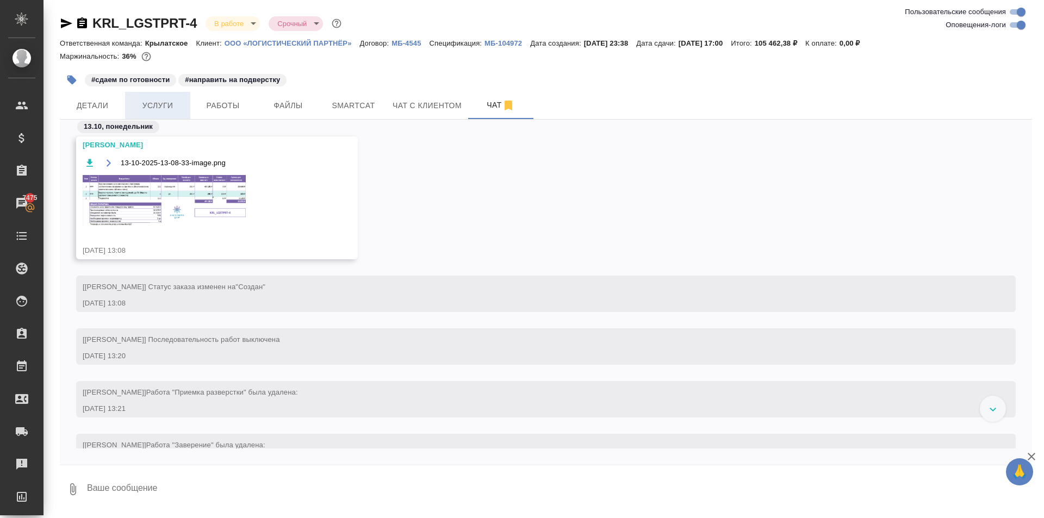
click at [169, 97] on button "Услуги" at bounding box center [157, 105] width 65 height 27
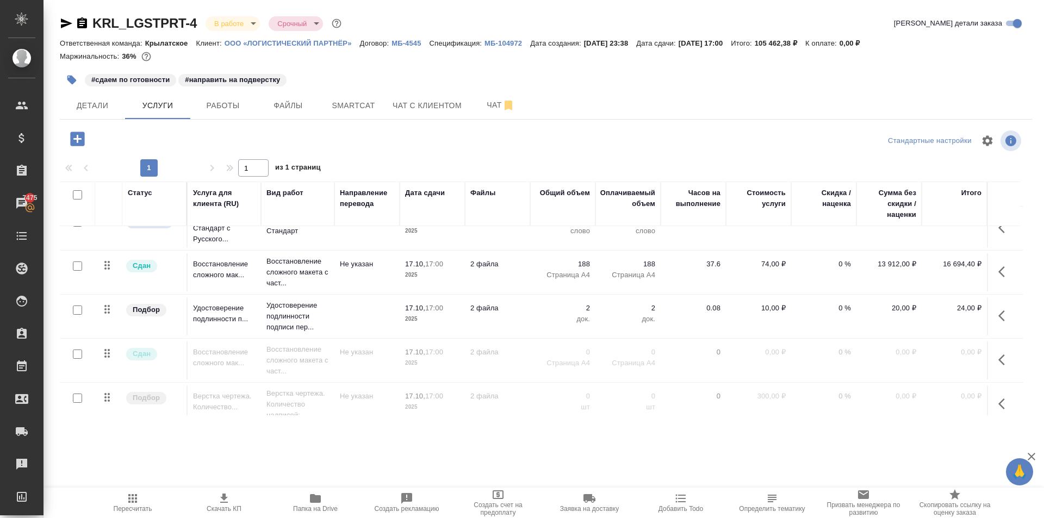
scroll to position [40, 0]
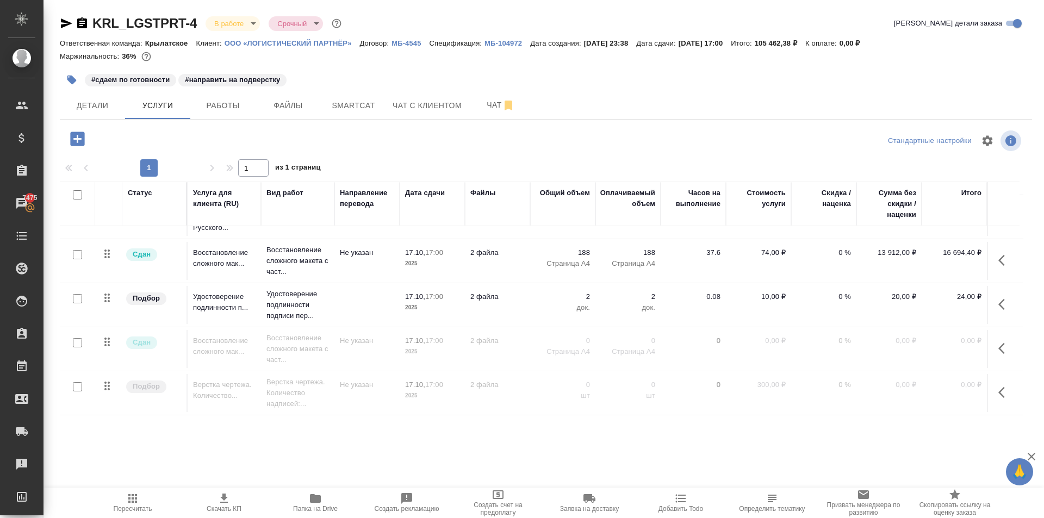
click at [463, 141] on div at bounding box center [546, 141] width 324 height 26
click at [213, 122] on div "KRL_LGSTPRT-4 В работе inProgress Срочный urgent Кратко детали заказа Ответстве…" at bounding box center [546, 221] width 984 height 443
drag, startPoint x: 140, startPoint y: 507, endPoint x: 171, endPoint y: 458, distance: 58.2
click at [171, 458] on div ".cls-1 fill:#fff; AWATERA Kasymov Timur Клиенты Спецификации Заказы 7475 Чаты T…" at bounding box center [522, 259] width 1044 height 518
click at [178, 448] on div ".cls-1 fill:#fff; AWATERA Kasymov Timur Клиенты Спецификации Заказы 7475 Чаты T…" at bounding box center [522, 259] width 1044 height 518
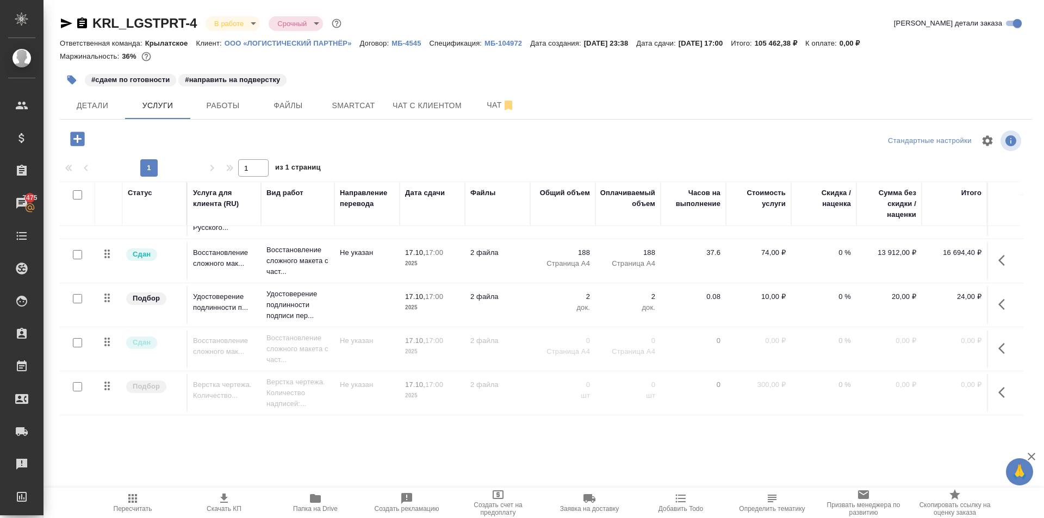
click at [178, 448] on div ".cls-1 fill:#fff; AWATERA Kasymov Timur Клиенты Спецификации Заказы 7475 Чаты T…" at bounding box center [522, 259] width 1044 height 518
click at [148, 140] on div at bounding box center [222, 139] width 324 height 22
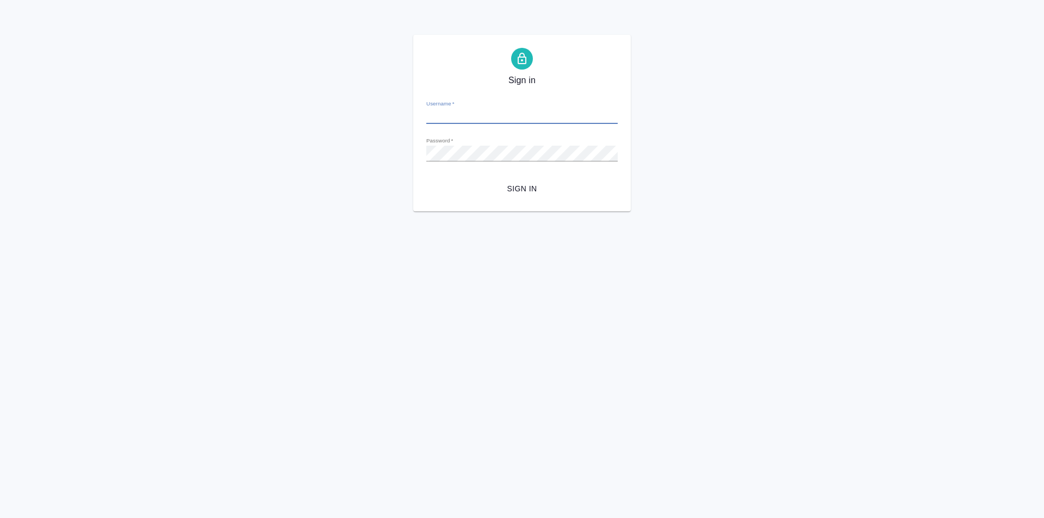
type input "[PERSON_NAME][EMAIL_ADDRESS][DOMAIN_NAME]"
click at [510, 196] on button "Sign in" at bounding box center [521, 189] width 191 height 20
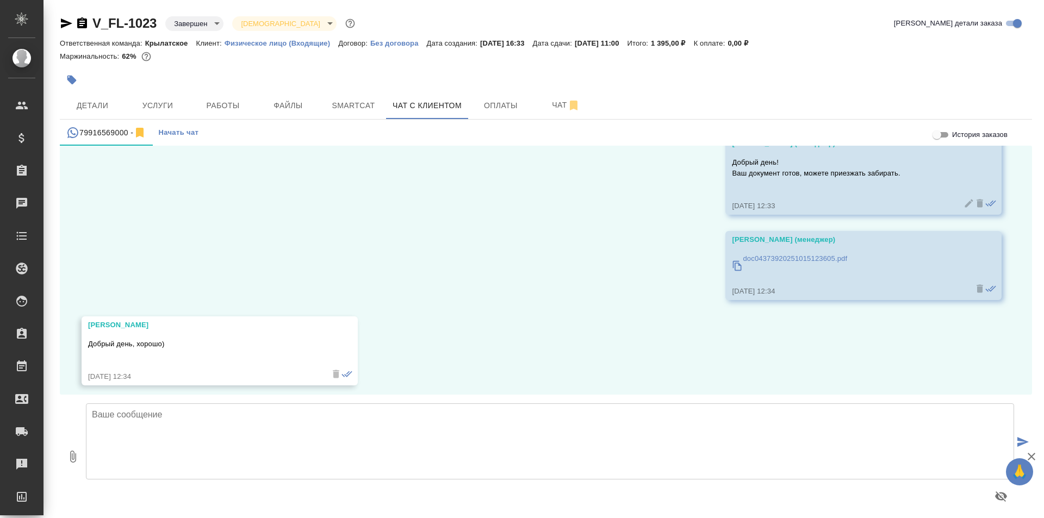
scroll to position [1463, 0]
